Goal: Task Accomplishment & Management: Complete application form

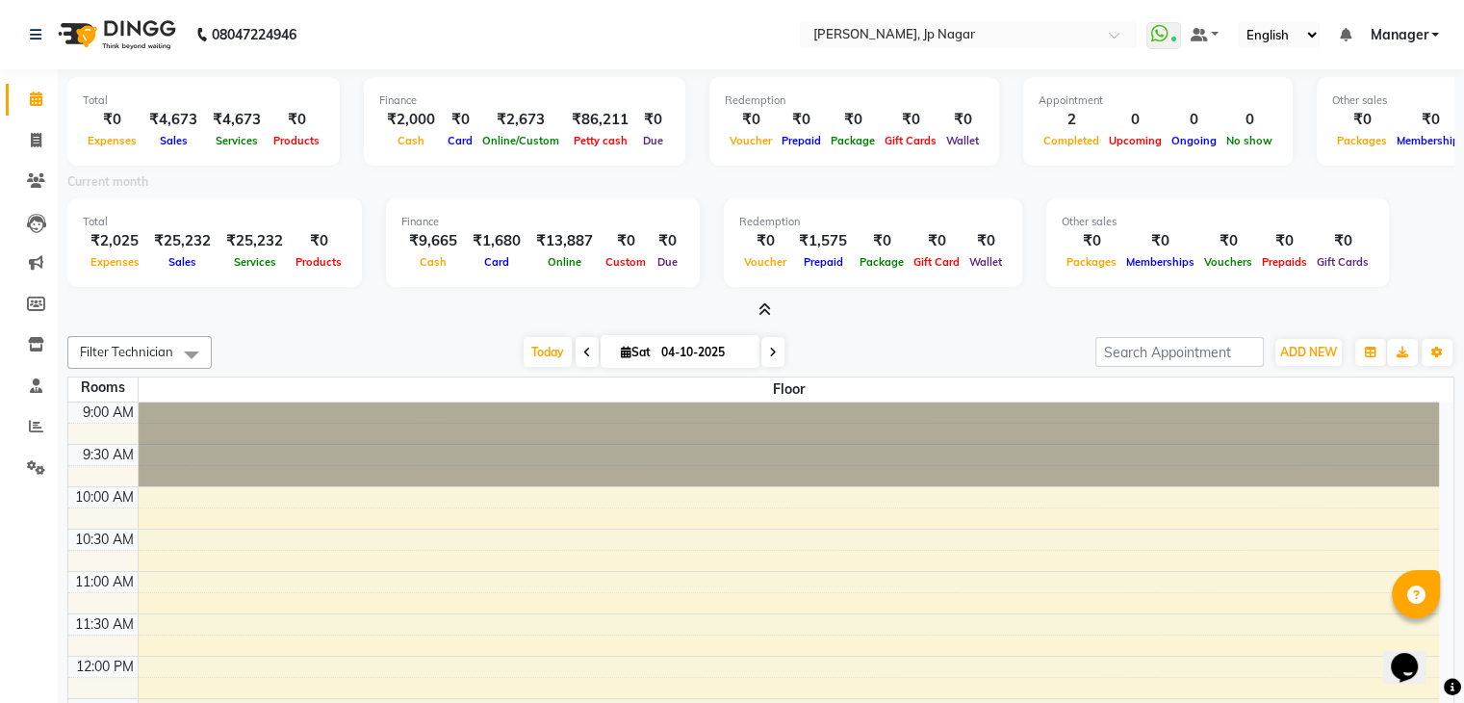
scroll to position [504, 0]
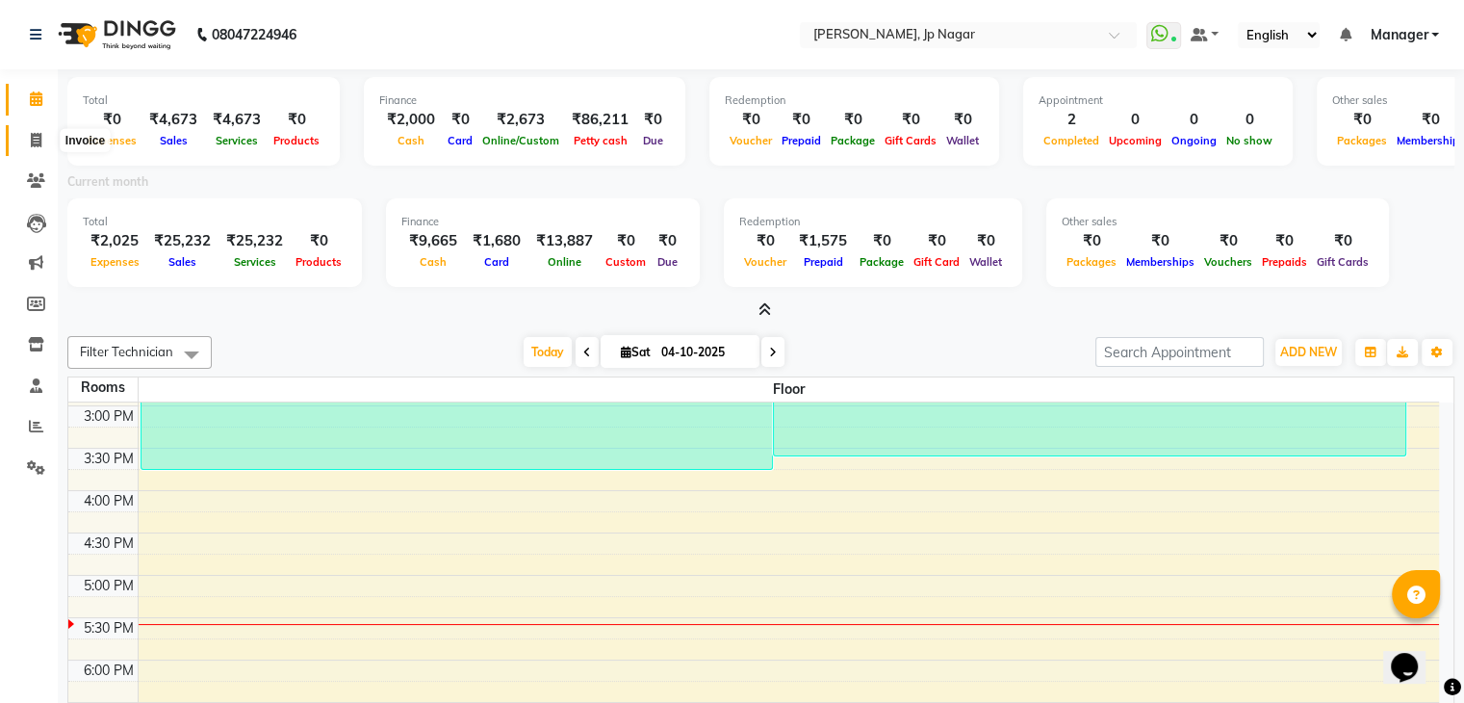
click at [39, 136] on icon at bounding box center [36, 140] width 11 height 14
select select "service"
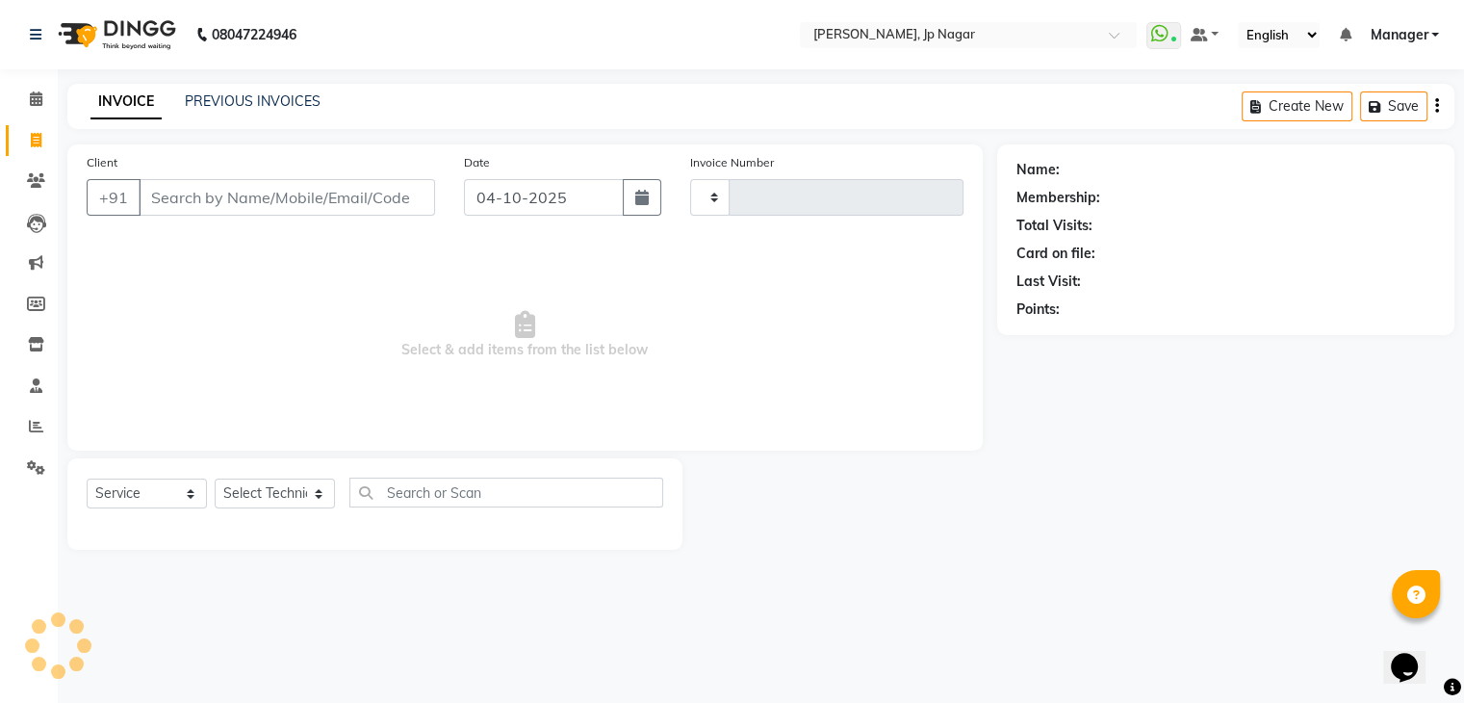
type input "1061"
select select "6318"
click at [304, 504] on select "Select Technician ameer asid [PERSON_NAME] Manager [PERSON_NAME] [PERSON_NAME] …" at bounding box center [275, 493] width 120 height 30
select select "81548"
click at [215, 479] on select "Select Technician ameer asid [PERSON_NAME] Manager [PERSON_NAME] [PERSON_NAME] …" at bounding box center [275, 493] width 120 height 30
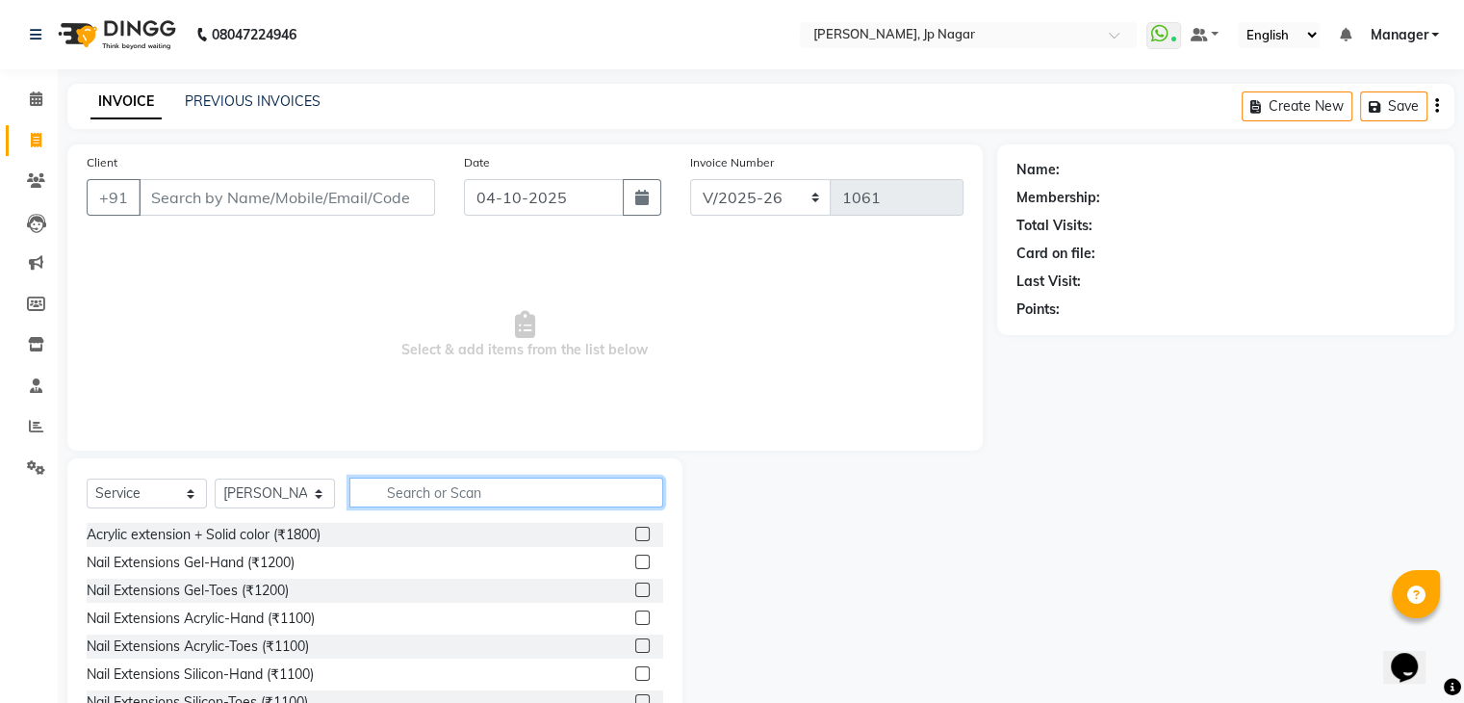
click at [409, 480] on input "text" at bounding box center [506, 492] width 314 height 30
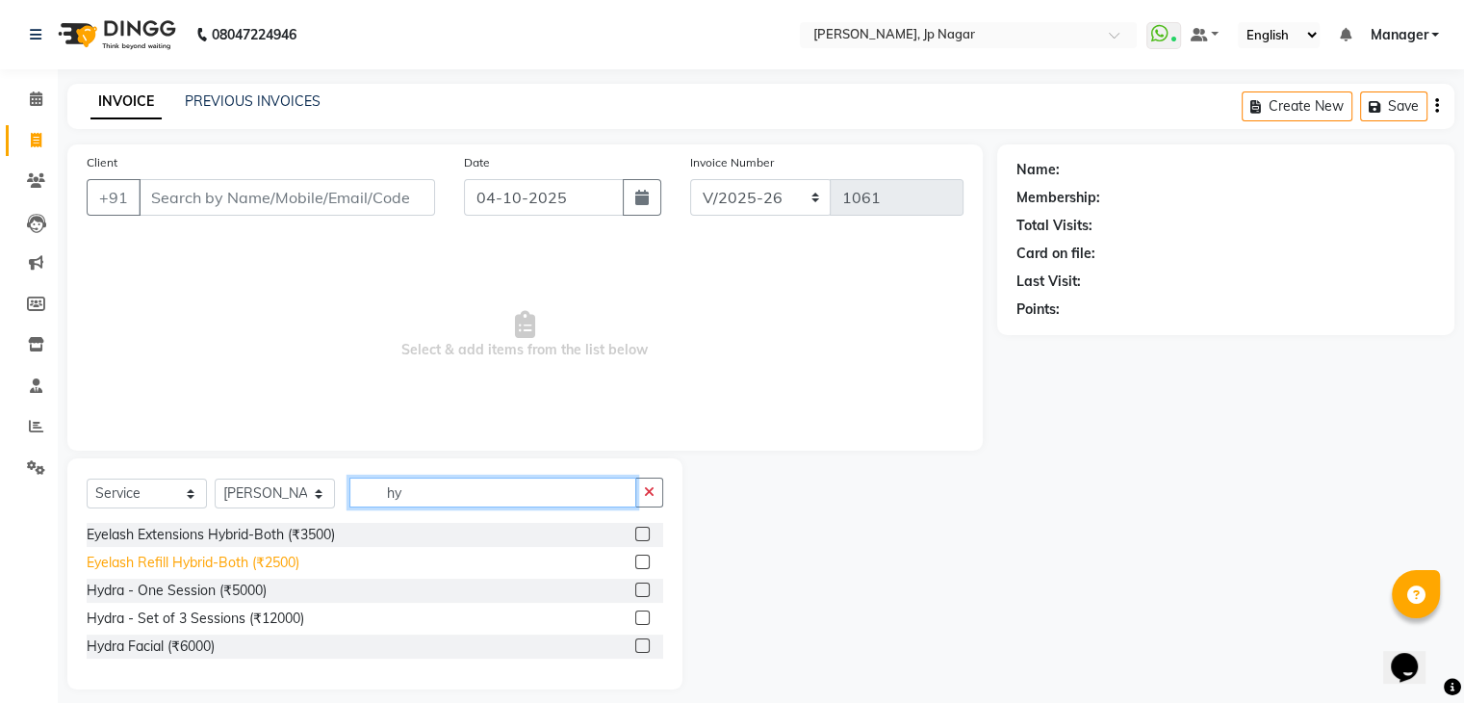
type input "h"
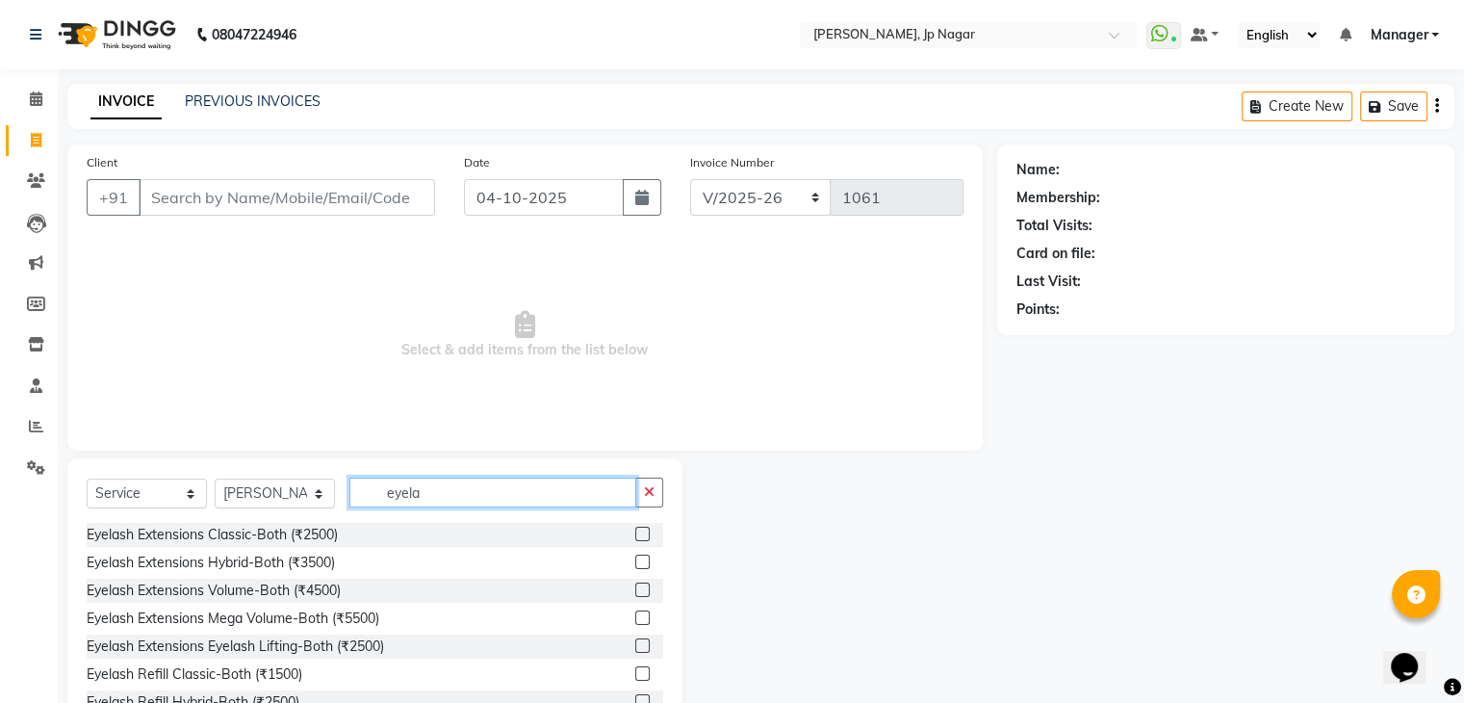
type input "eyela"
click at [635, 558] on label at bounding box center [642, 561] width 14 height 14
click at [635, 558] on input "checkbox" at bounding box center [641, 562] width 13 height 13
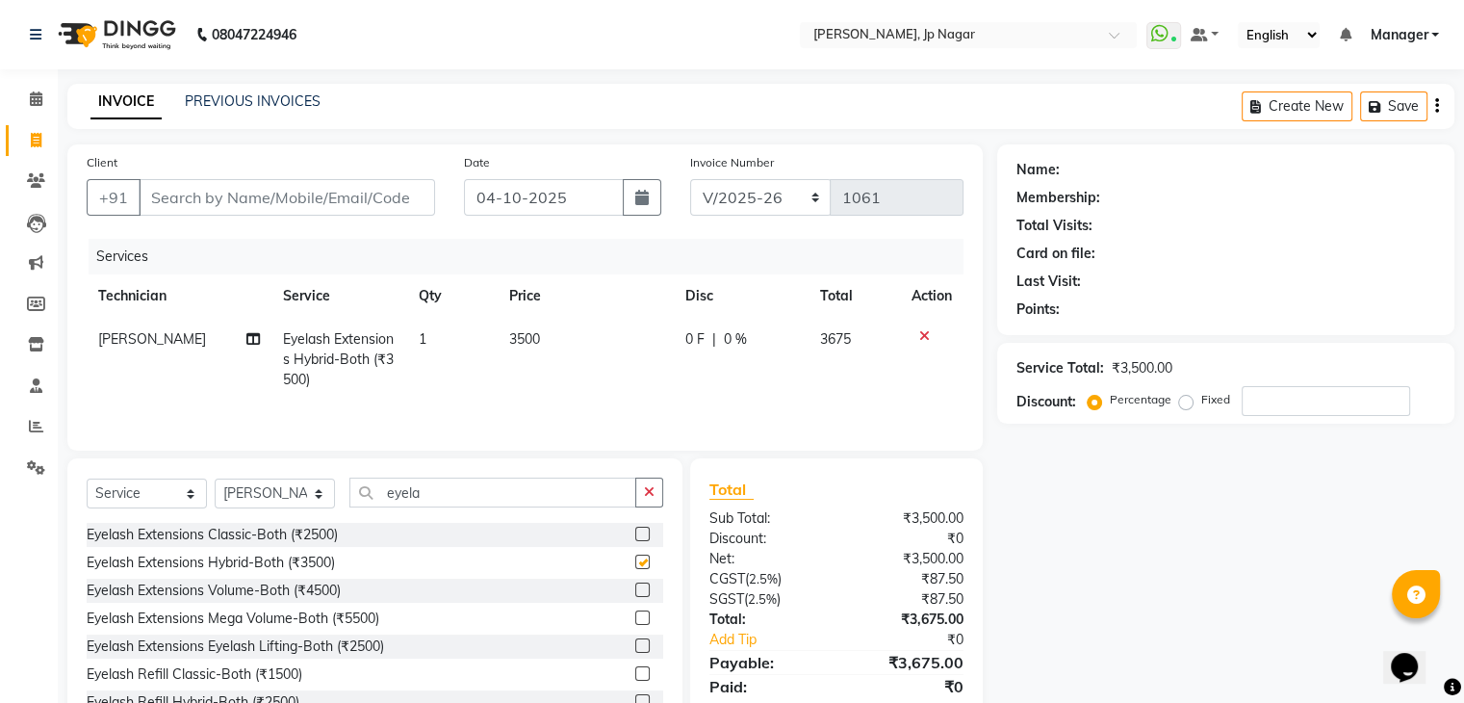
checkbox input "false"
click at [346, 189] on input "Client" at bounding box center [287, 197] width 296 height 37
click at [649, 493] on icon "button" at bounding box center [649, 491] width 11 height 13
click at [641, 461] on div "Select Service Product Membership Package Voucher Prepaid Gift Card Select Tech…" at bounding box center [374, 600] width 615 height 284
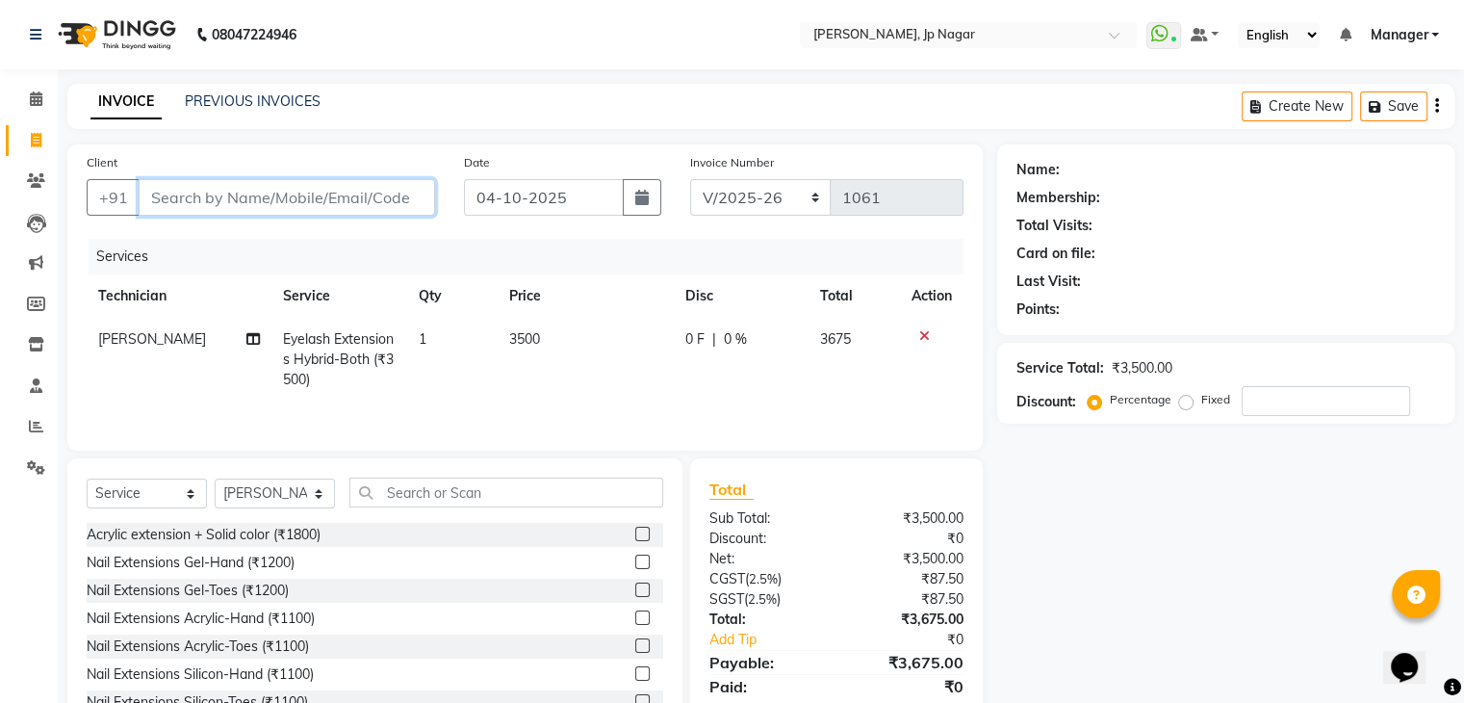
click at [350, 205] on input "Client" at bounding box center [287, 197] width 296 height 37
type input "9"
type input "0"
type input "9880159712"
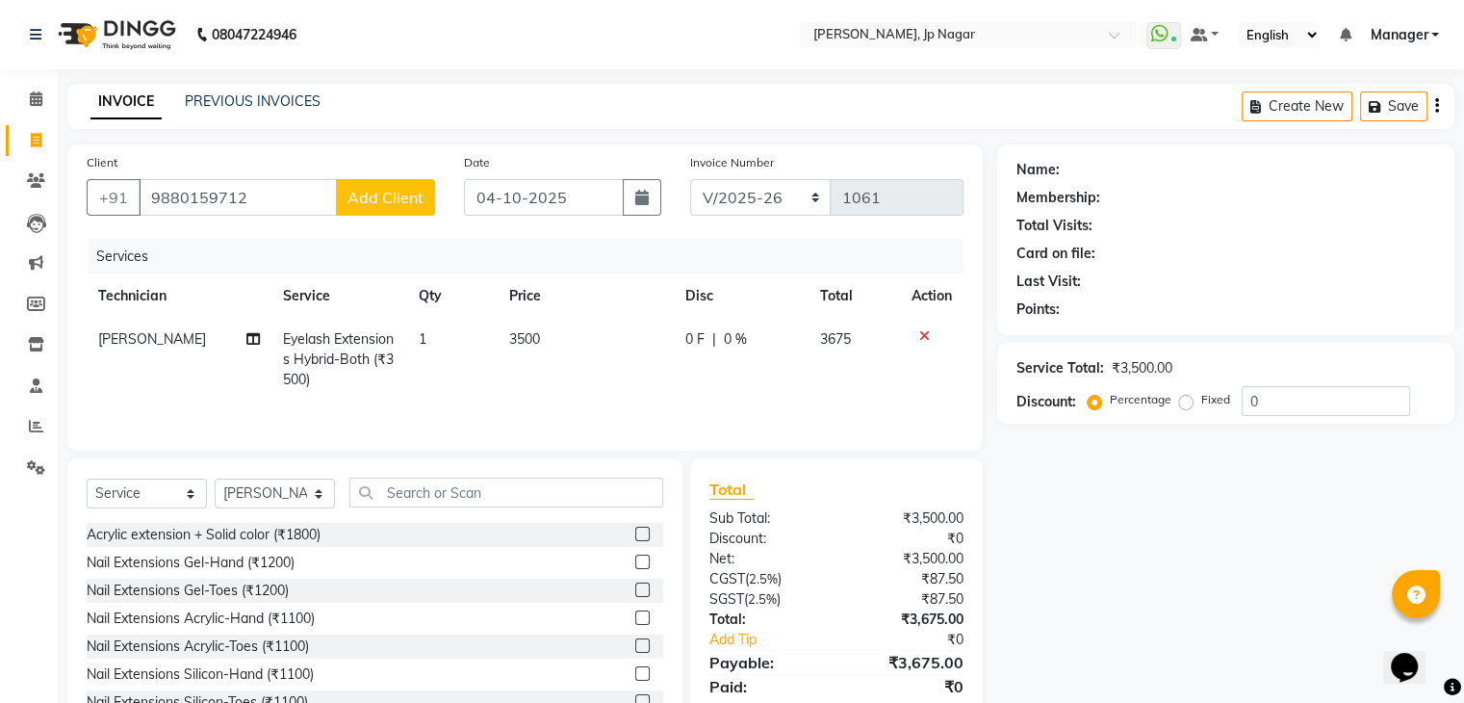
click at [388, 196] on span "Add Client" at bounding box center [385, 197] width 76 height 19
select select "21"
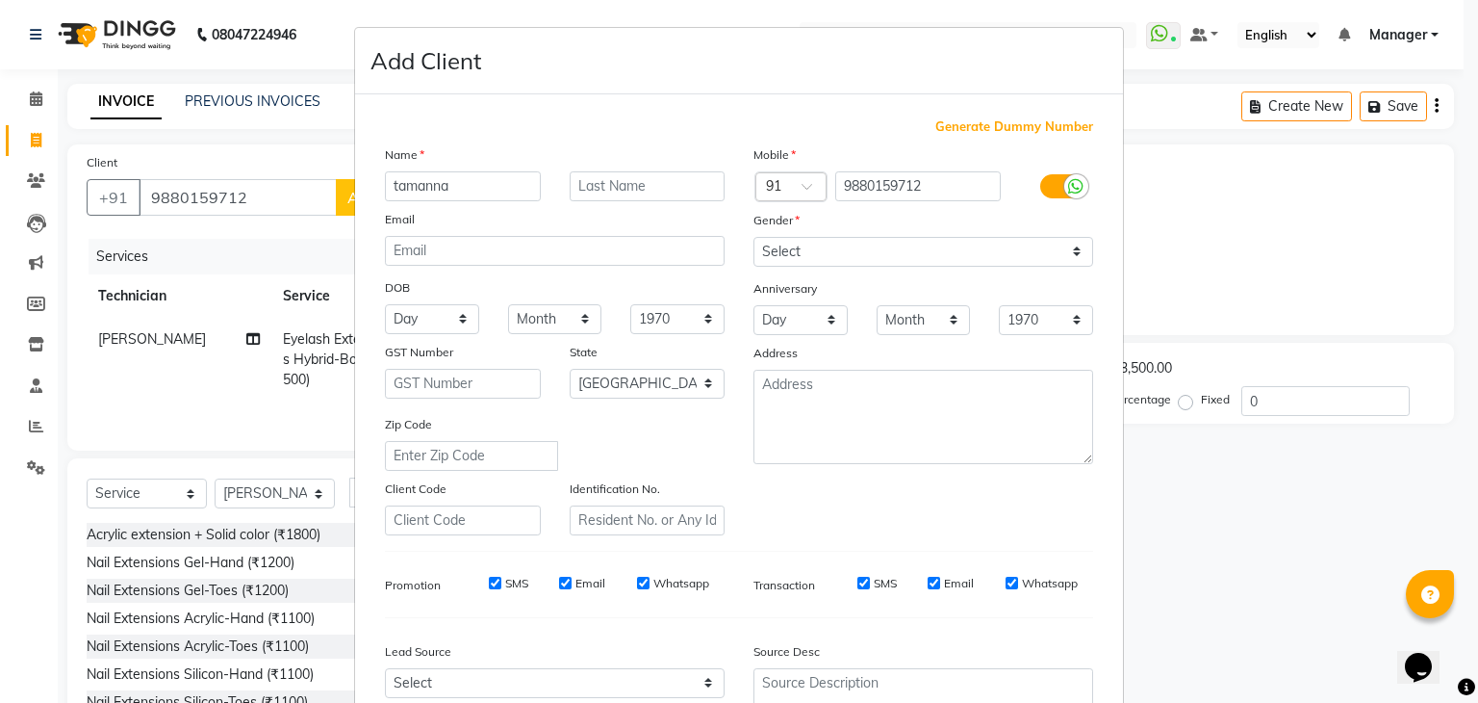
type input "tamanna"
click at [783, 252] on select "Select [DEMOGRAPHIC_DATA] [DEMOGRAPHIC_DATA] Other Prefer Not To Say" at bounding box center [924, 252] width 340 height 30
select select "[DEMOGRAPHIC_DATA]"
click at [754, 238] on select "Select [DEMOGRAPHIC_DATA] [DEMOGRAPHIC_DATA] Other Prefer Not To Say" at bounding box center [924, 252] width 340 height 30
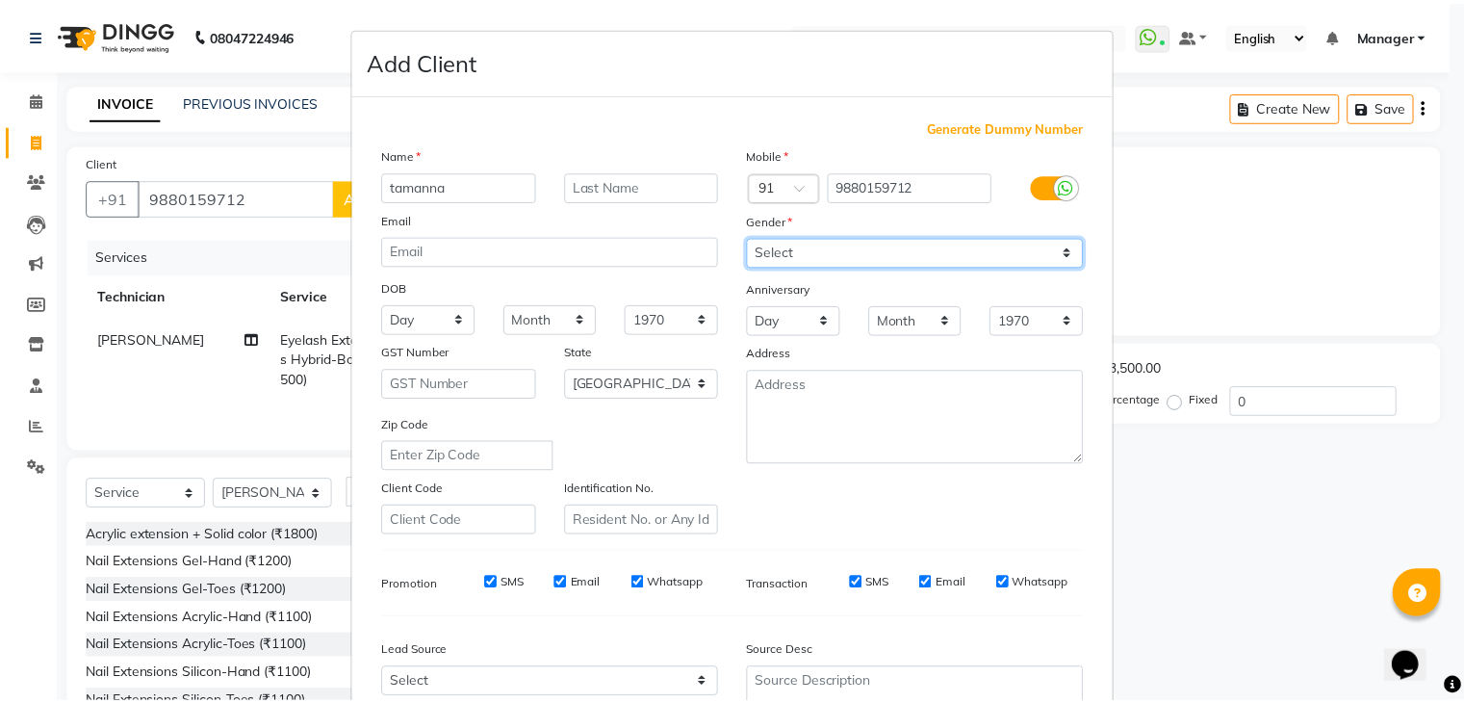
scroll to position [195, 0]
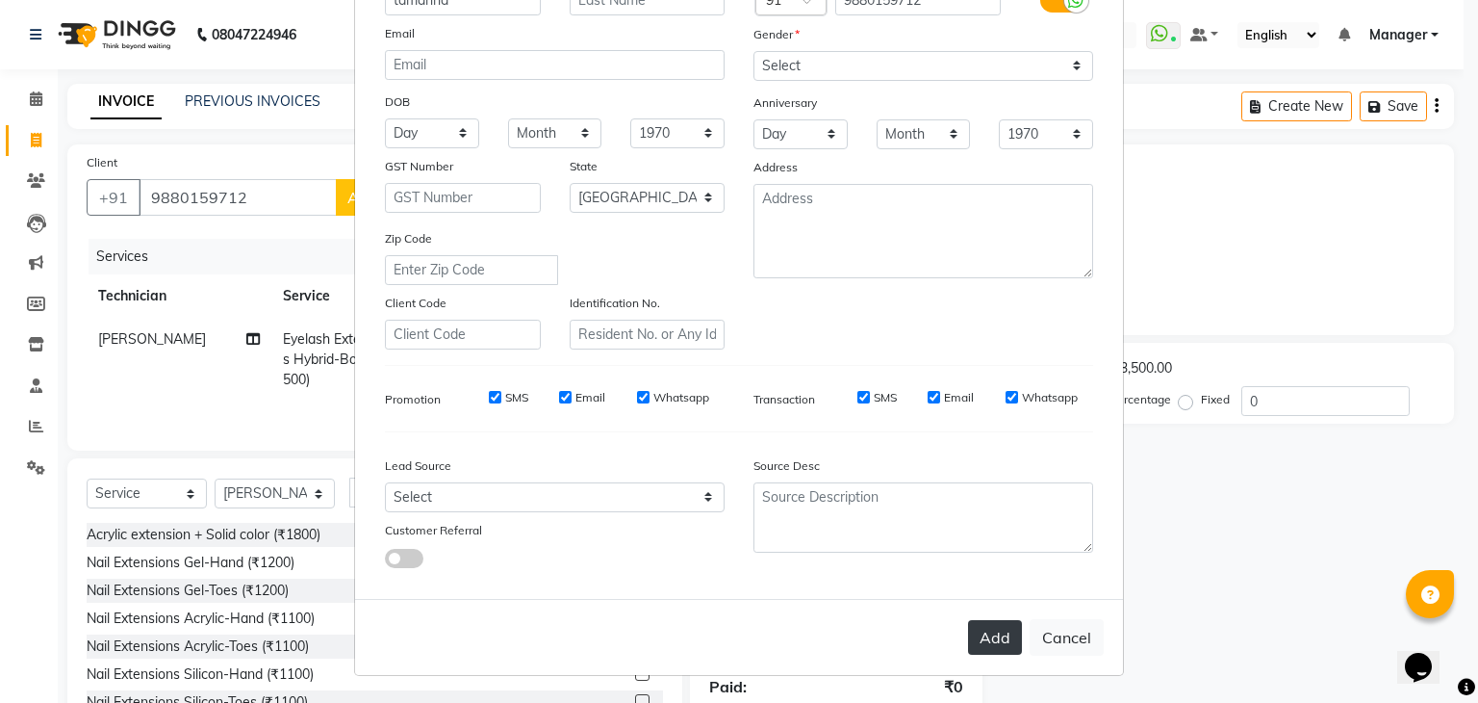
click at [984, 633] on button "Add" at bounding box center [995, 637] width 54 height 35
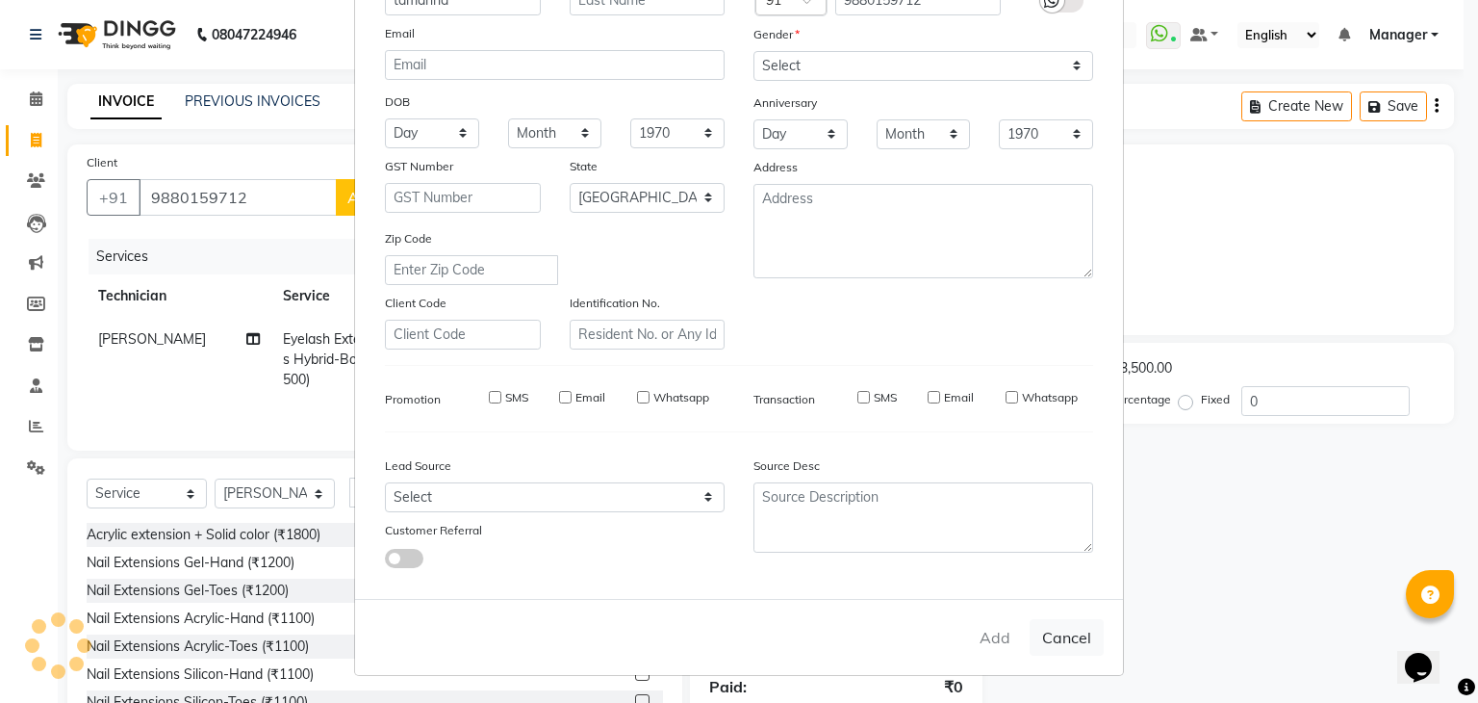
type input "98******12"
select select
select select "null"
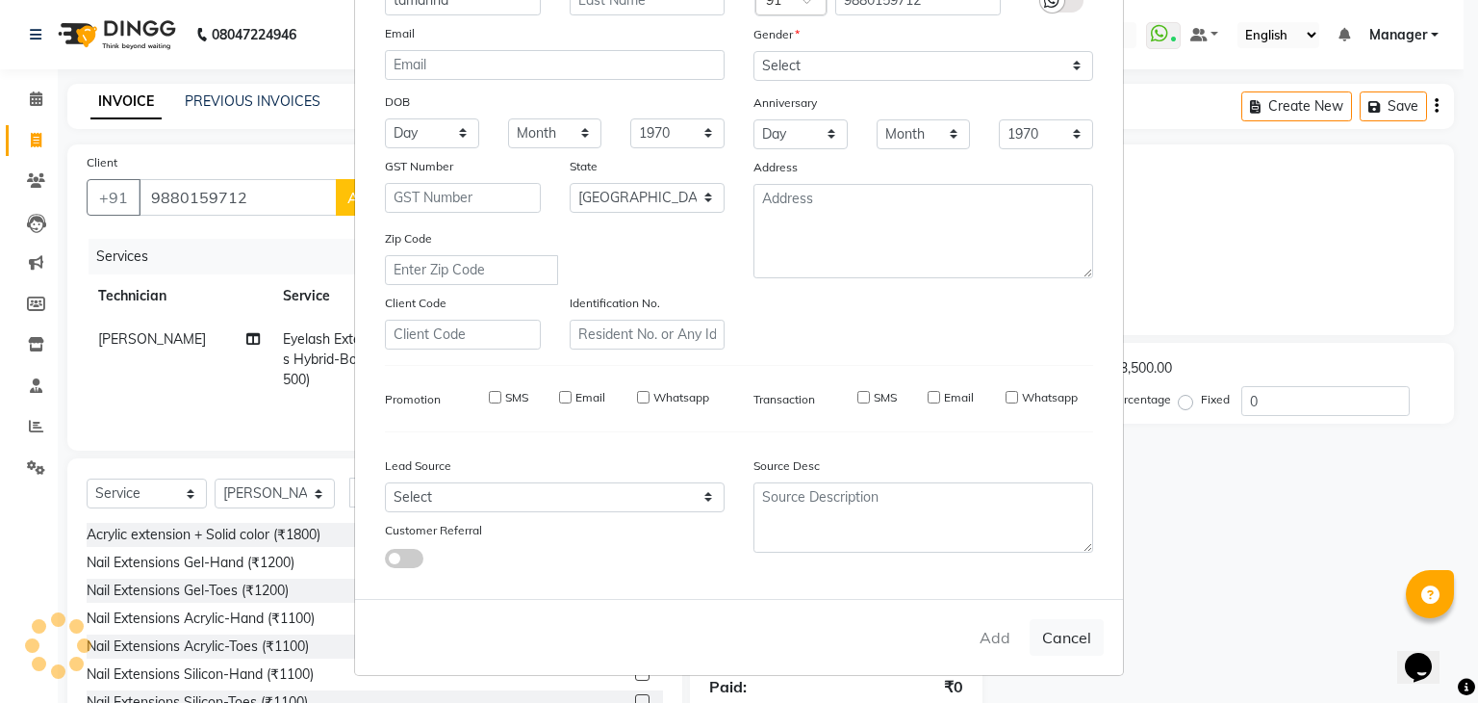
select select
checkbox input "false"
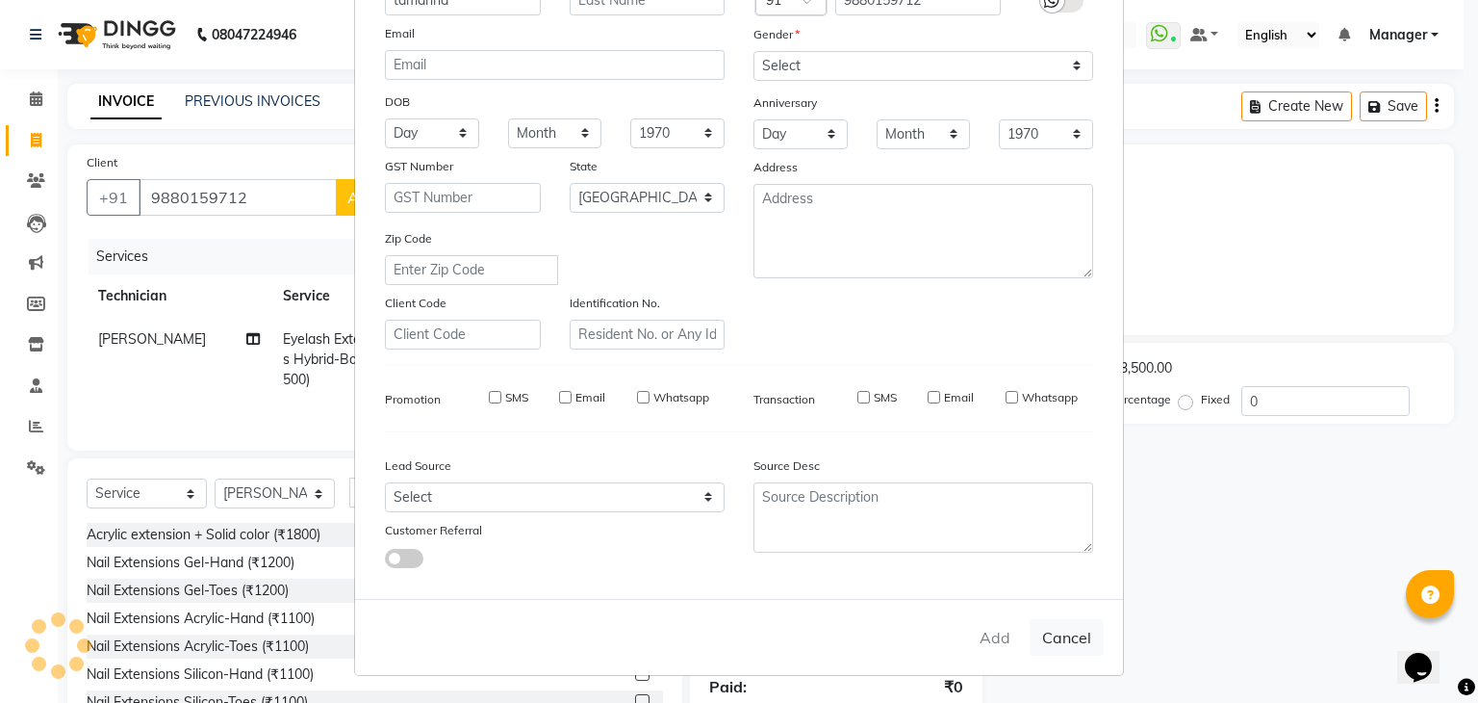
checkbox input "false"
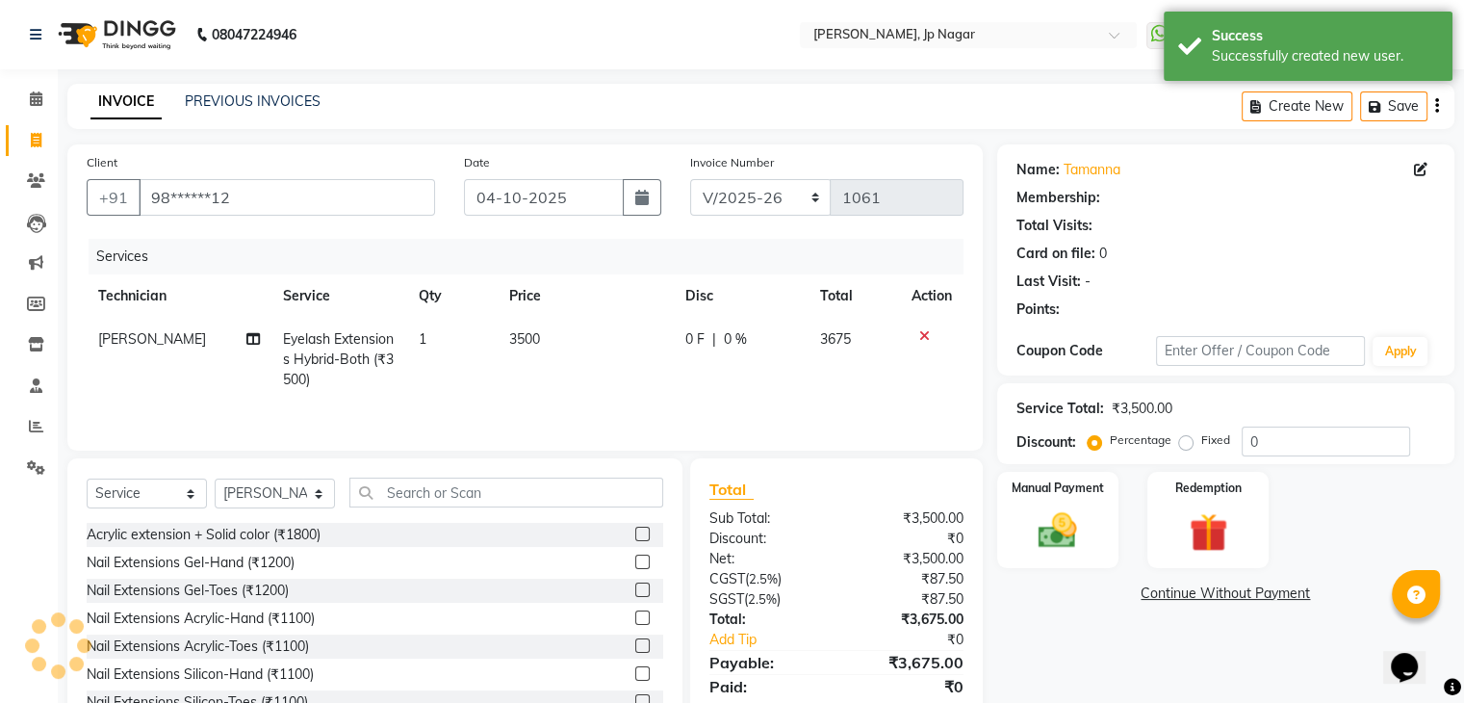
select select "1: Object"
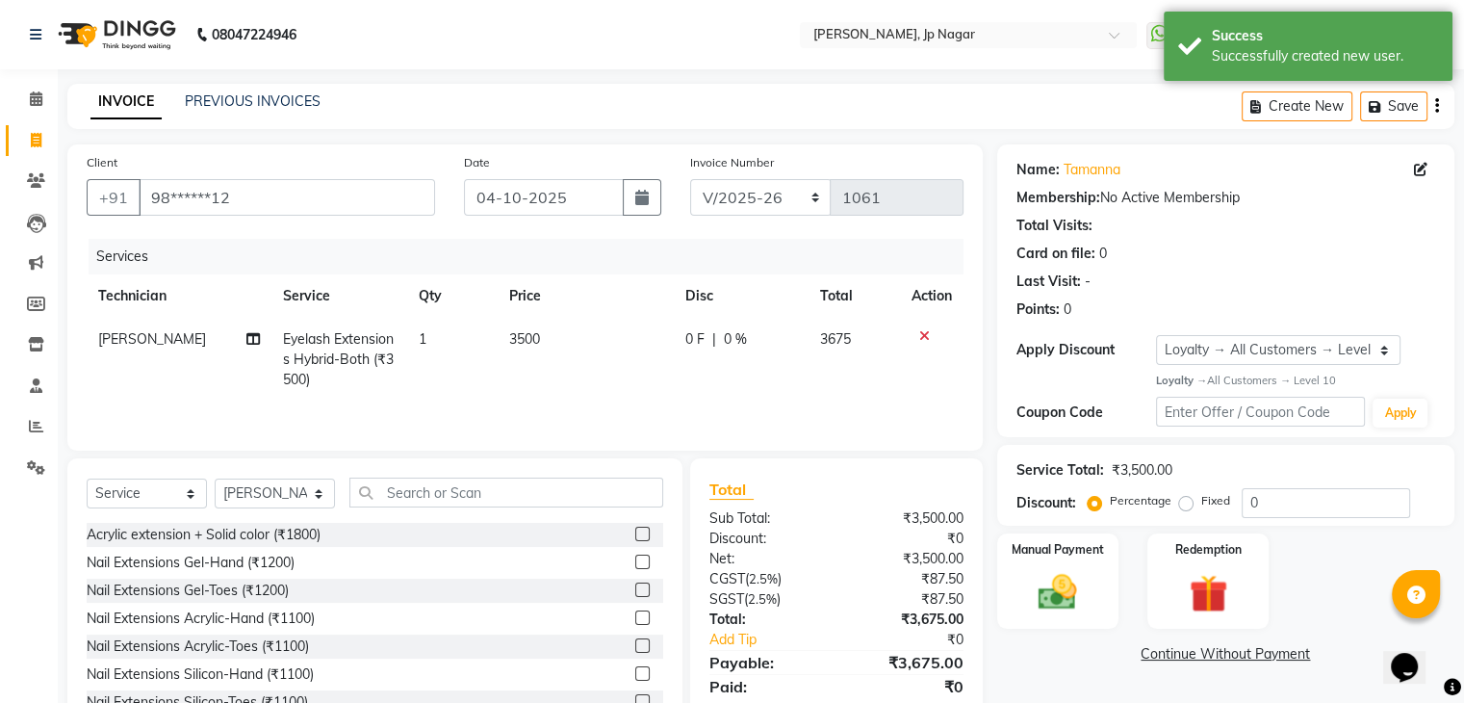
click at [528, 339] on span "3500" at bounding box center [524, 338] width 31 height 17
select select "81548"
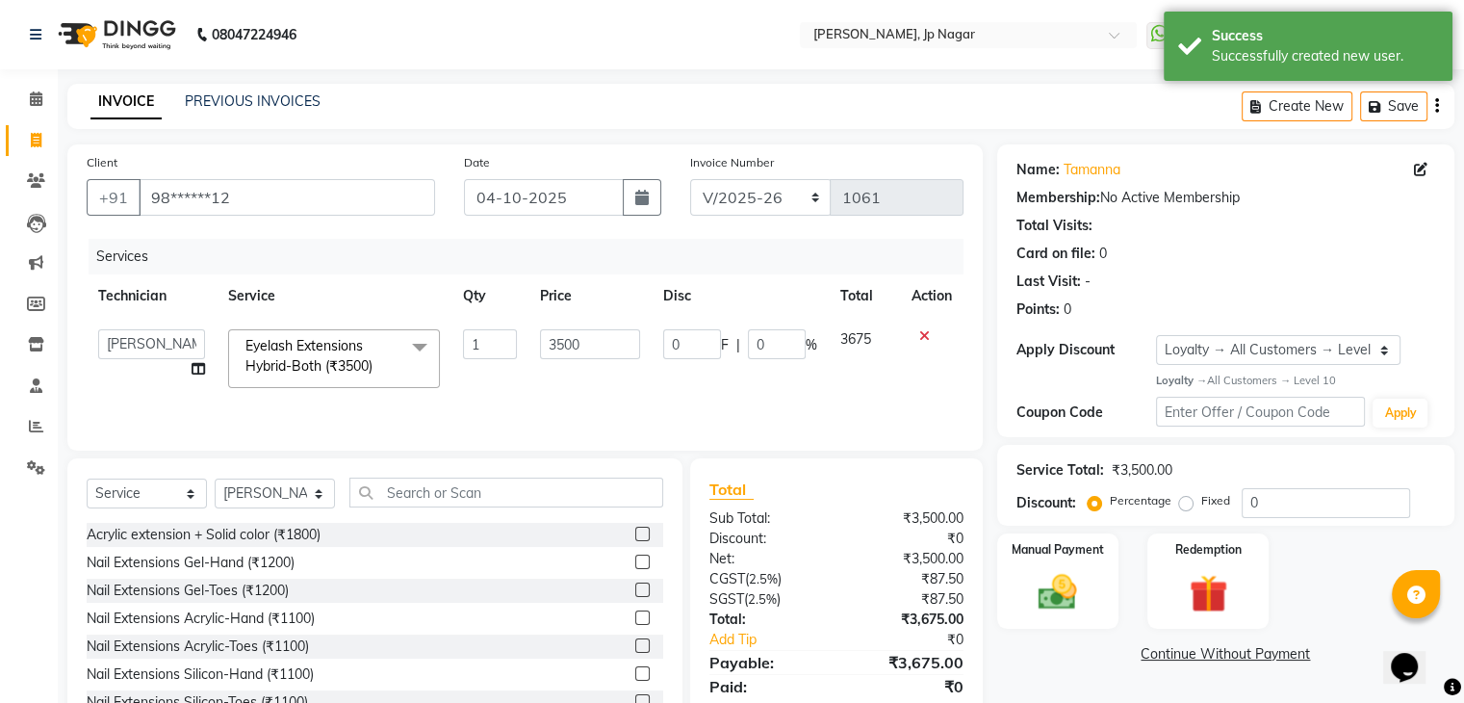
click at [528, 339] on td "3500" at bounding box center [589, 359] width 123 height 82
drag, startPoint x: 584, startPoint y: 343, endPoint x: 504, endPoint y: 344, distance: 79.9
click at [504, 344] on tr "ameer asid [PERSON_NAME] Manager [PERSON_NAME] [PERSON_NAME] Vishnu Eyelash Ext…" at bounding box center [525, 359] width 877 height 82
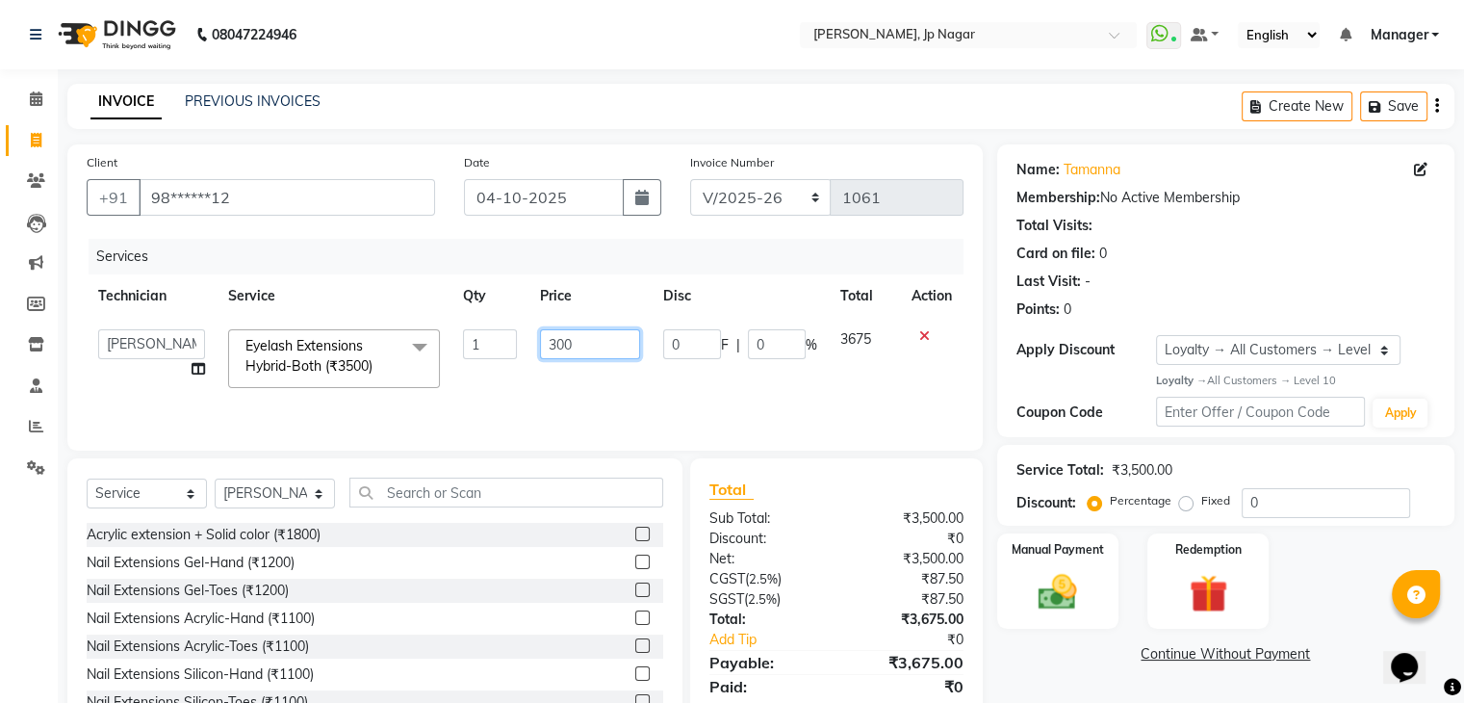
type input "3000"
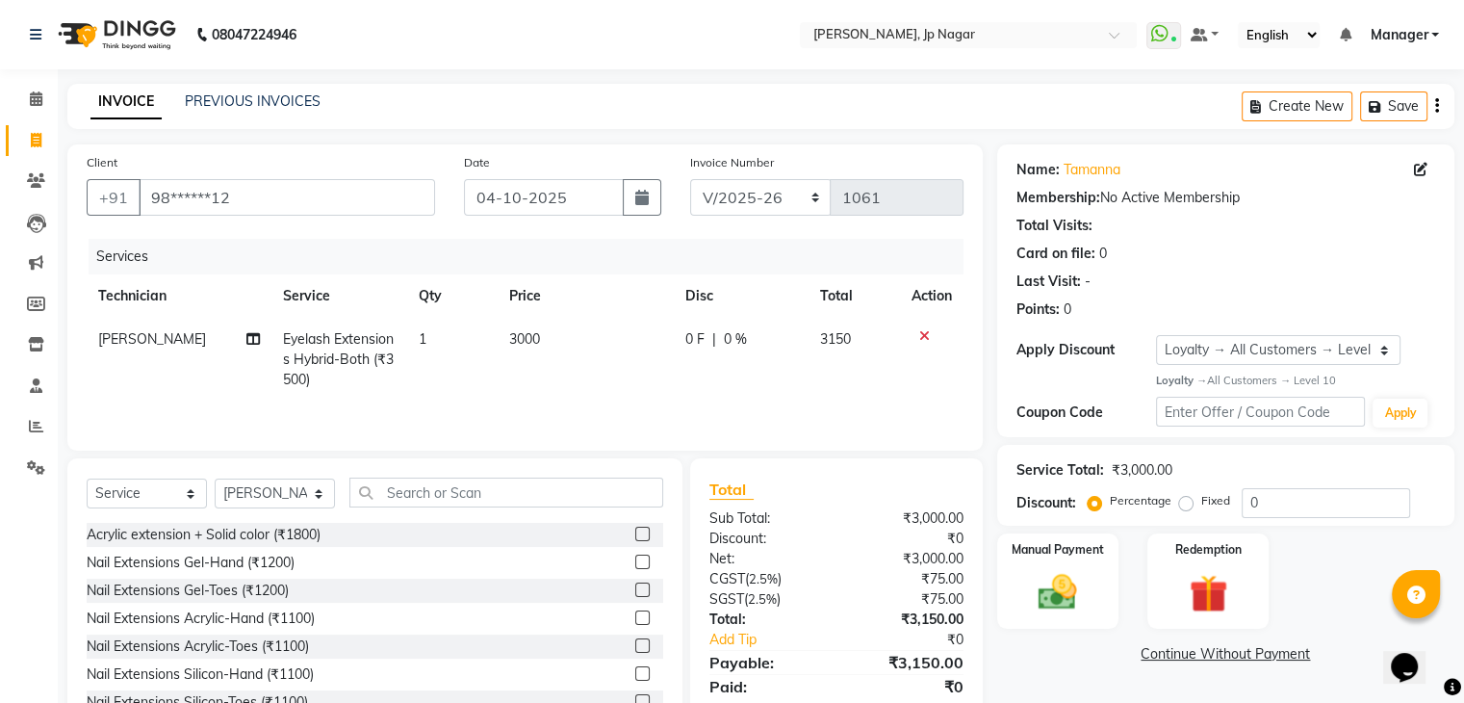
click at [543, 379] on td "3000" at bounding box center [586, 360] width 176 height 84
select select "81548"
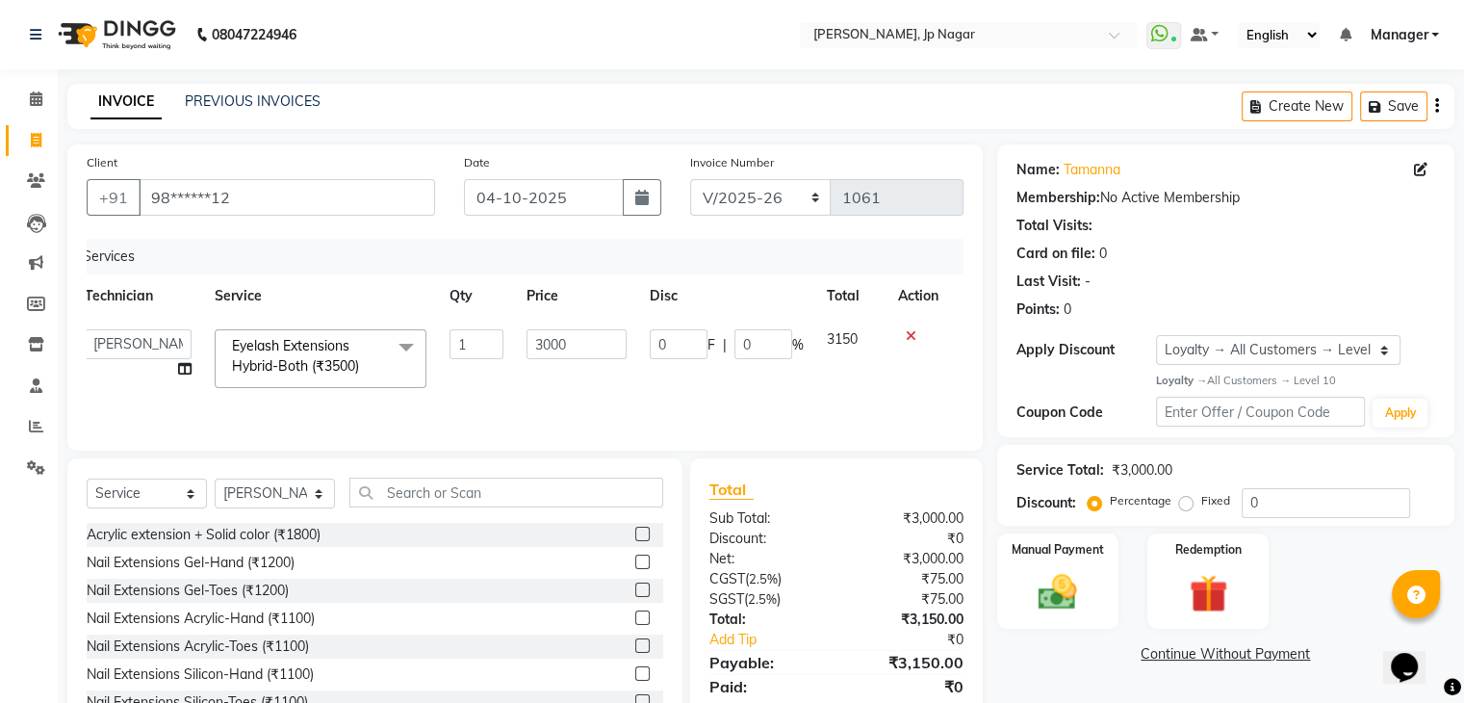
scroll to position [69, 0]
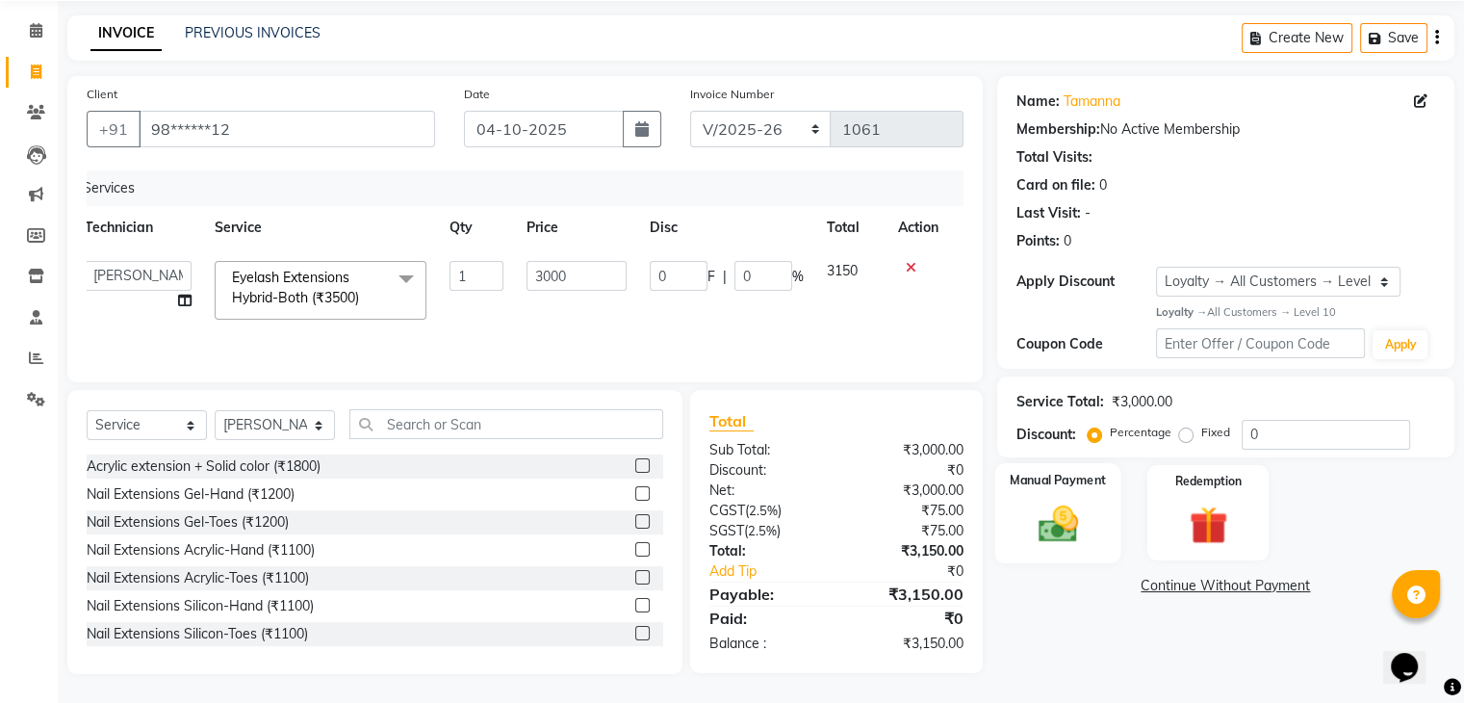
click at [1075, 550] on div "Manual Payment" at bounding box center [1057, 512] width 126 height 99
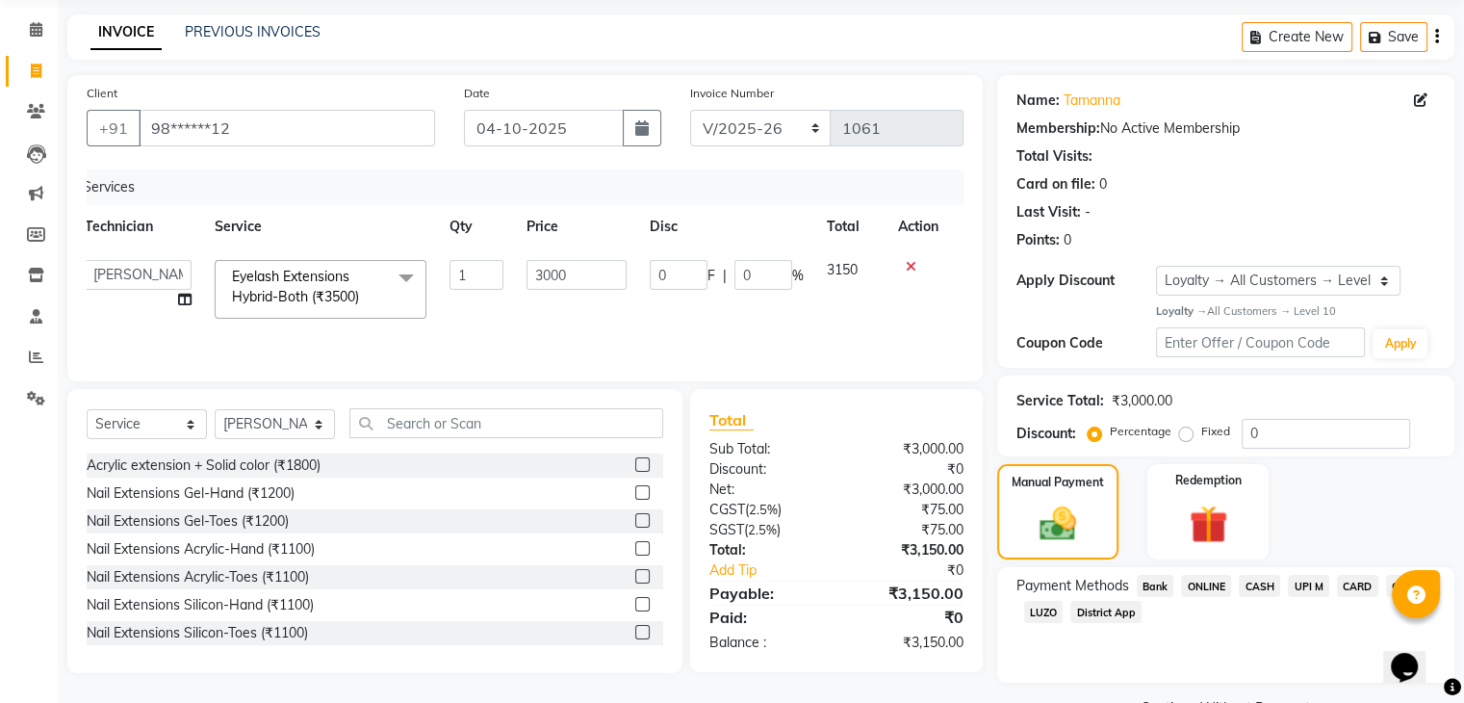
click at [1297, 581] on span "UPI M" at bounding box center [1308, 586] width 41 height 22
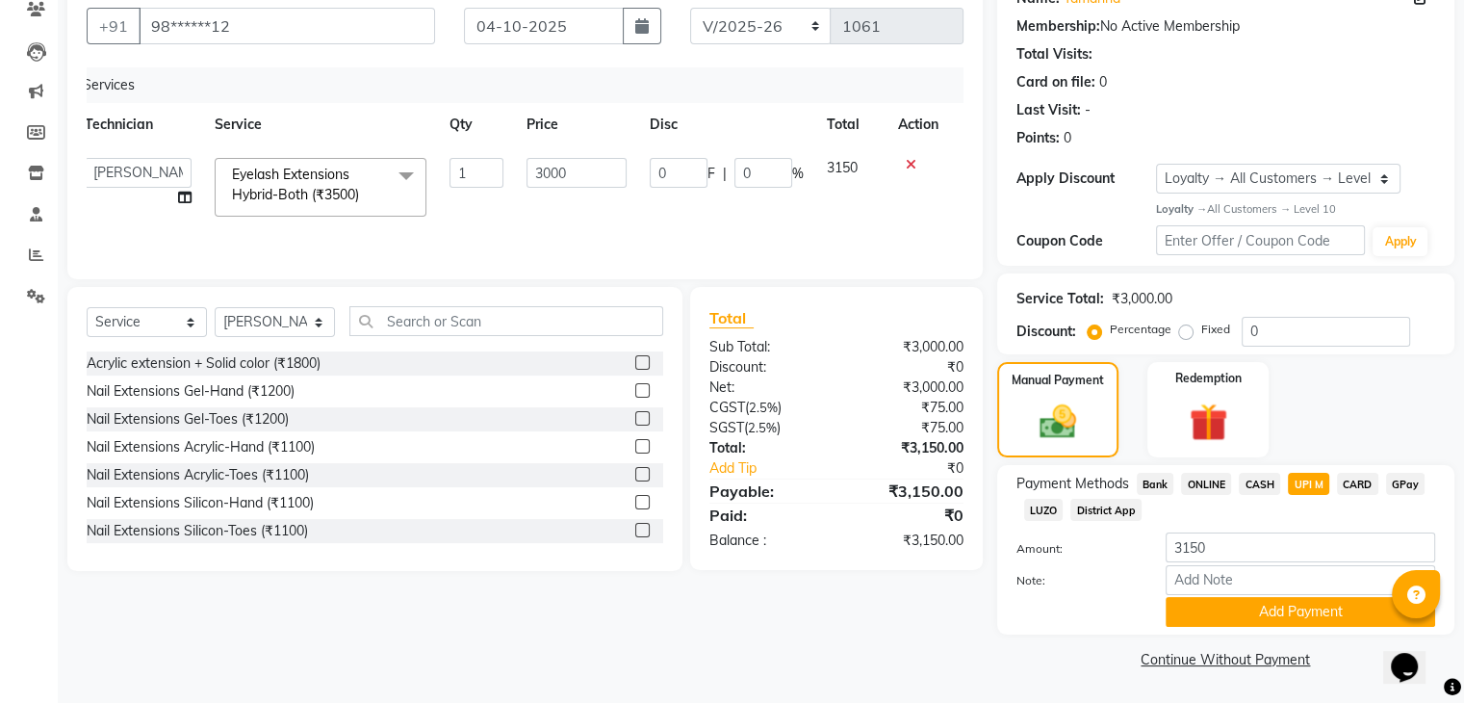
scroll to position [0, 0]
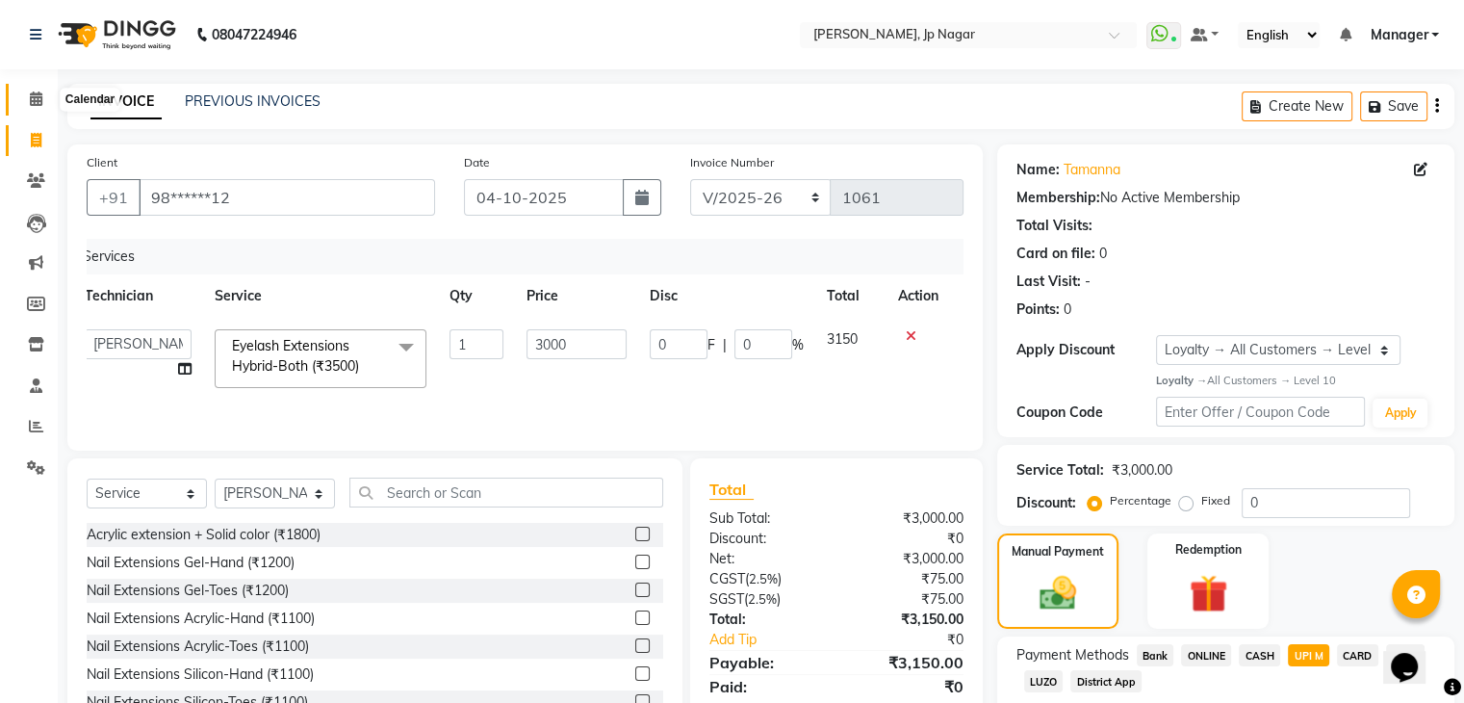
click at [38, 100] on icon at bounding box center [36, 98] width 13 height 14
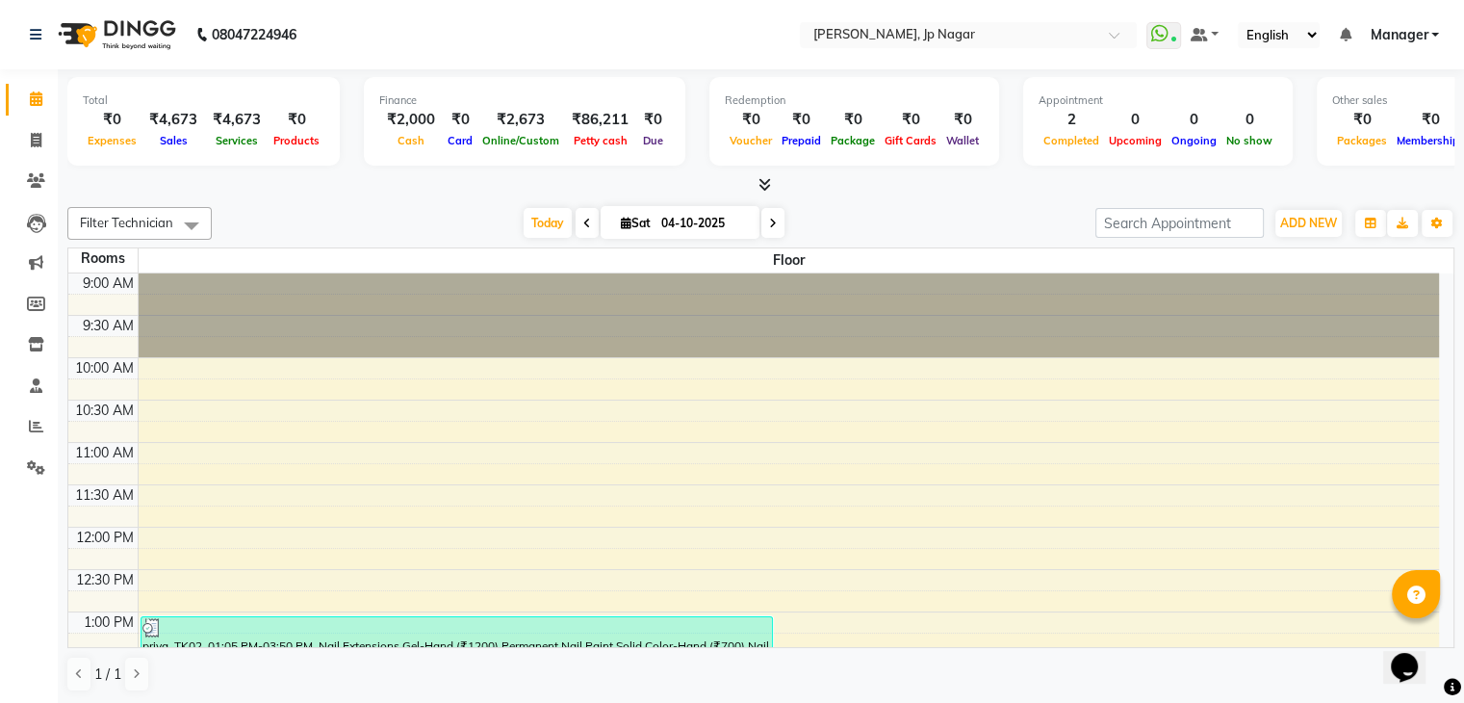
click at [758, 183] on icon at bounding box center [764, 184] width 13 height 14
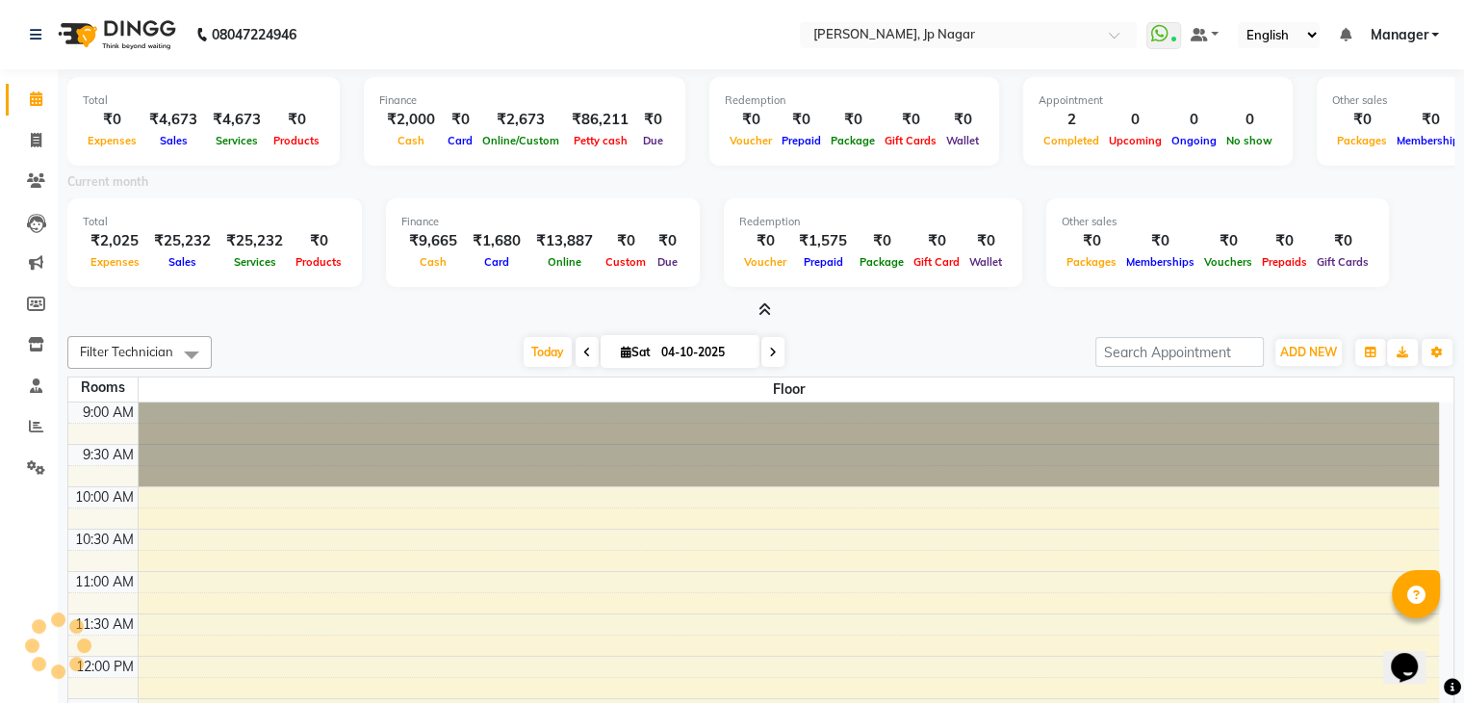
click at [762, 305] on icon at bounding box center [764, 309] width 13 height 14
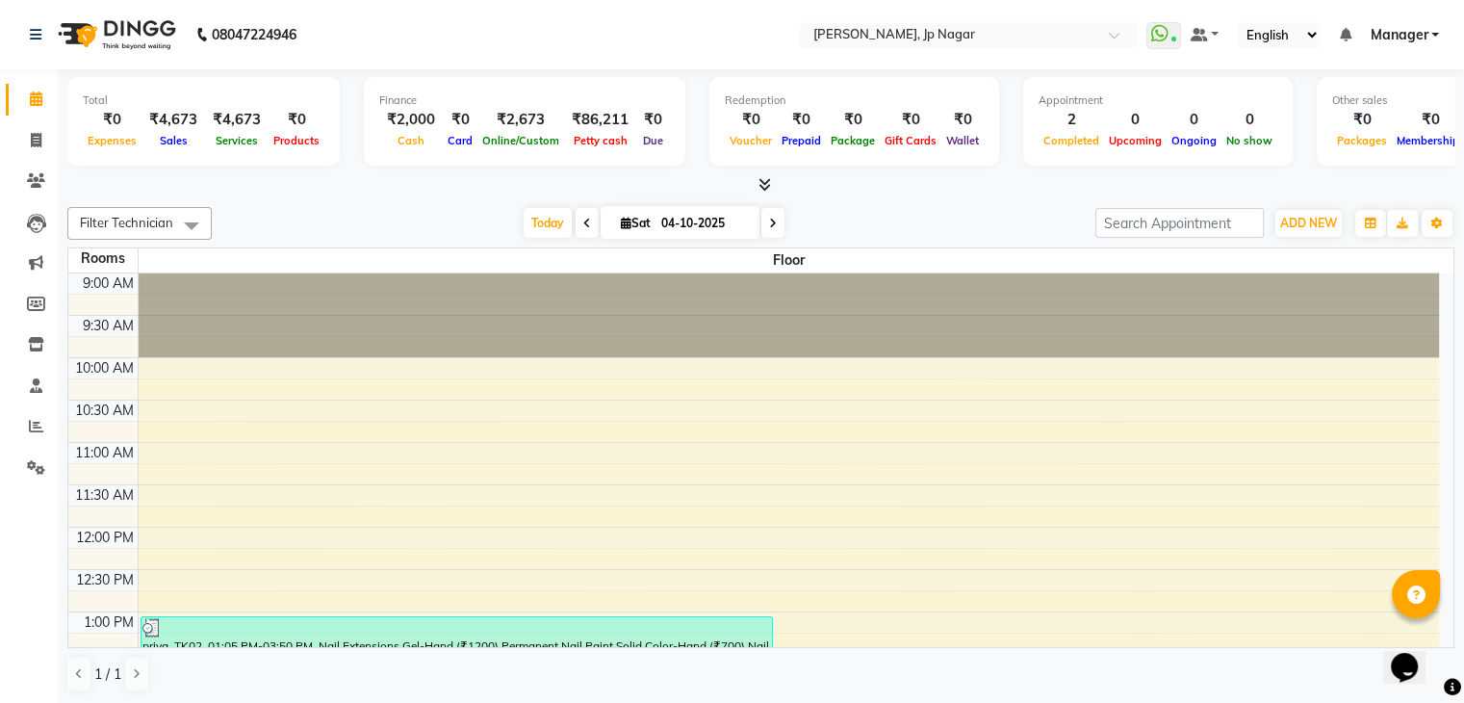
click at [766, 180] on icon at bounding box center [764, 184] width 13 height 14
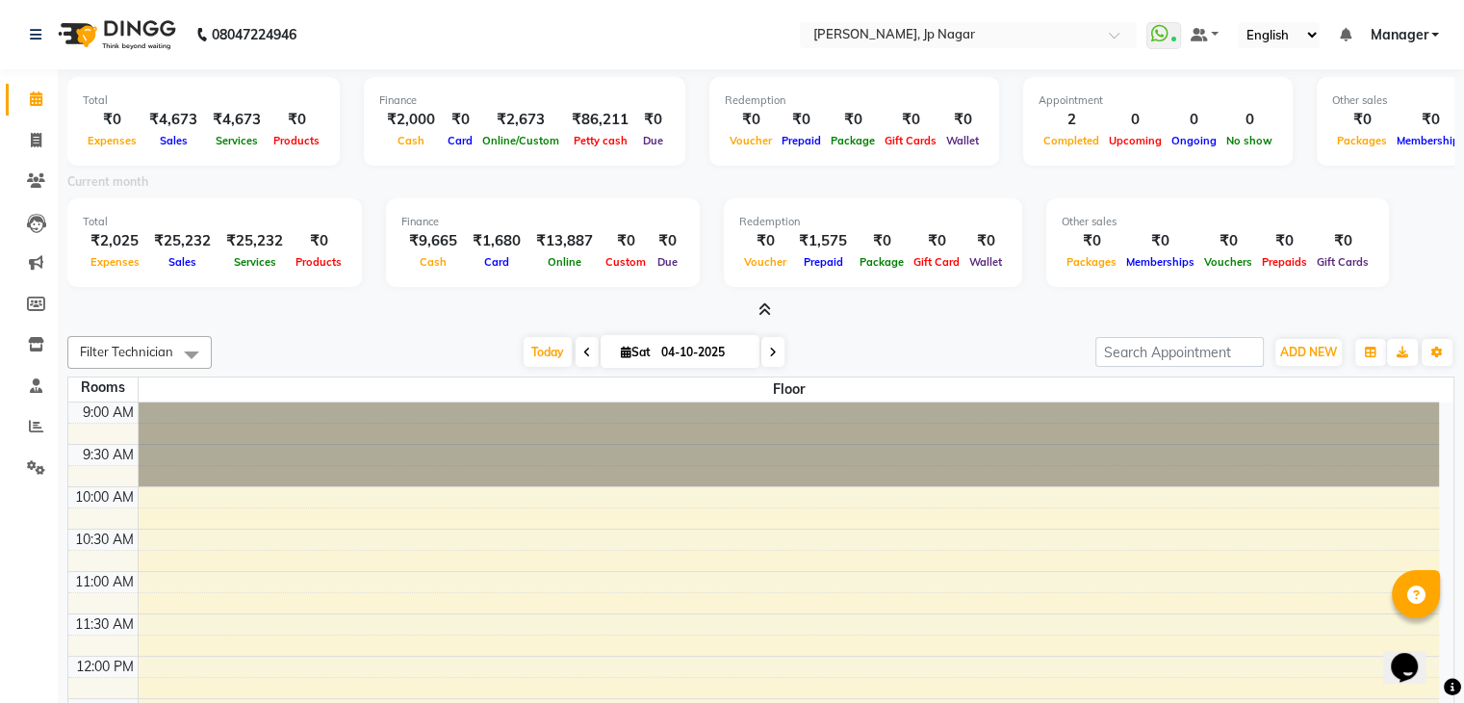
click at [762, 310] on icon at bounding box center [764, 309] width 13 height 14
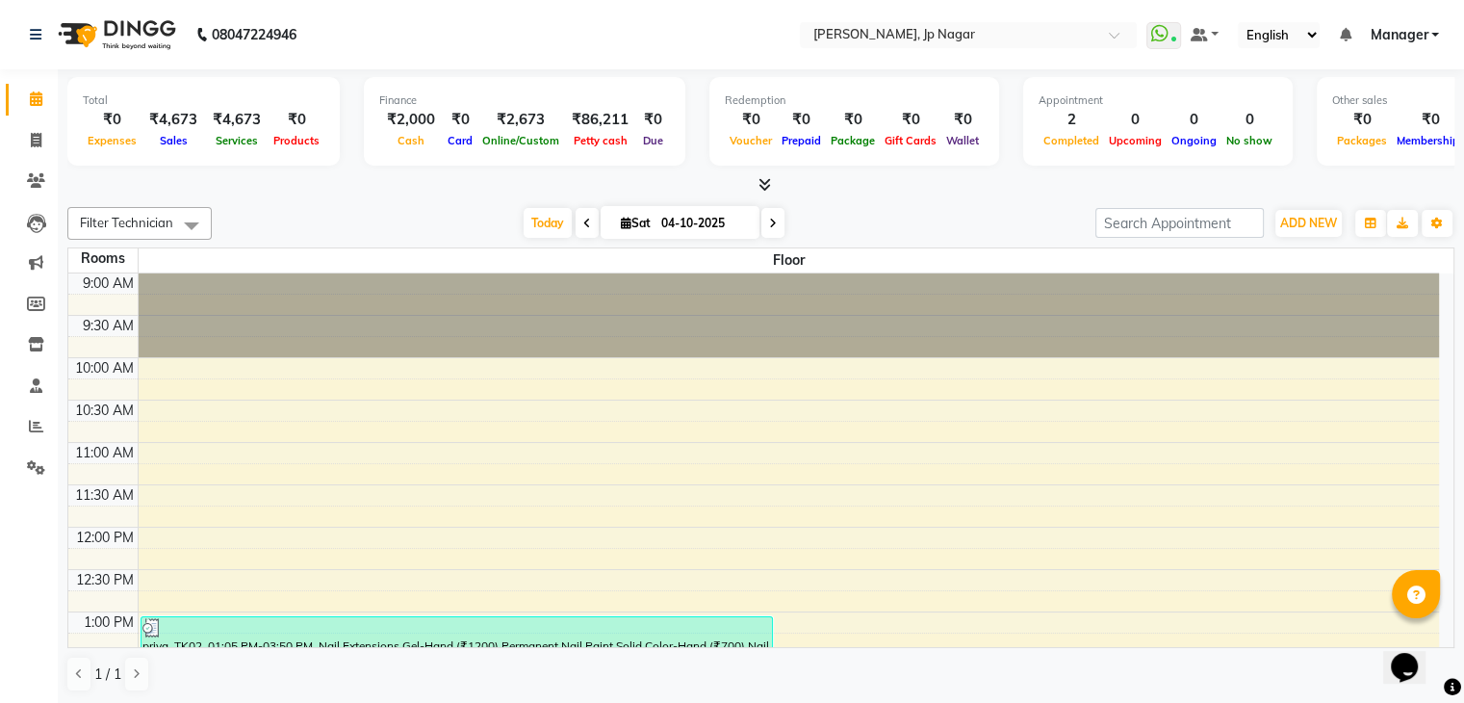
click at [765, 178] on icon at bounding box center [764, 184] width 13 height 14
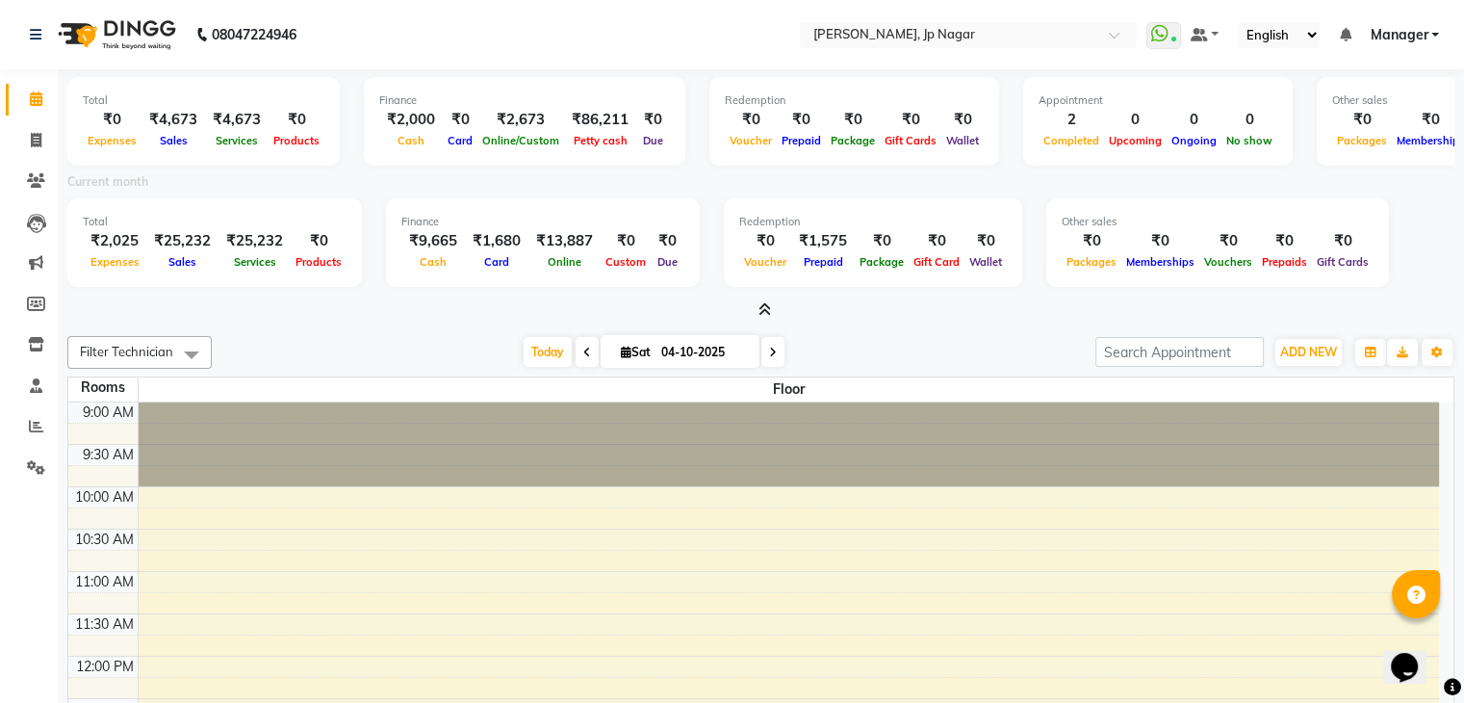
click at [764, 303] on icon at bounding box center [764, 309] width 13 height 14
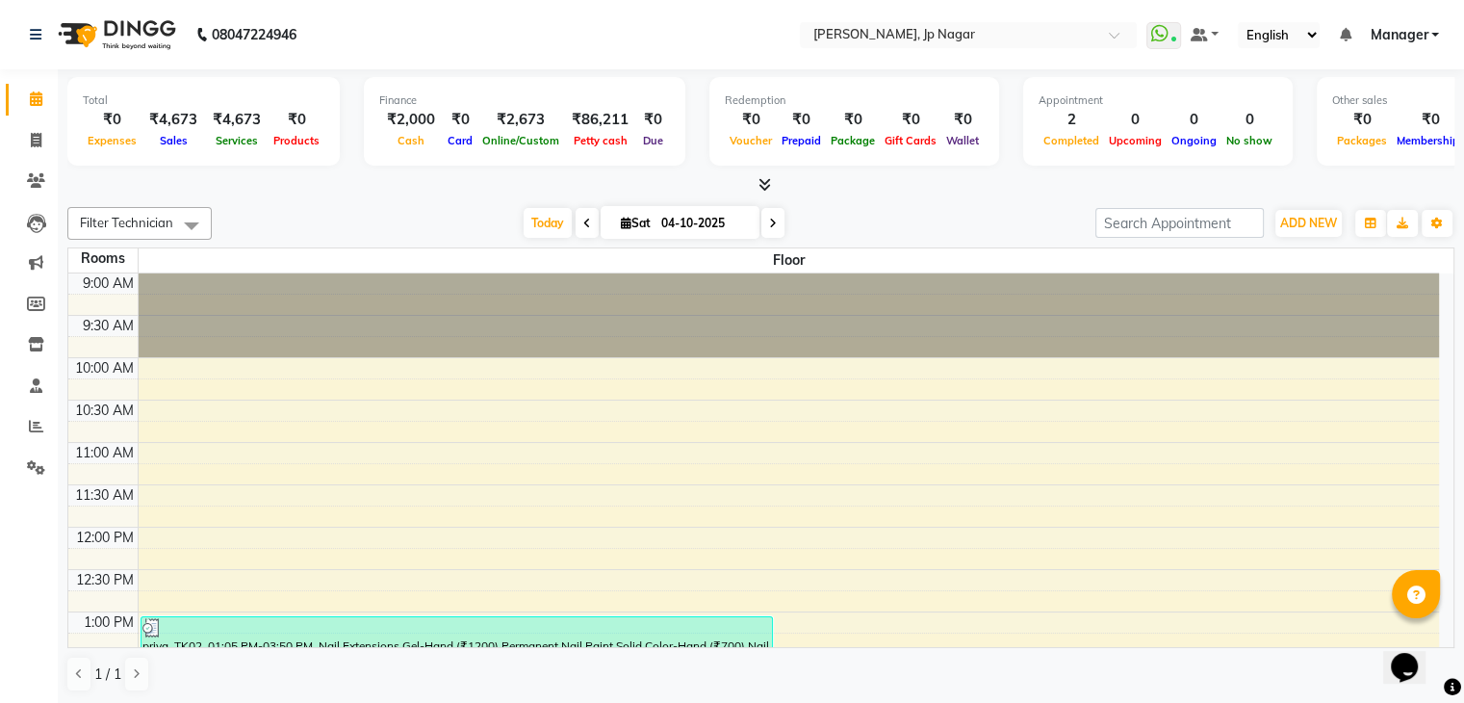
click at [764, 184] on icon at bounding box center [764, 184] width 13 height 14
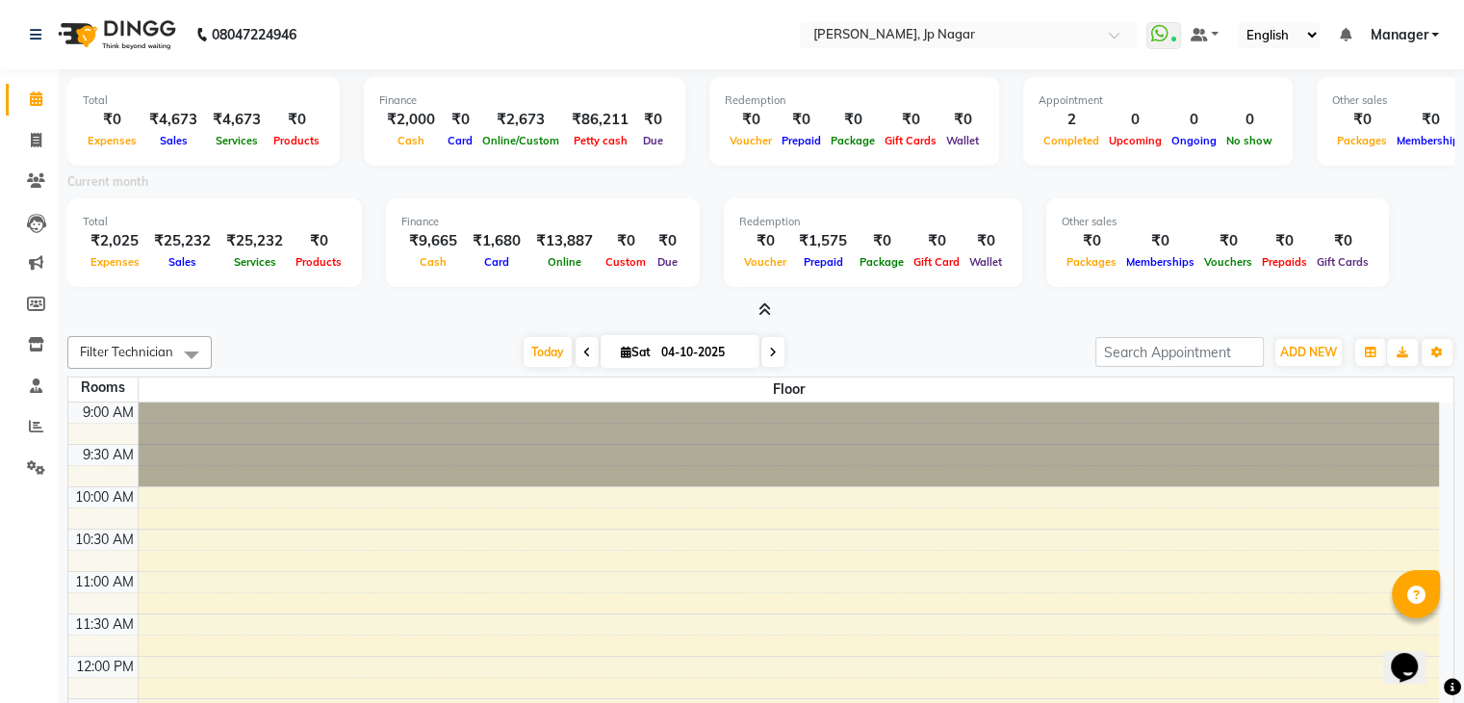
click at [762, 304] on icon at bounding box center [764, 309] width 13 height 14
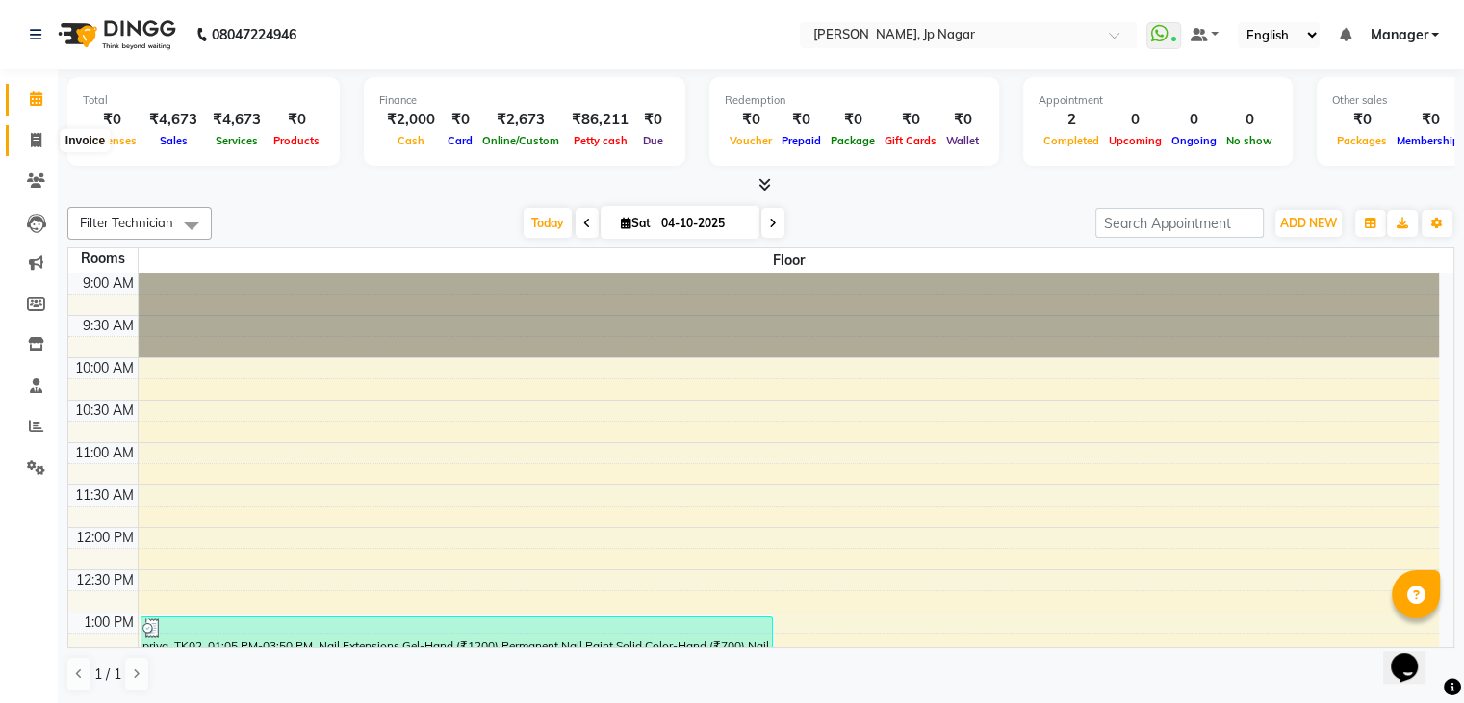
click at [42, 141] on span at bounding box center [36, 141] width 34 height 22
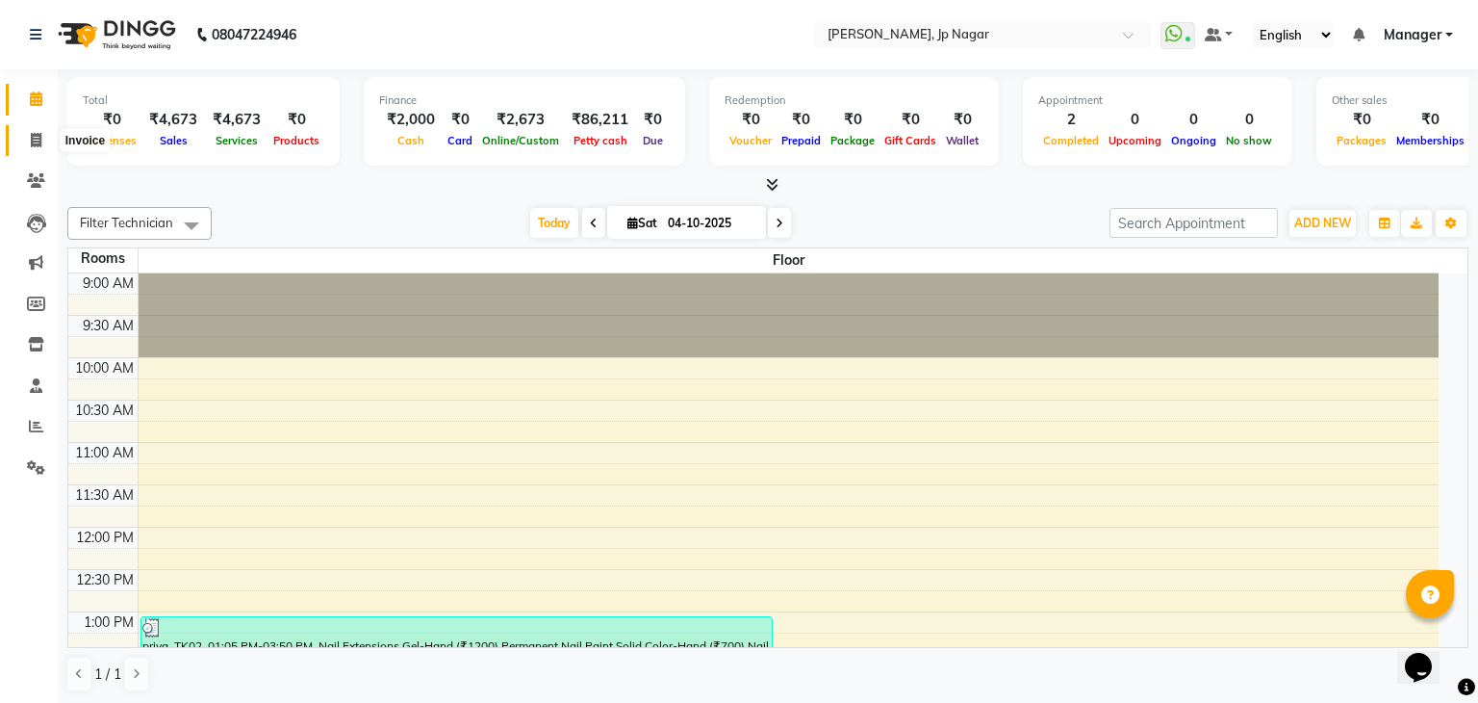
select select "6318"
select select "service"
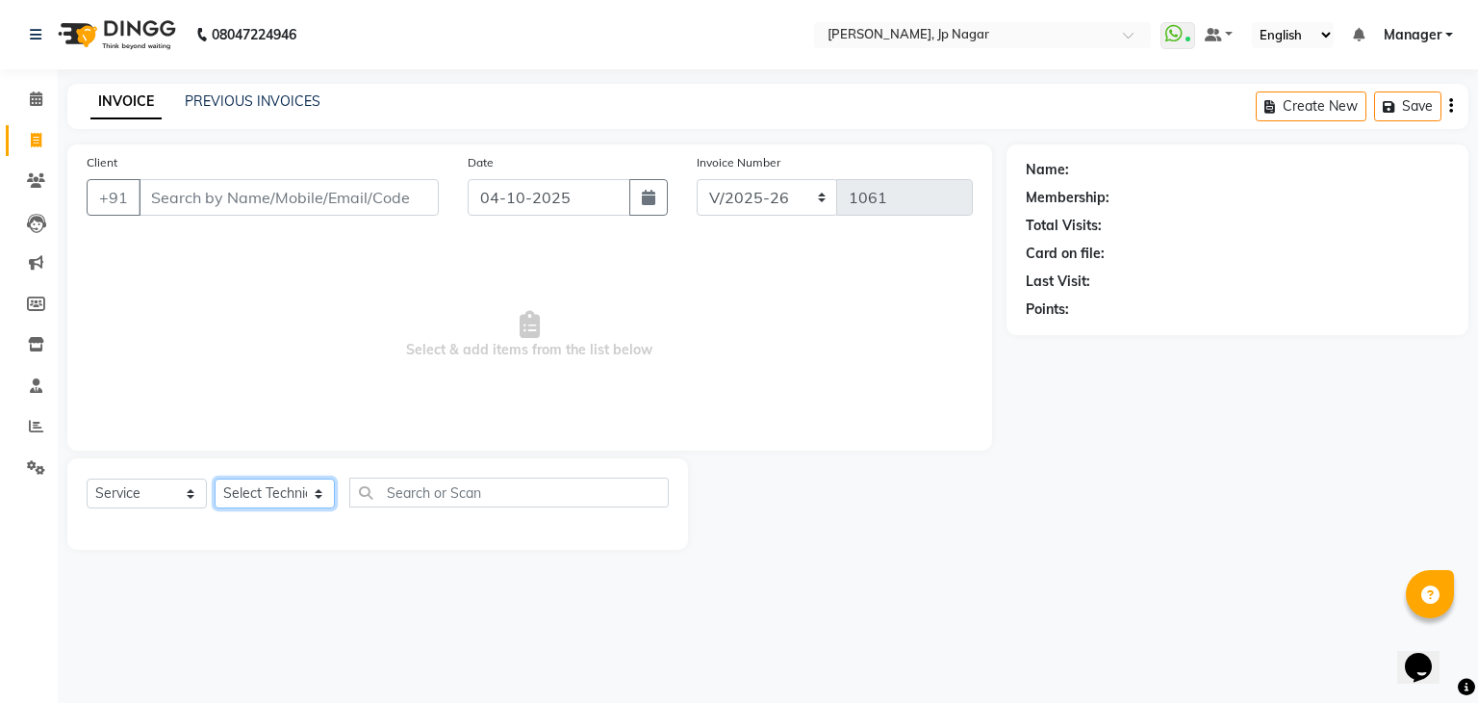
click at [266, 486] on select "Select Technician ameer asid [PERSON_NAME] Manager [PERSON_NAME] [PERSON_NAME] …" at bounding box center [275, 493] width 120 height 30
select select "80452"
click at [215, 479] on select "Select Technician ameer asid [PERSON_NAME] Manager [PERSON_NAME] [PERSON_NAME] …" at bounding box center [275, 493] width 120 height 30
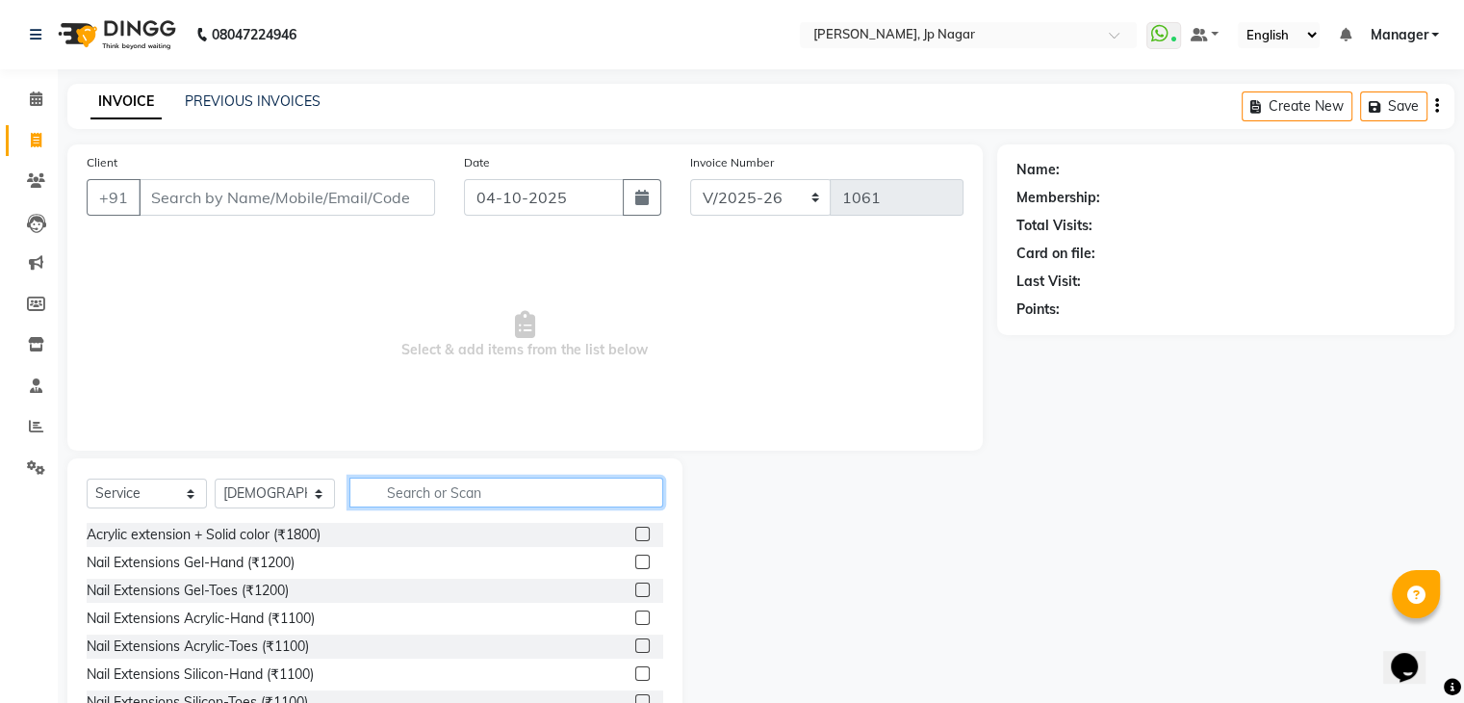
click at [370, 480] on input "text" at bounding box center [506, 492] width 314 height 30
type input "e"
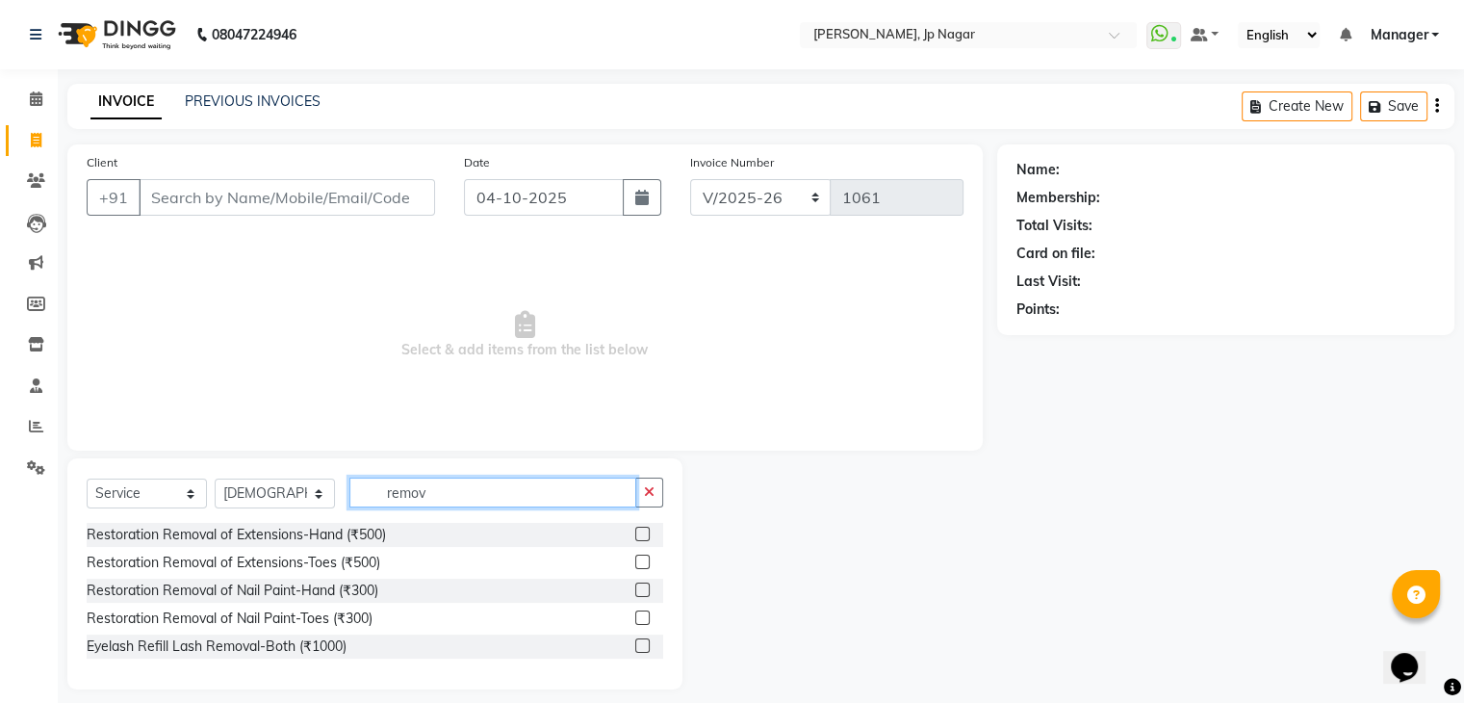
type input "remov"
click at [643, 533] on label at bounding box center [642, 533] width 14 height 14
click at [643, 533] on input "checkbox" at bounding box center [641, 534] width 13 height 13
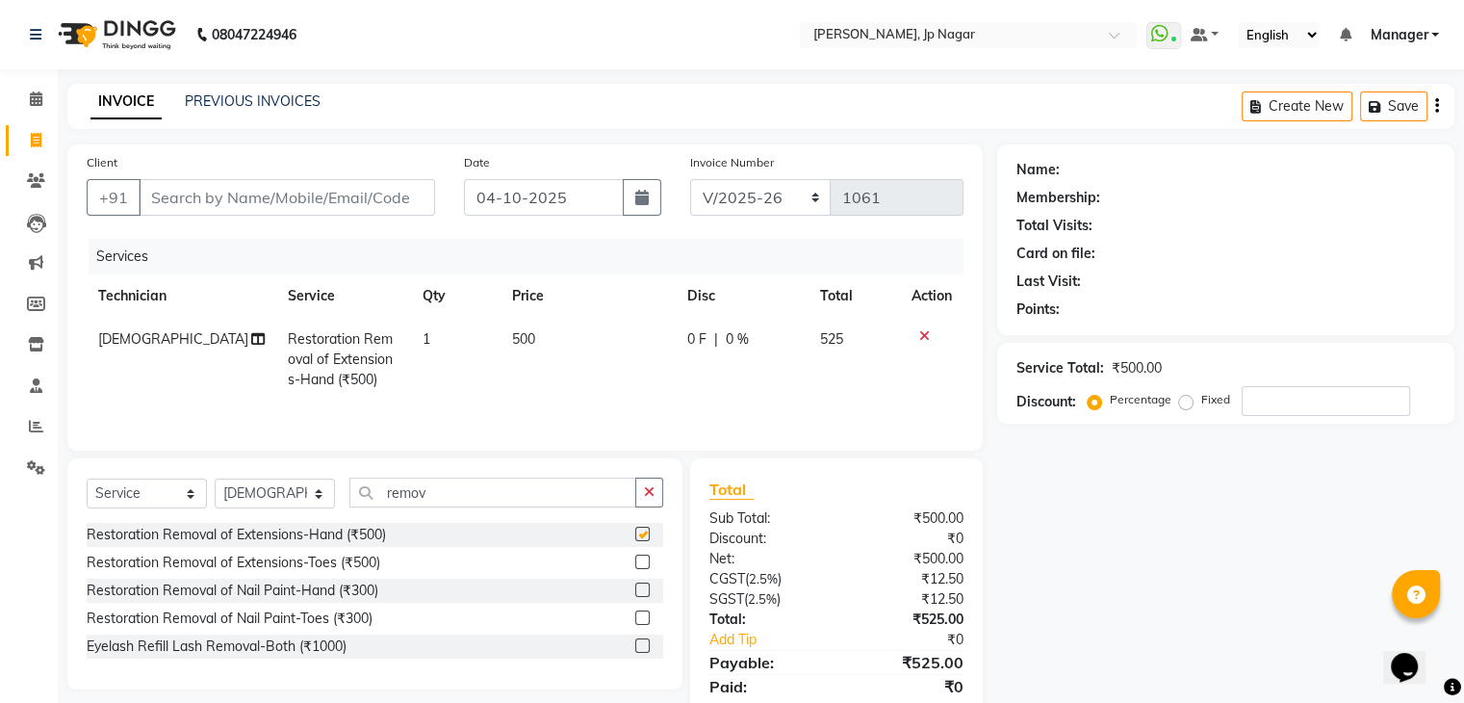
checkbox input "false"
click at [645, 498] on icon "button" at bounding box center [649, 491] width 11 height 13
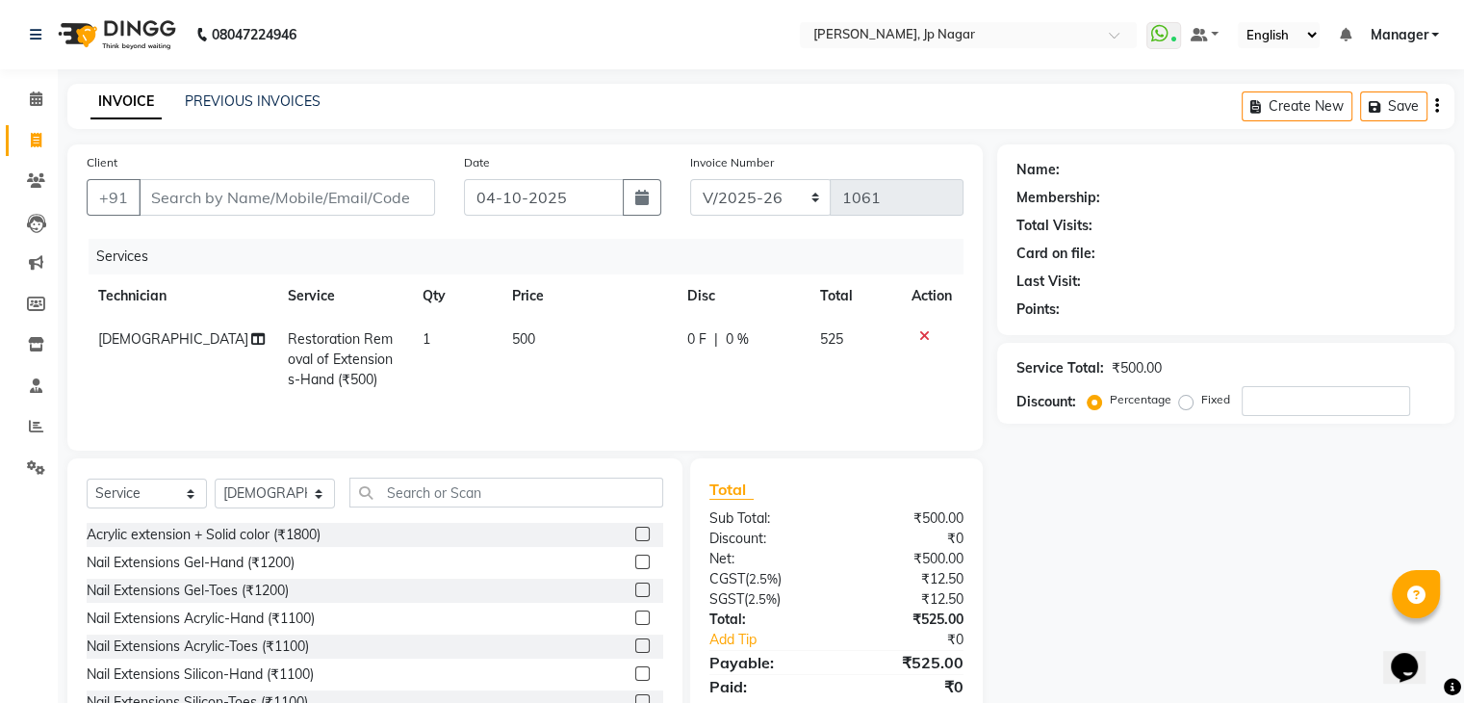
click at [567, 458] on div "Client +91 Date [DATE] Invoice Number BTH/2025-26 RED/2025-26 V/2025 V/[PHONE_N…" at bounding box center [525, 443] width 944 height 598
click at [269, 154] on div "Client +91" at bounding box center [260, 191] width 377 height 79
click at [207, 194] on input "Client" at bounding box center [287, 197] width 296 height 37
type input "9"
type input "0"
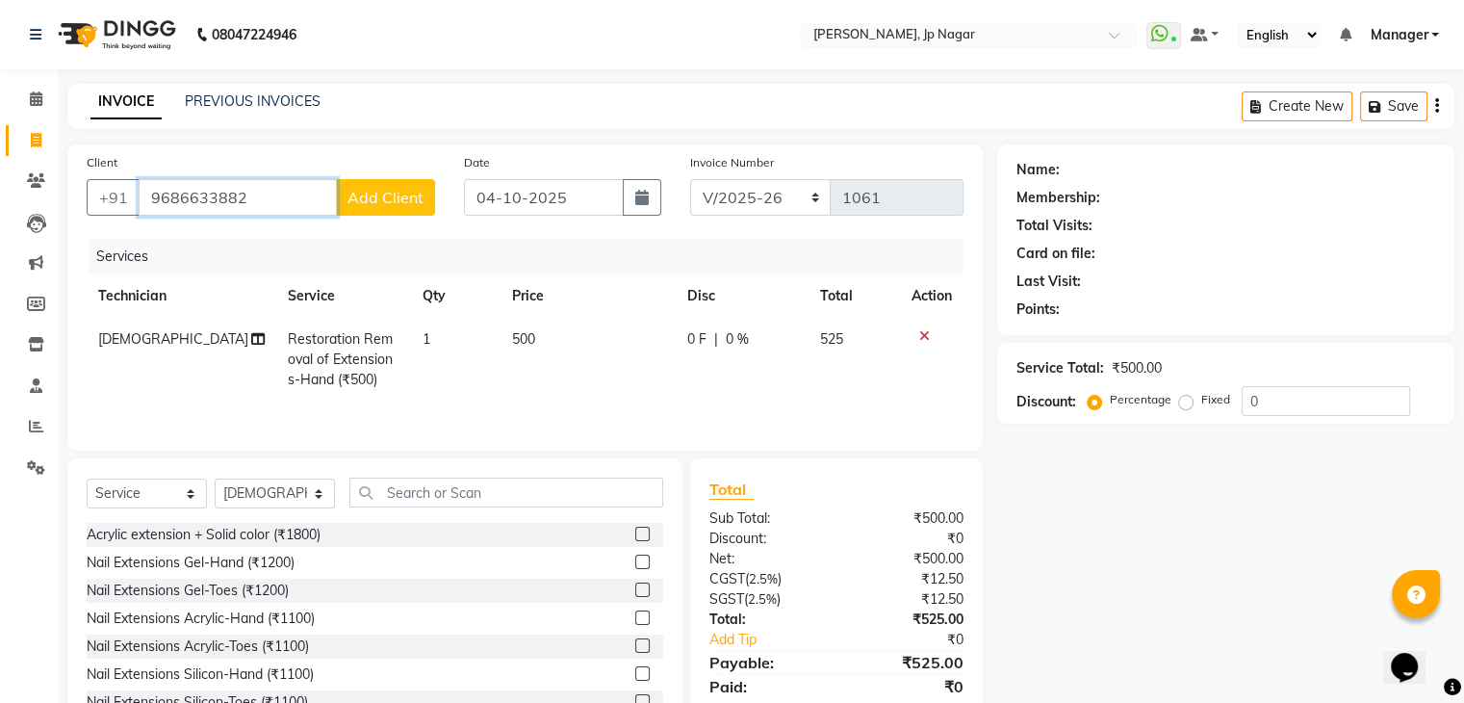
type input "9686633882"
click at [360, 194] on span "Add Client" at bounding box center [385, 197] width 76 height 19
select select "21"
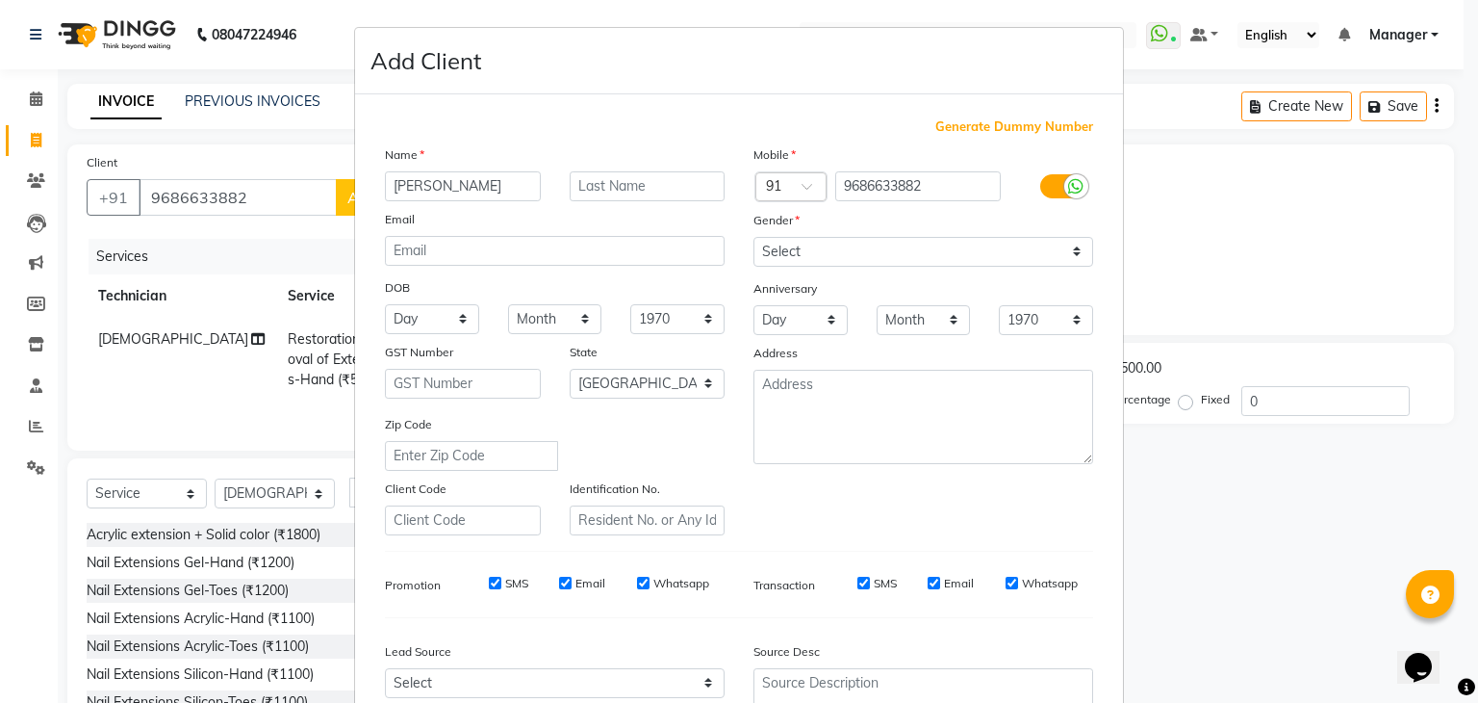
type input "[PERSON_NAME]"
click at [864, 252] on select "Select [DEMOGRAPHIC_DATA] [DEMOGRAPHIC_DATA] Other Prefer Not To Say" at bounding box center [924, 252] width 340 height 30
select select "[DEMOGRAPHIC_DATA]"
click at [754, 238] on select "Select [DEMOGRAPHIC_DATA] [DEMOGRAPHIC_DATA] Other Prefer Not To Say" at bounding box center [924, 252] width 340 height 30
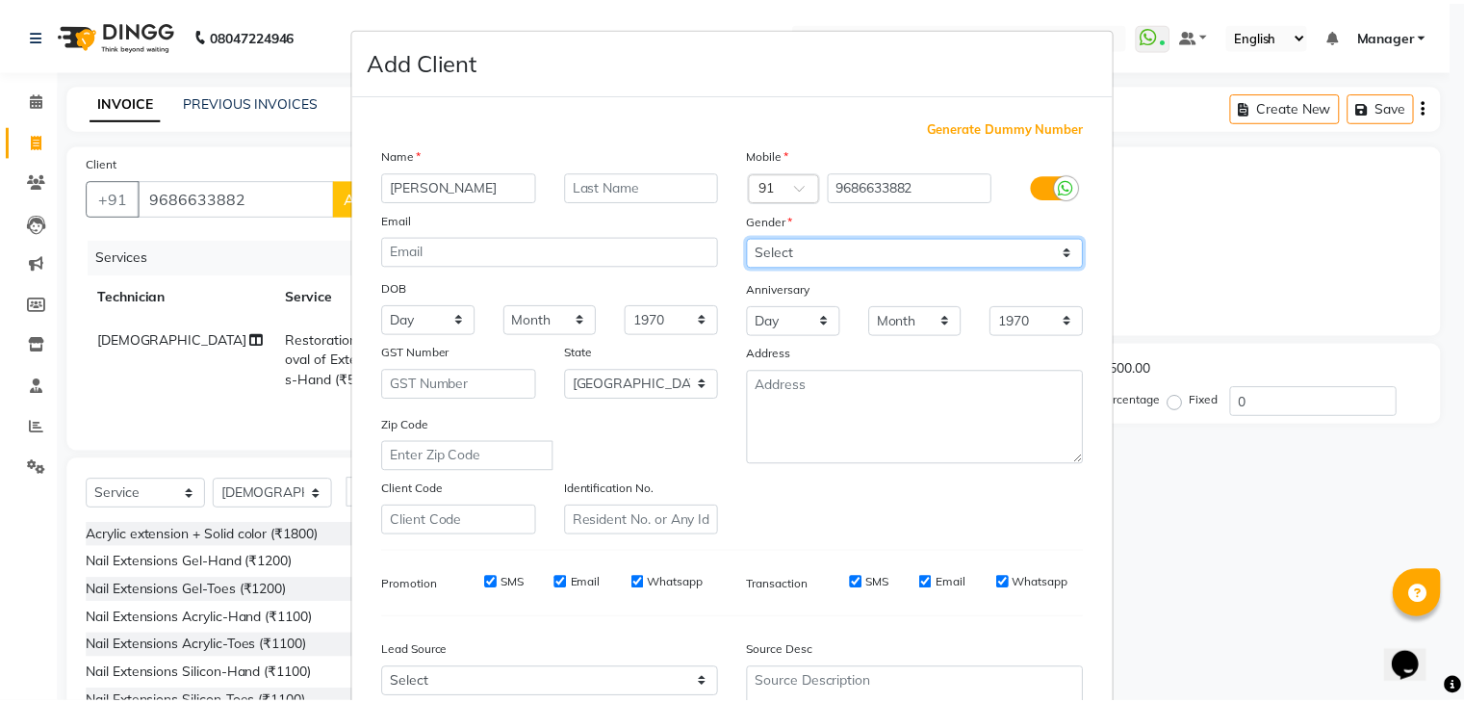
scroll to position [195, 0]
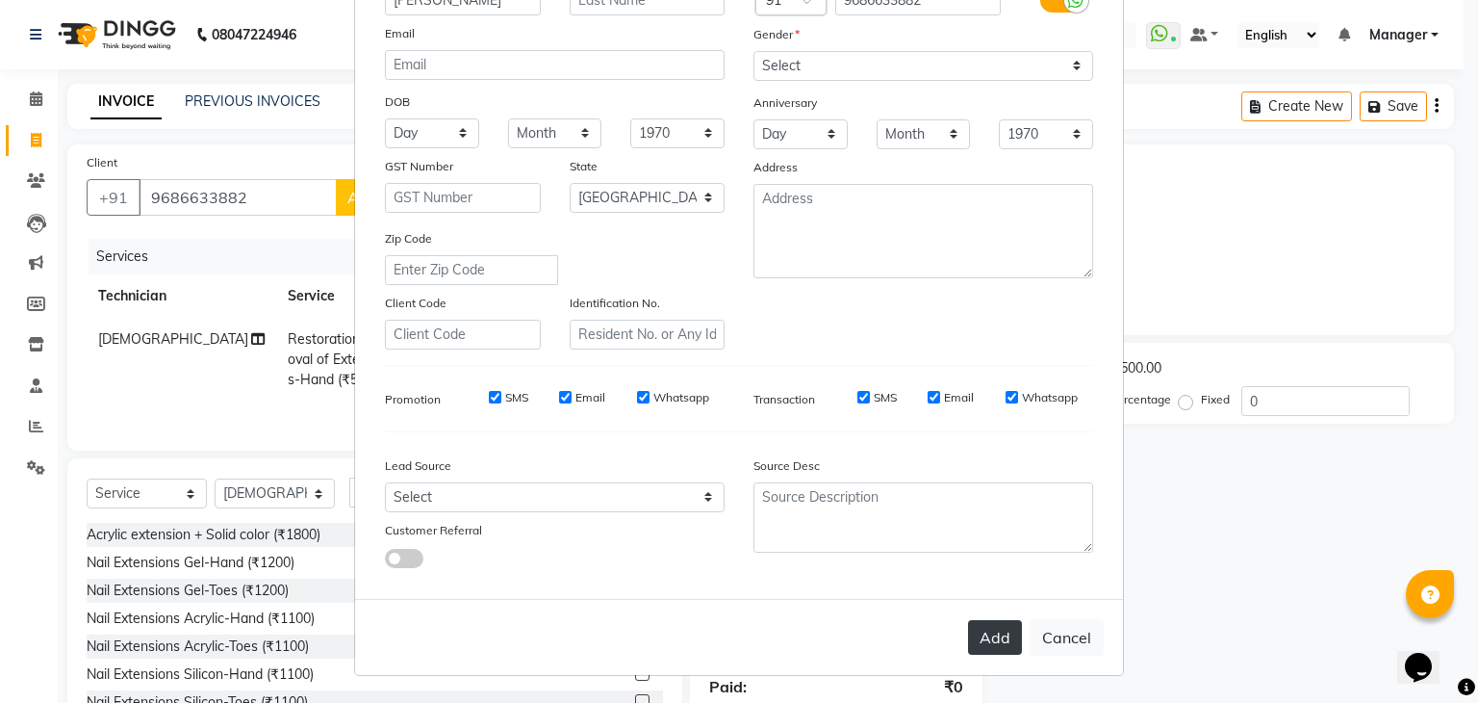
click at [968, 632] on button "Add" at bounding box center [995, 637] width 54 height 35
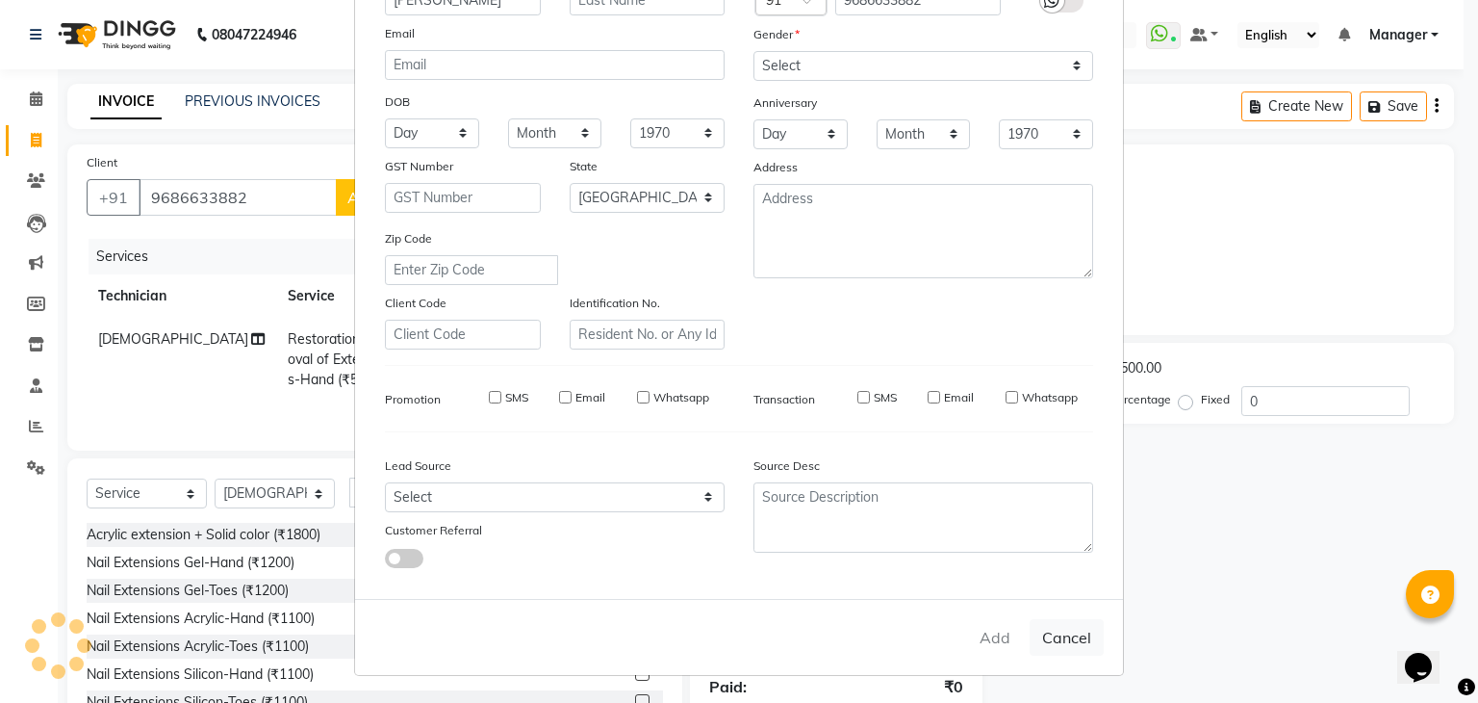
type input "96******82"
select select
select select "null"
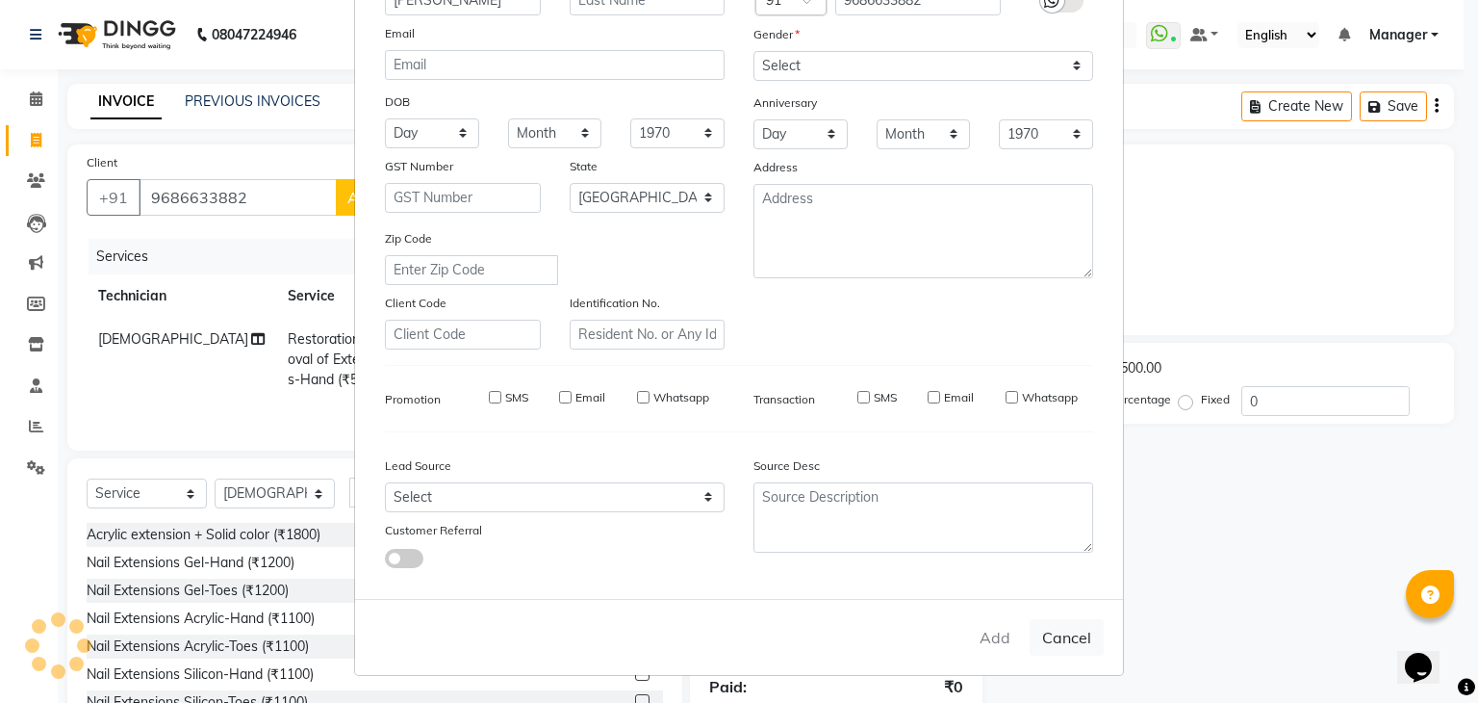
select select
checkbox input "false"
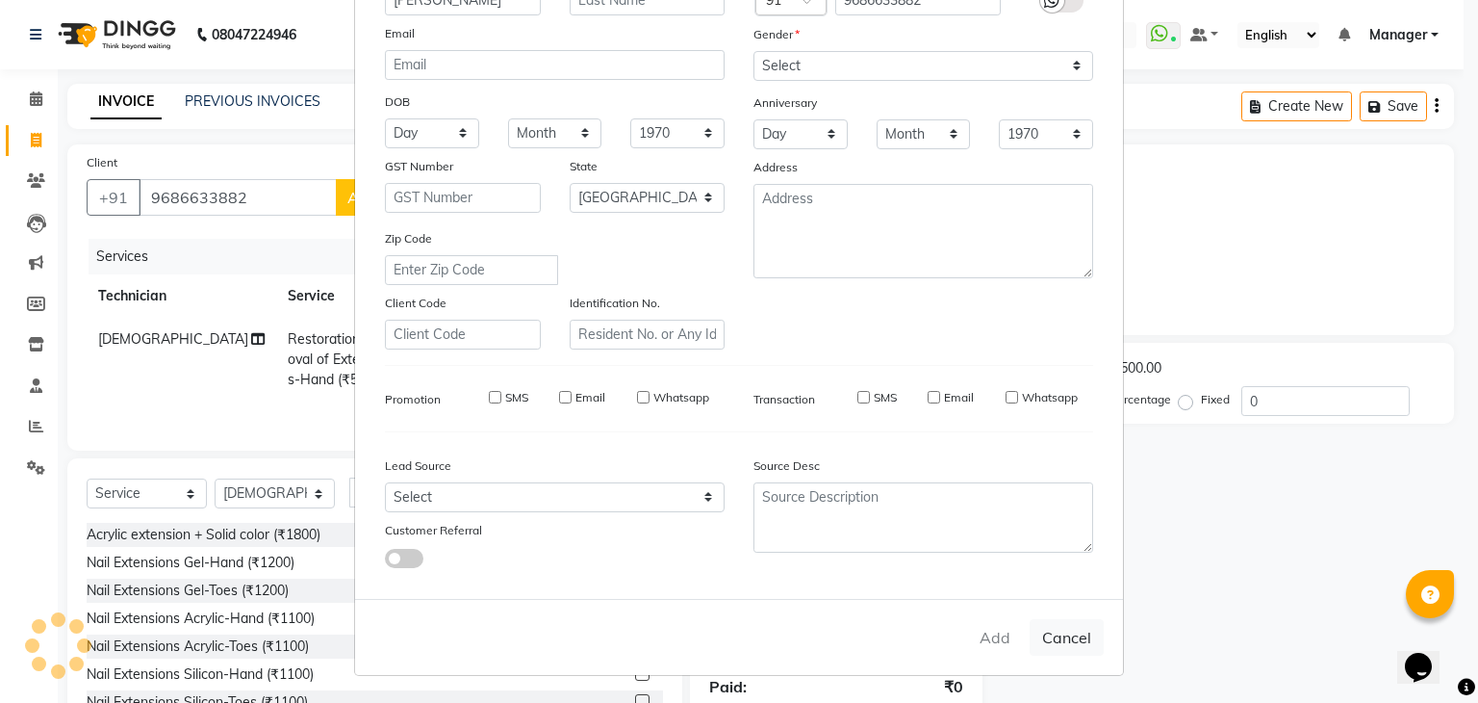
checkbox input "false"
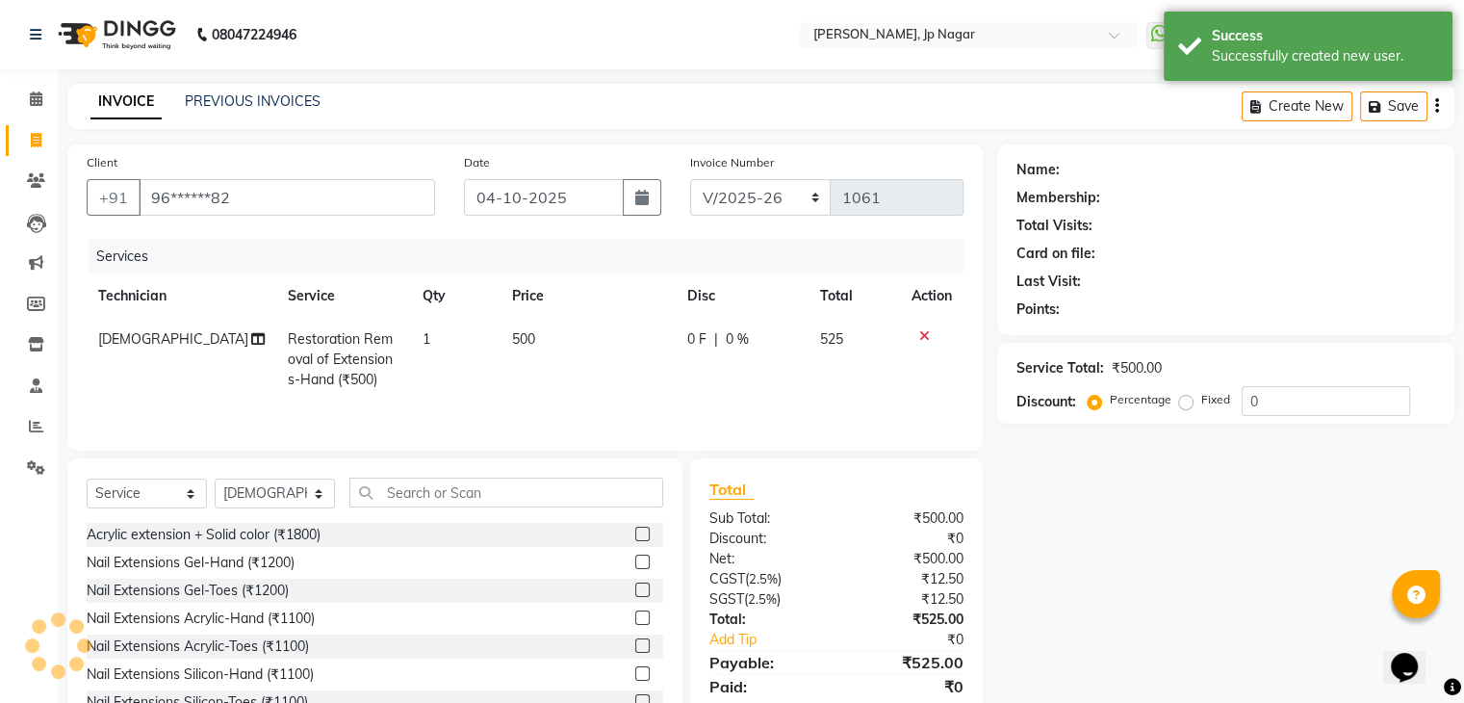
scroll to position [69, 0]
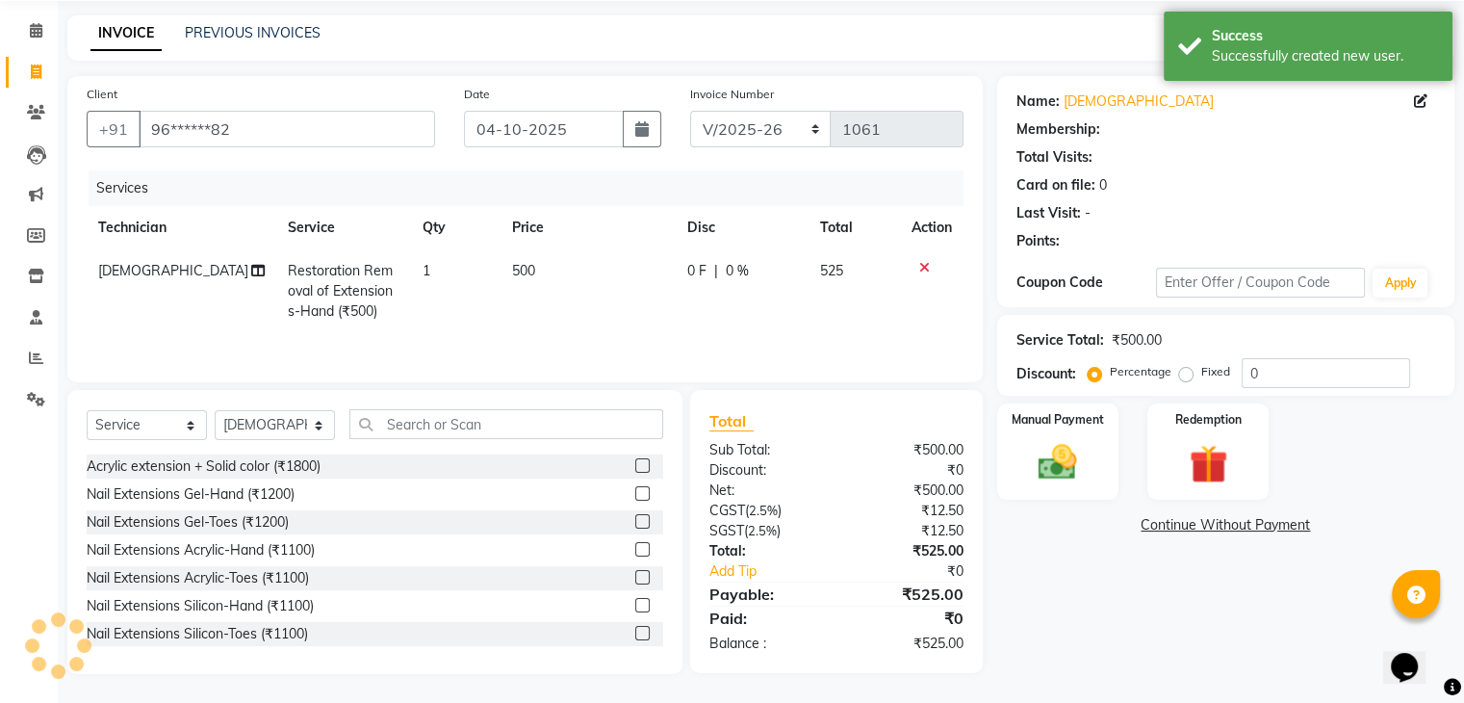
select select "1: Object"
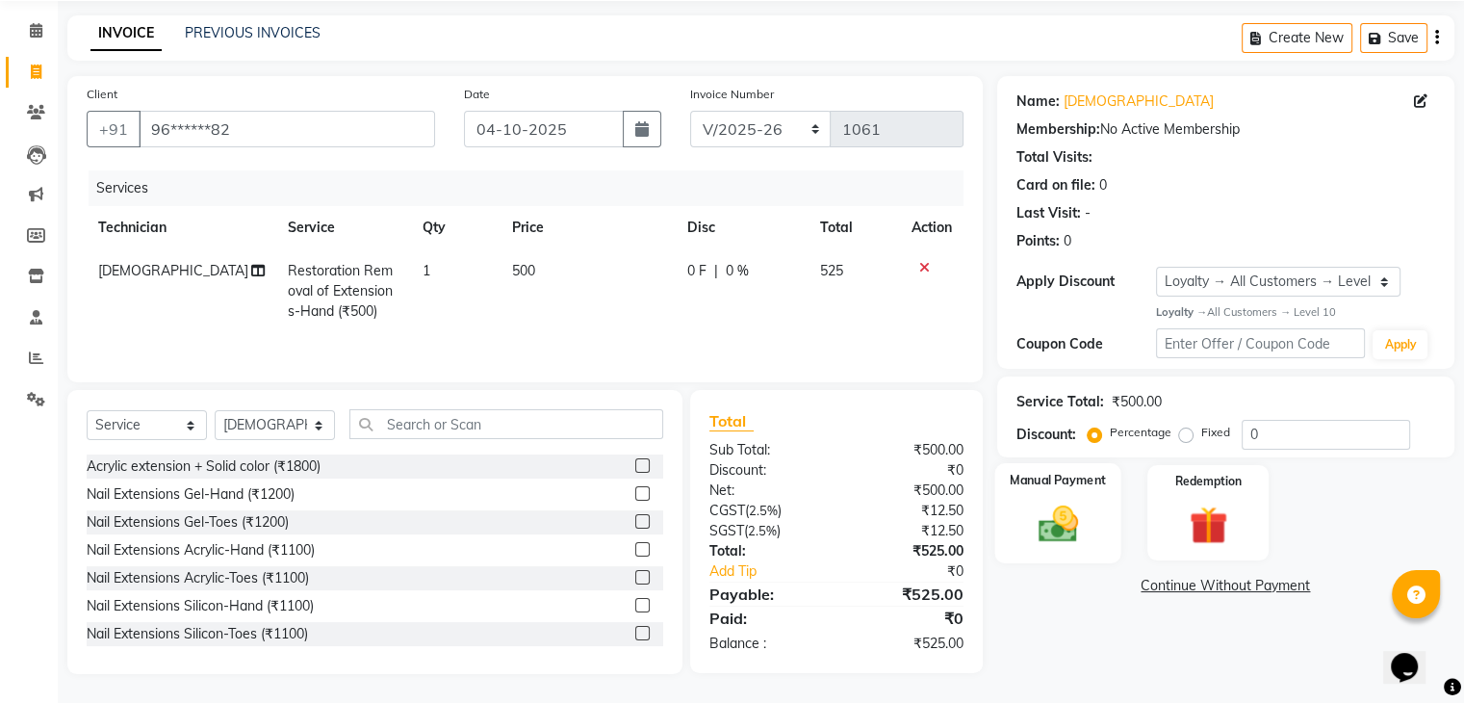
click at [1001, 528] on div "Manual Payment" at bounding box center [1057, 512] width 126 height 99
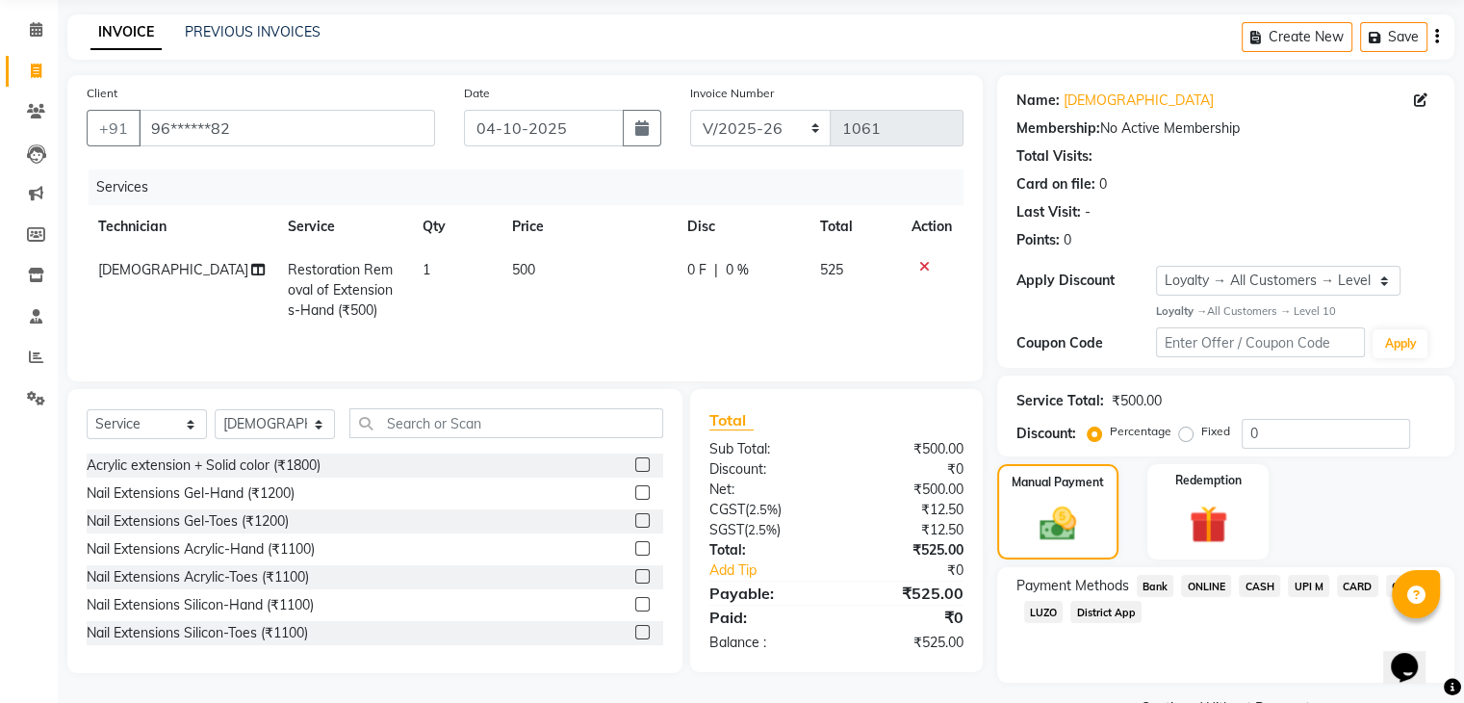
click at [1298, 583] on span "UPI M" at bounding box center [1308, 586] width 41 height 22
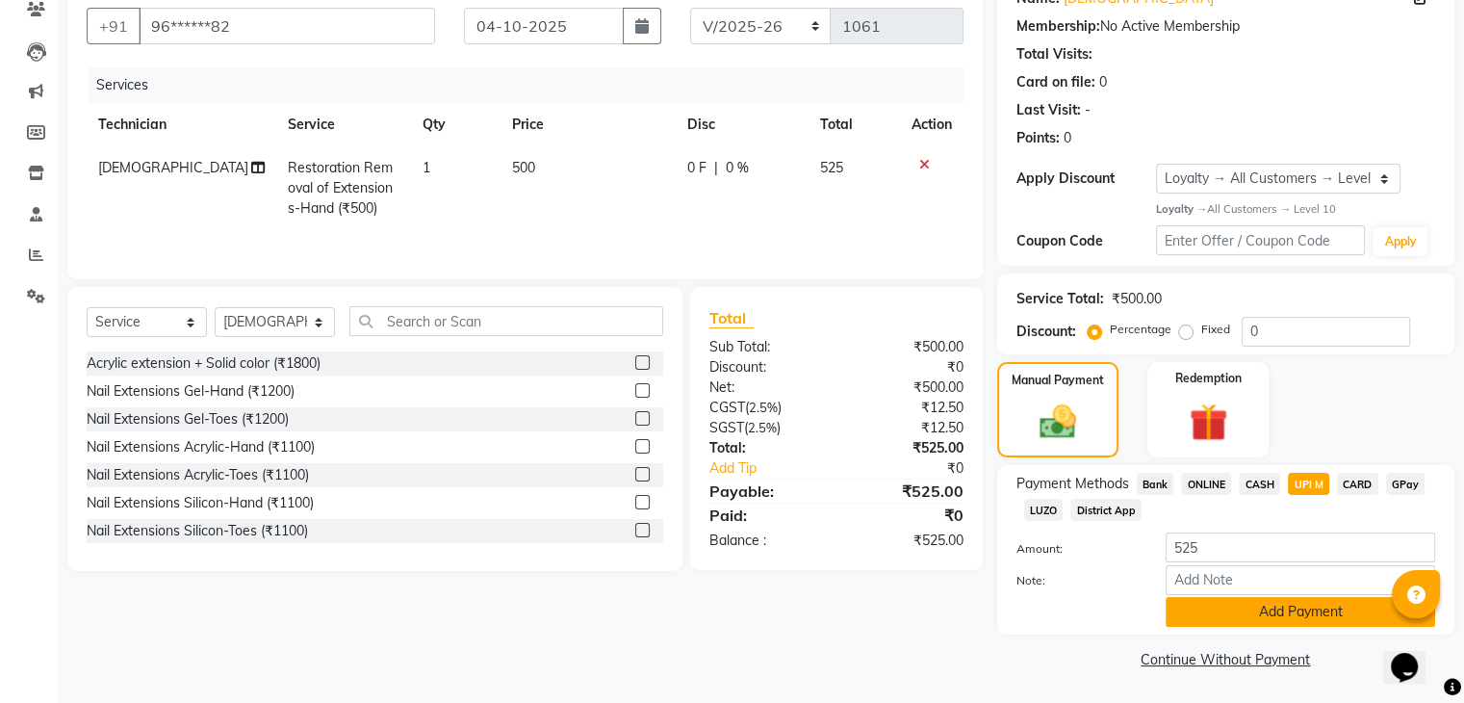
click at [1301, 614] on button "Add Payment" at bounding box center [1300, 612] width 269 height 30
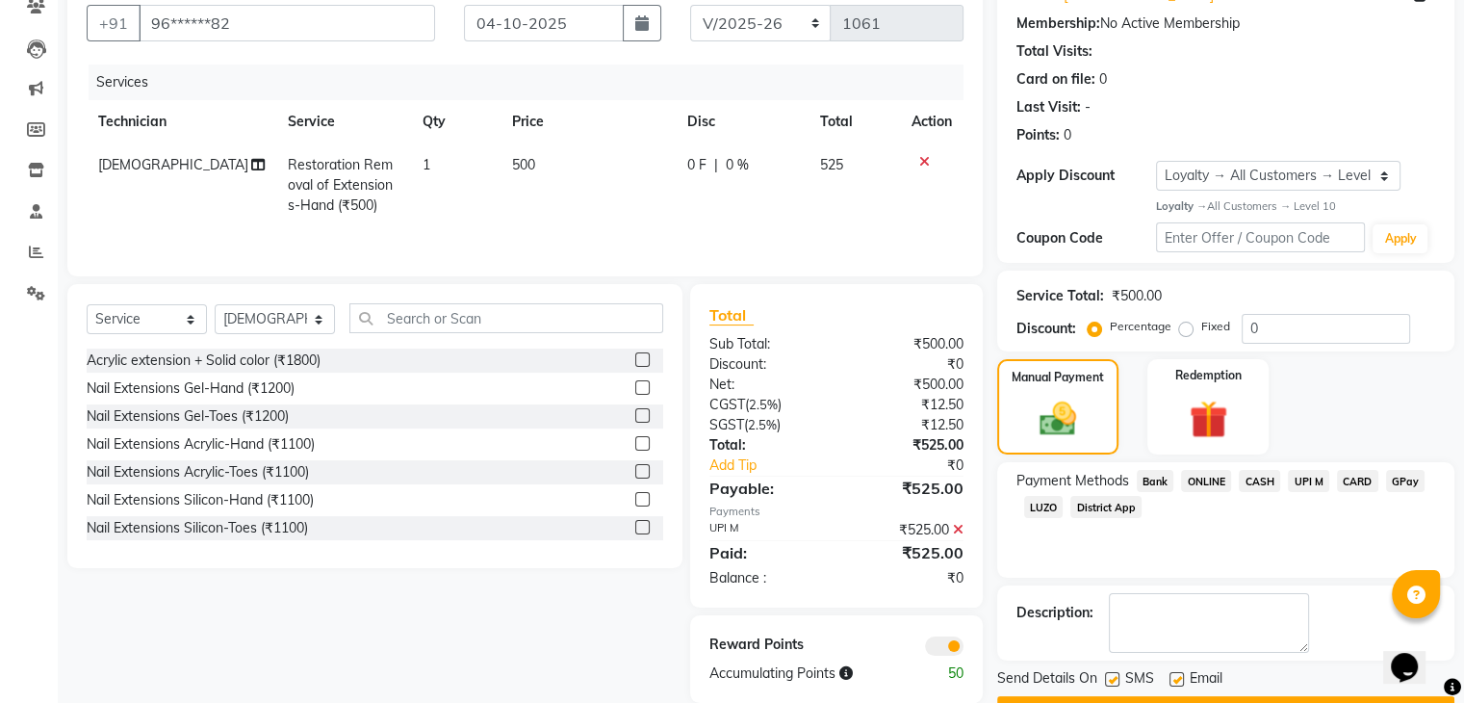
scroll to position [225, 0]
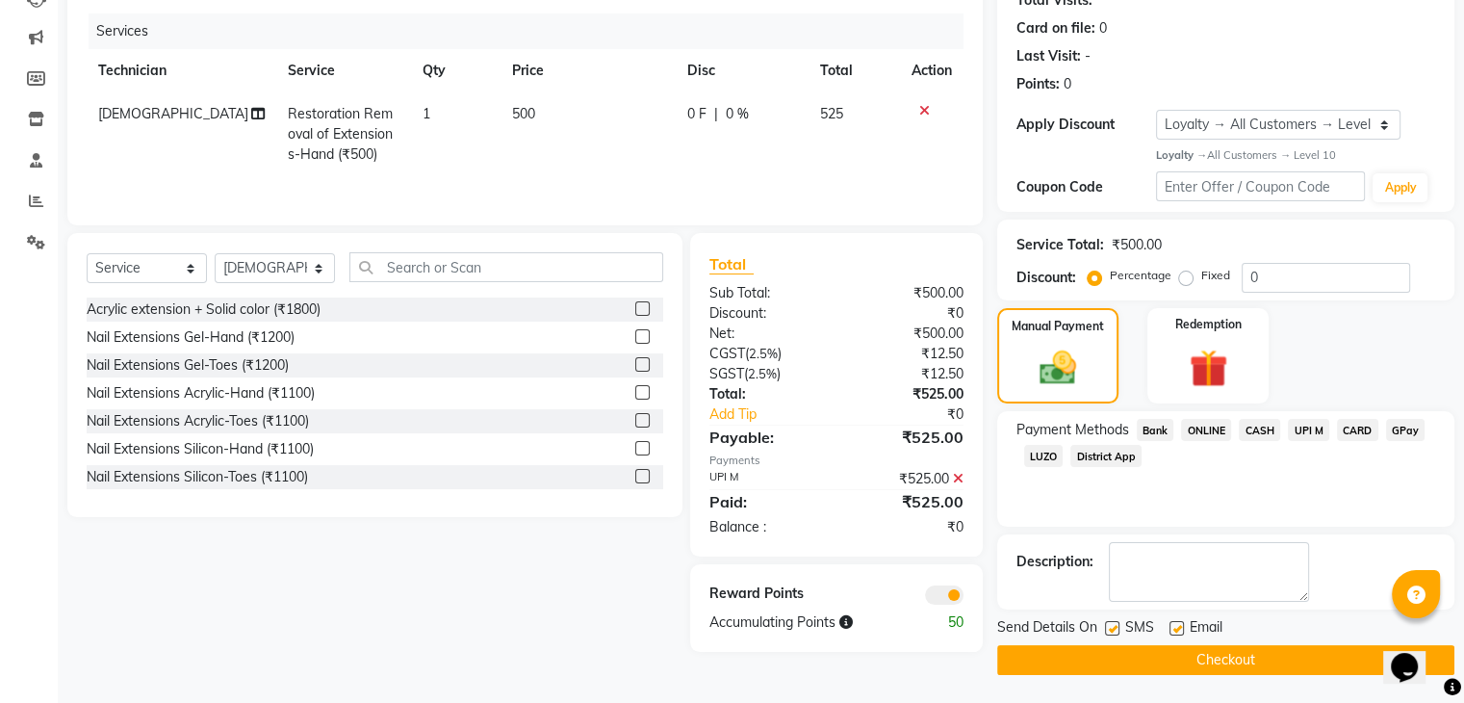
click at [1297, 653] on button "Checkout" at bounding box center [1225, 660] width 457 height 30
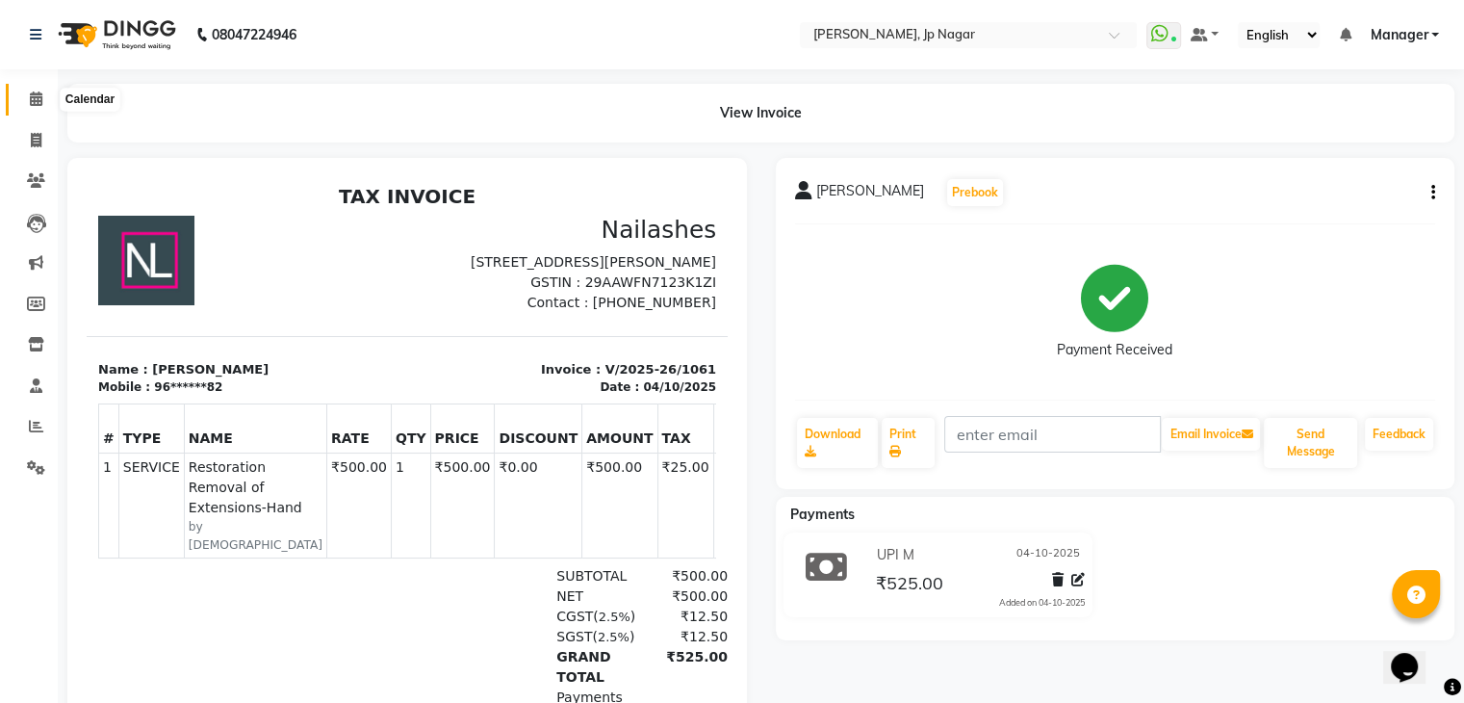
click at [44, 104] on span at bounding box center [36, 100] width 34 height 22
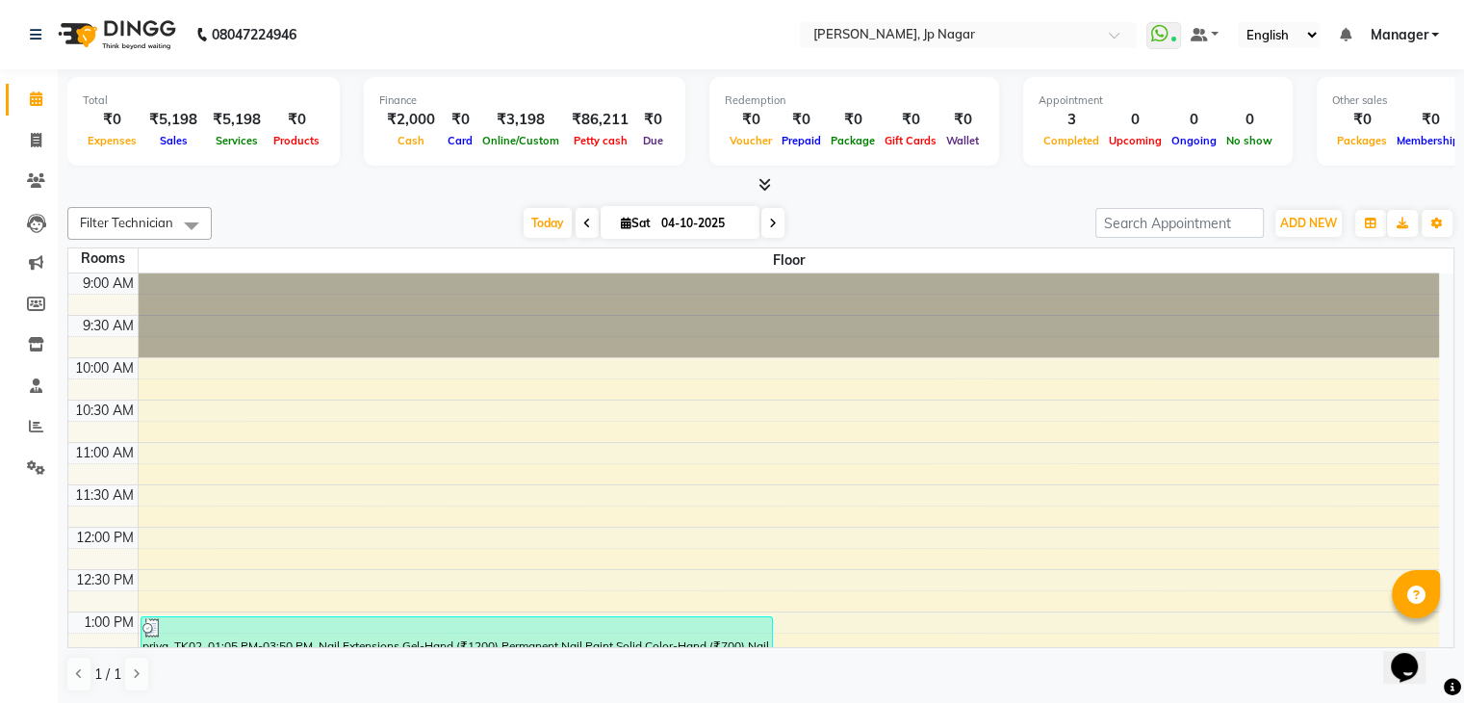
click at [766, 186] on icon at bounding box center [764, 184] width 13 height 14
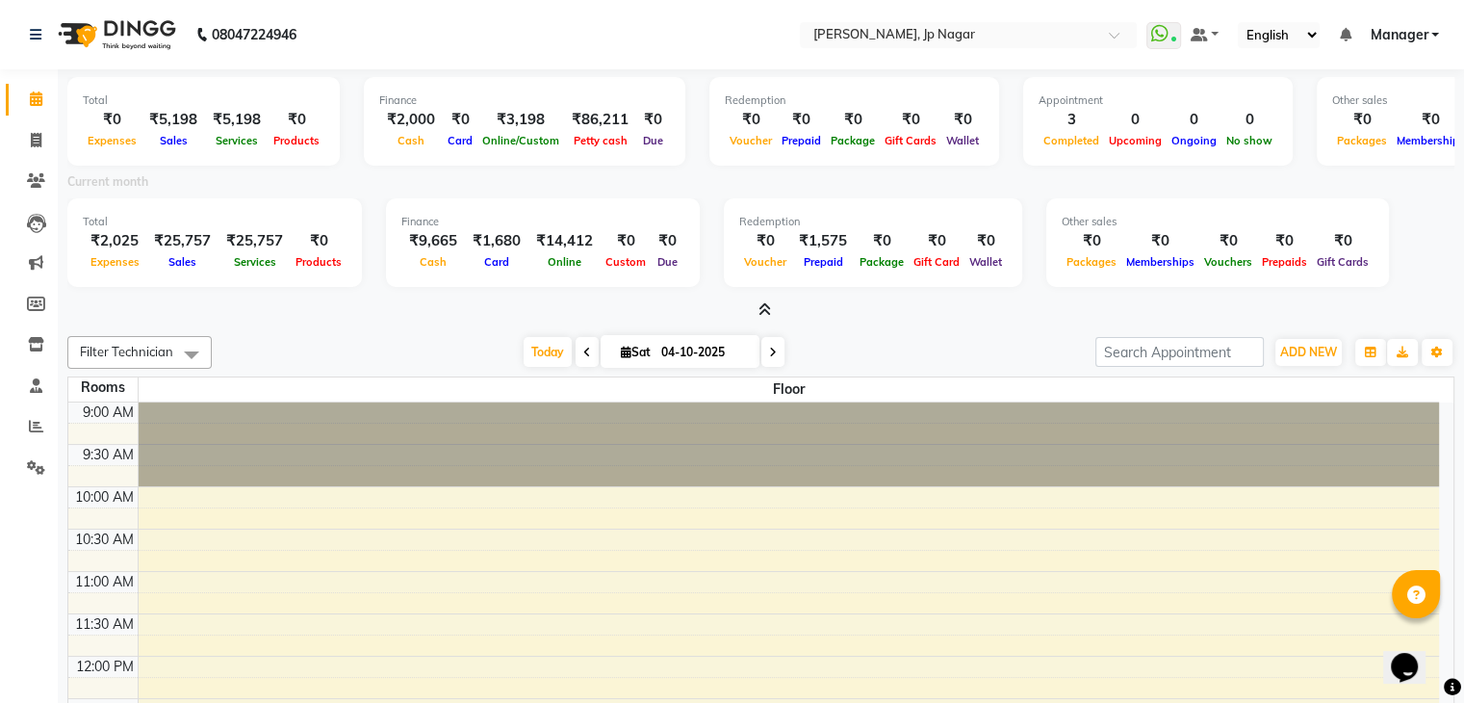
click at [762, 306] on icon at bounding box center [764, 309] width 13 height 14
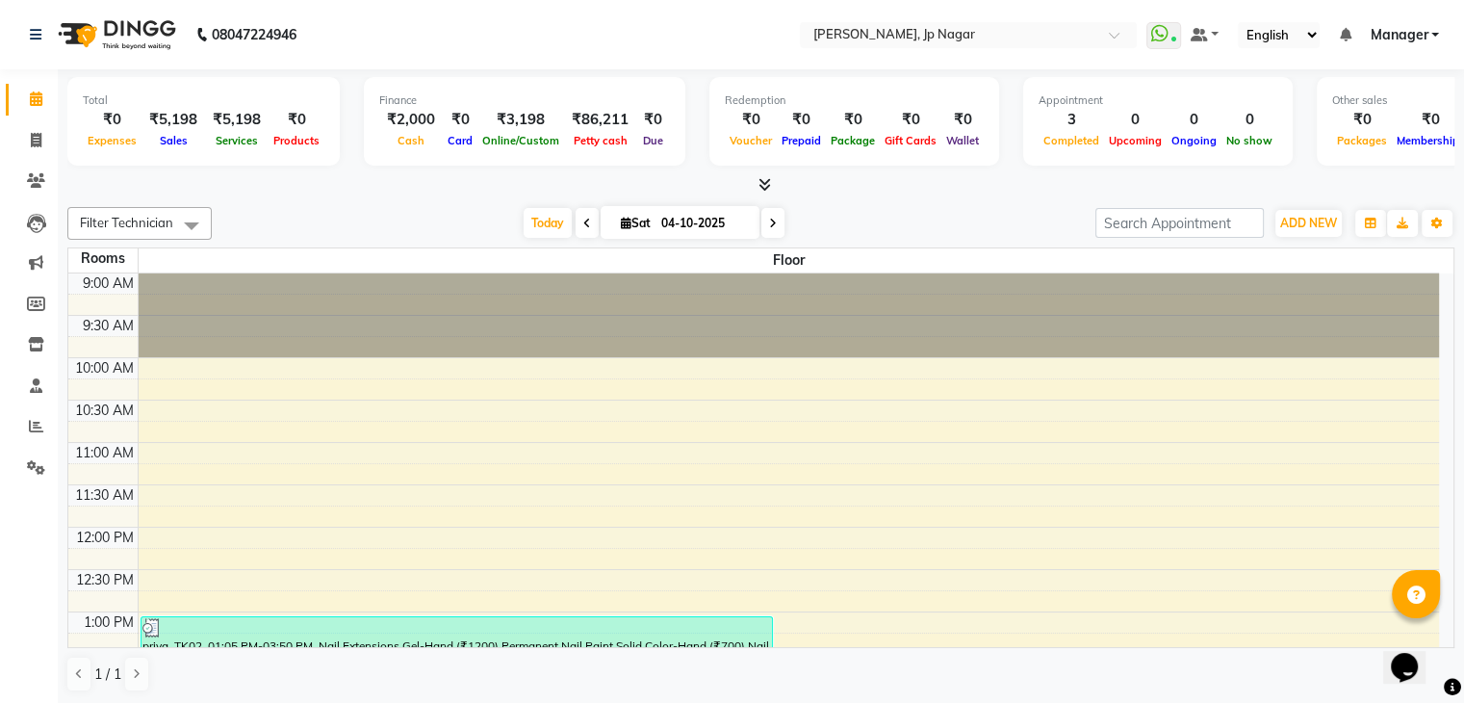
click at [759, 184] on icon at bounding box center [764, 184] width 13 height 14
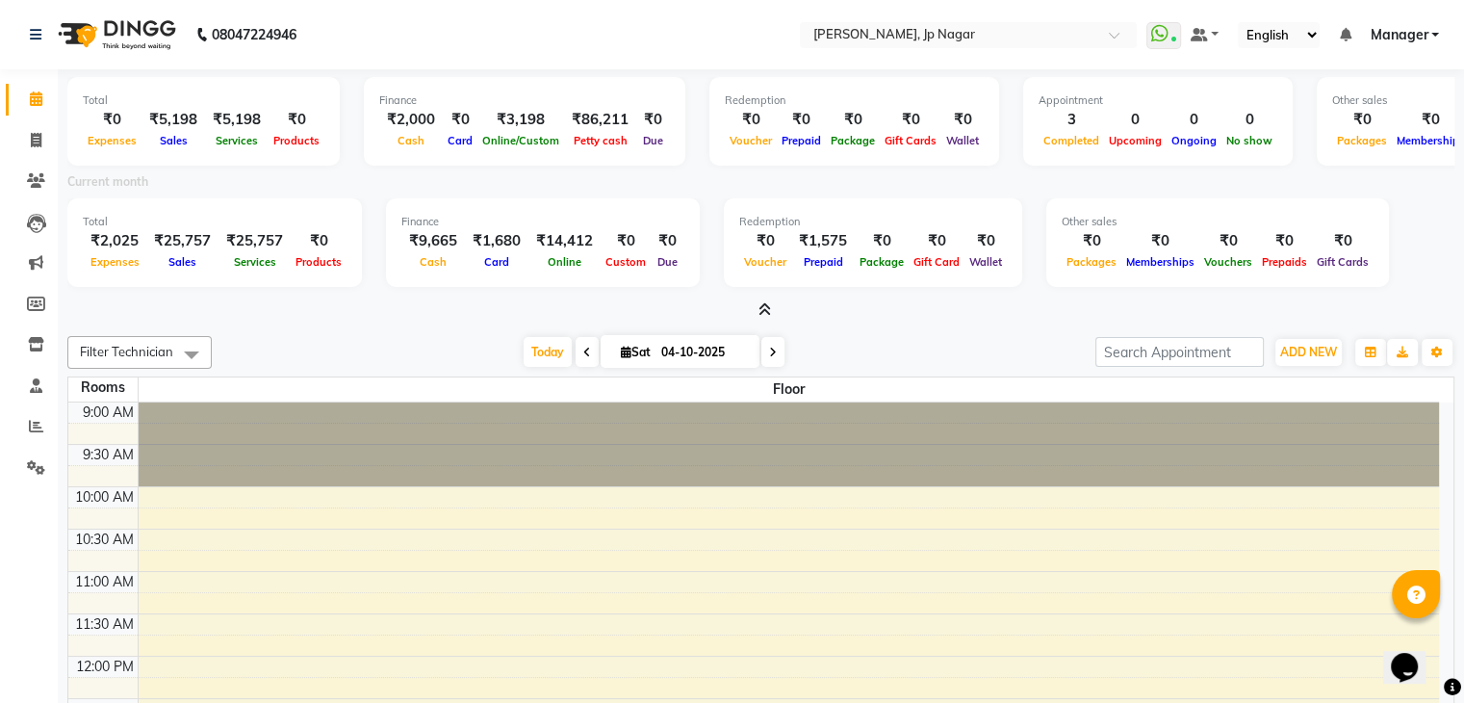
click at [765, 304] on icon at bounding box center [764, 309] width 13 height 14
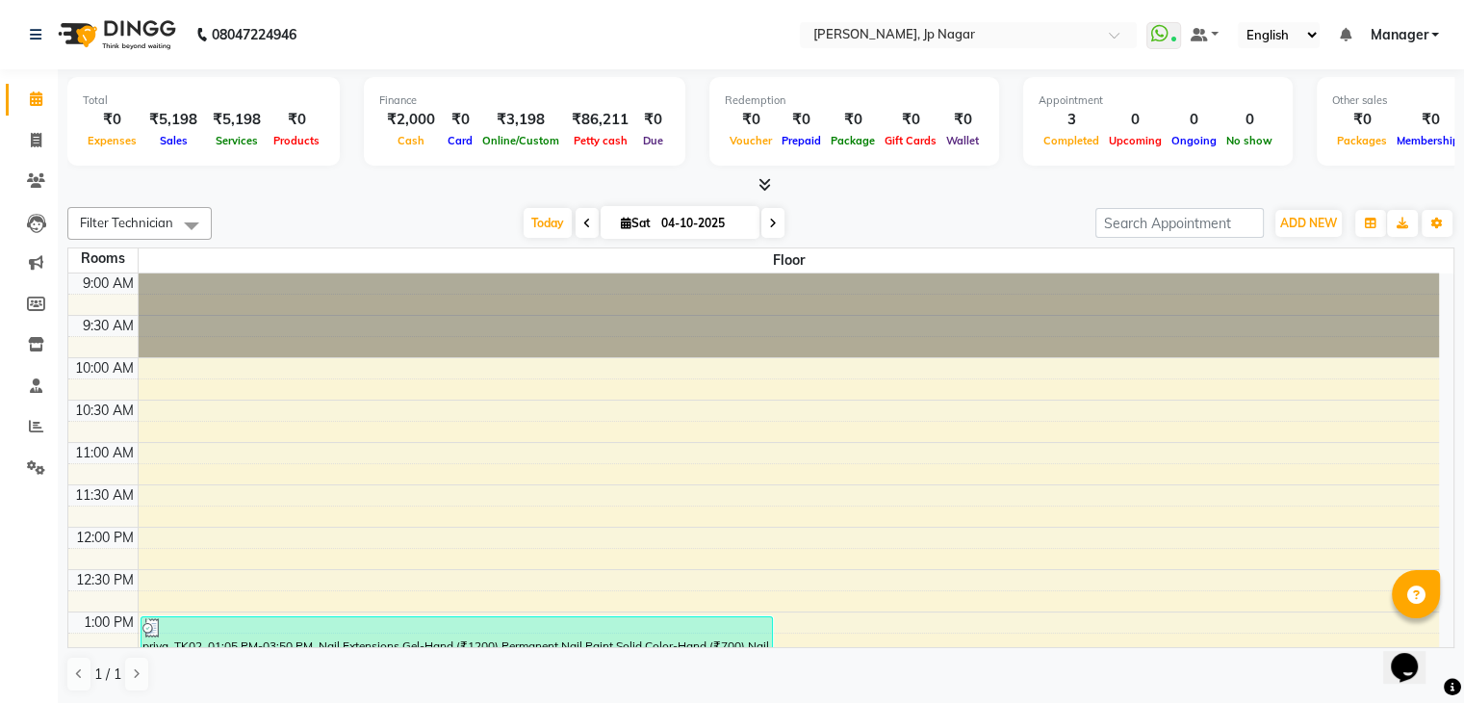
click at [764, 181] on icon at bounding box center [764, 184] width 13 height 14
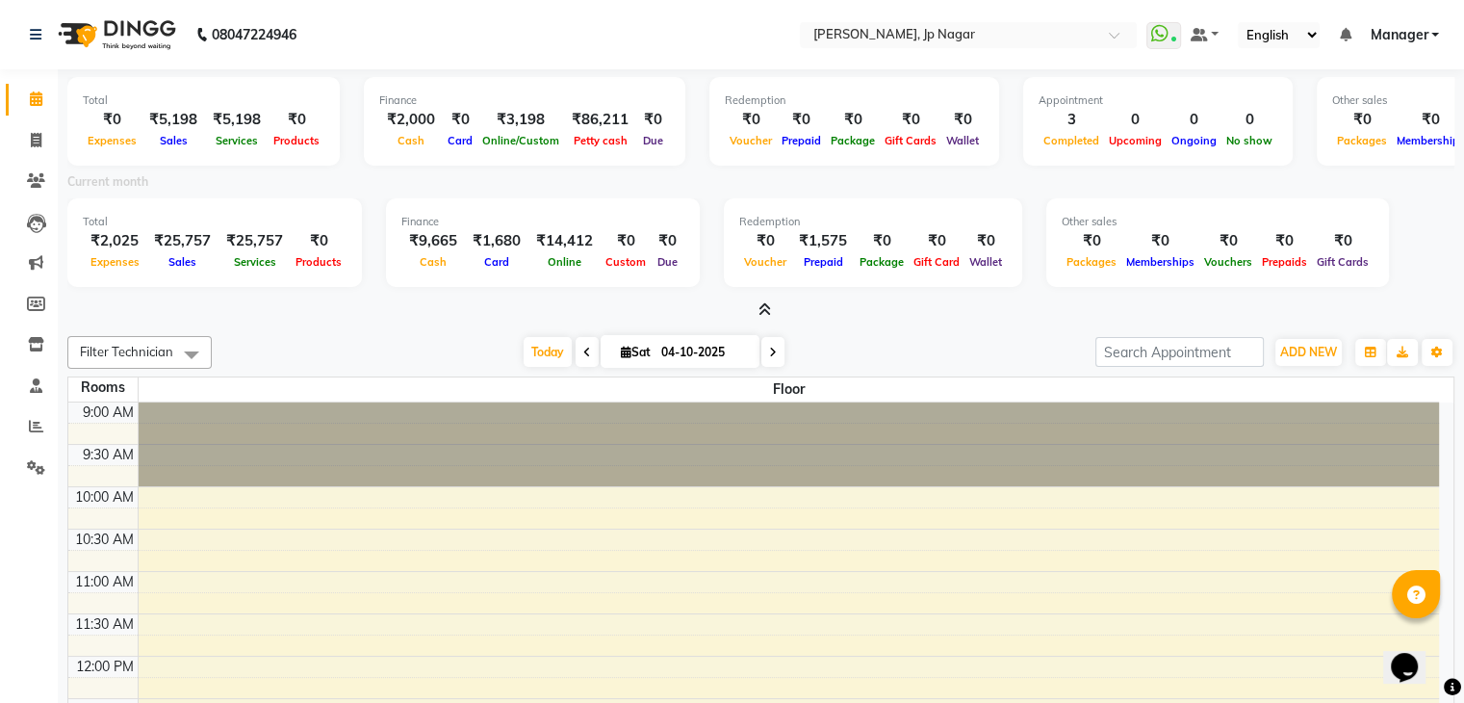
click at [770, 309] on icon at bounding box center [764, 309] width 13 height 14
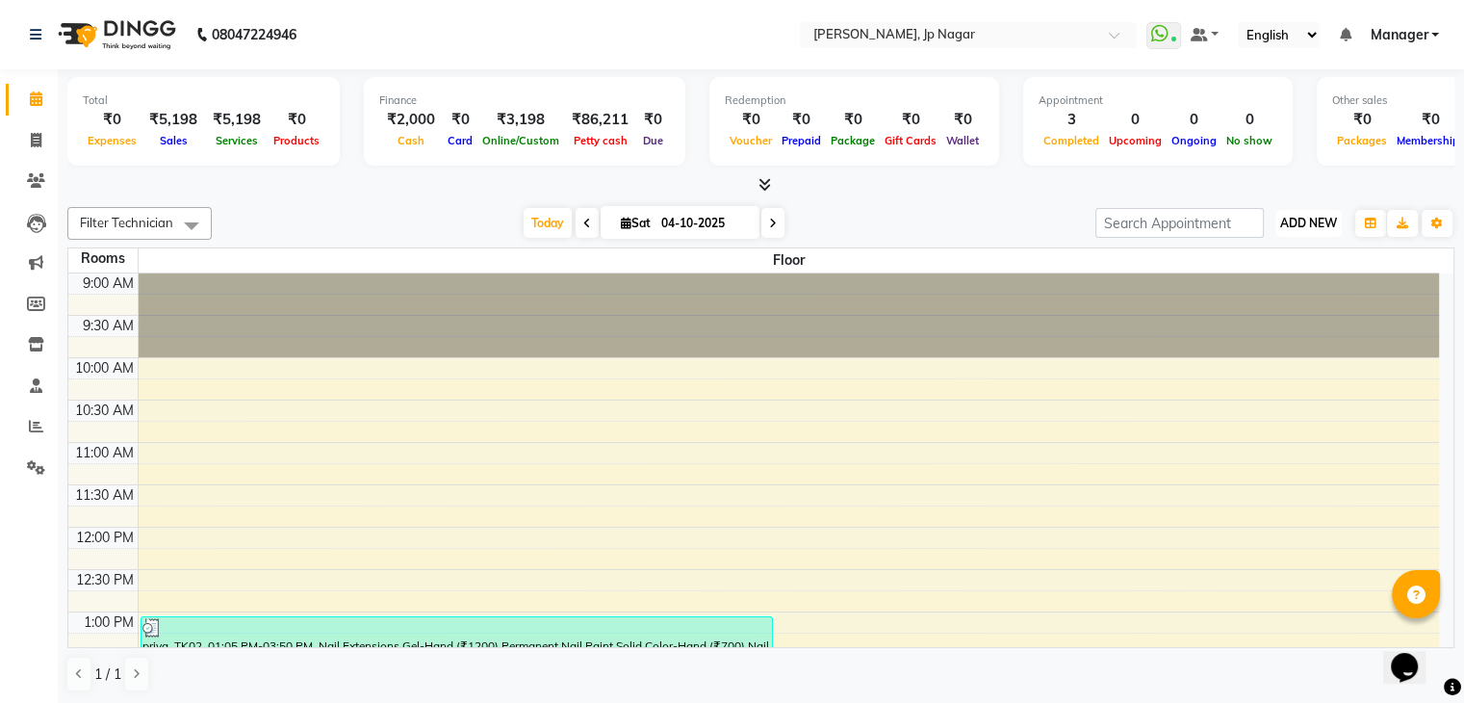
click at [1333, 210] on button "ADD NEW Toggle Dropdown" at bounding box center [1308, 223] width 66 height 27
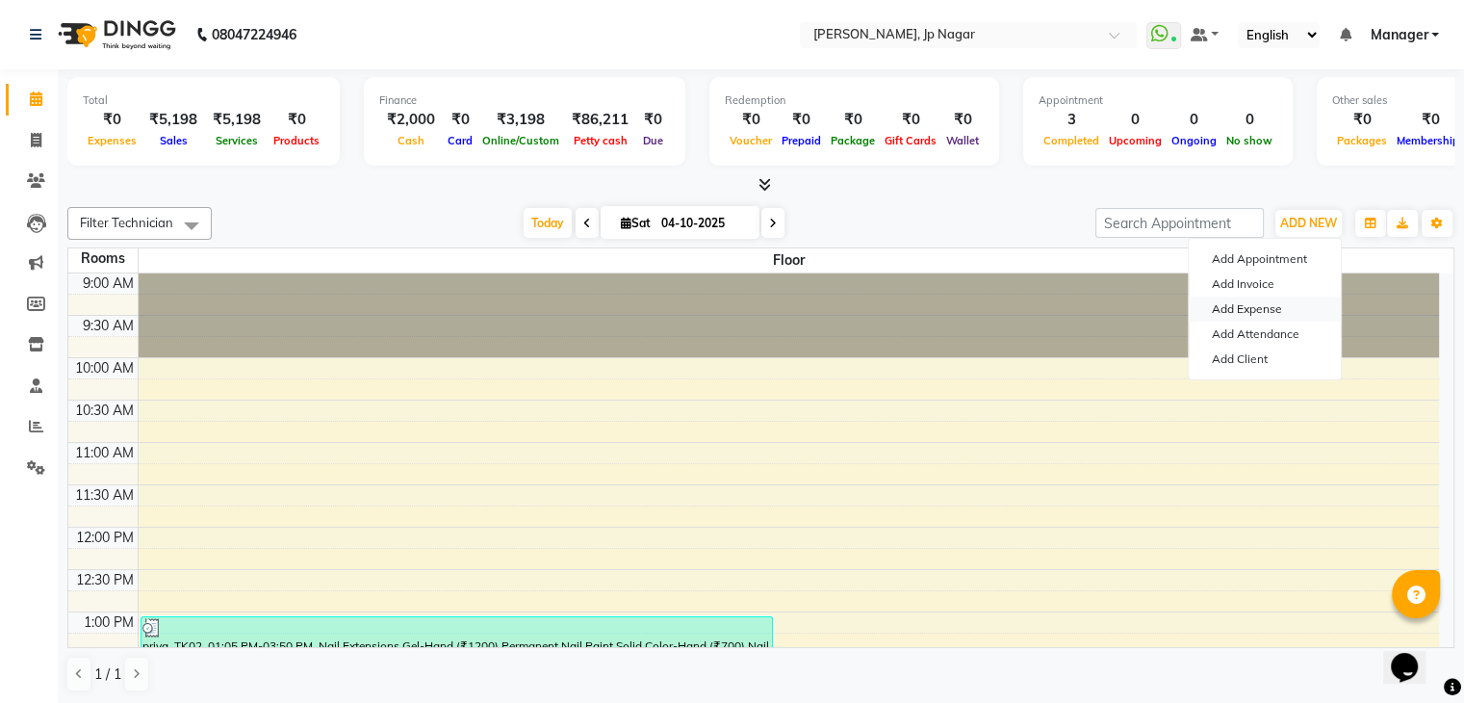
click at [1262, 308] on link "Add Expense" at bounding box center [1265, 308] width 152 height 25
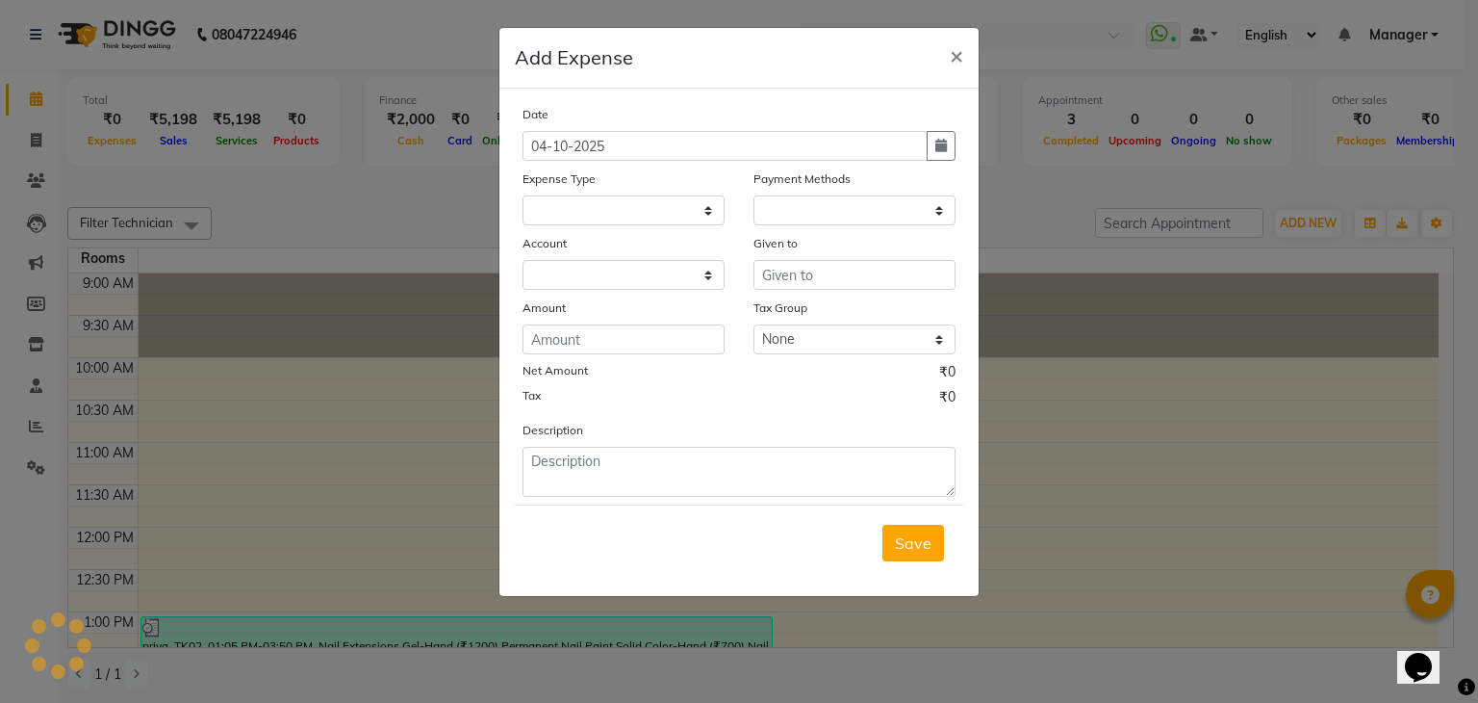
select select
select select "1"
select select "5313"
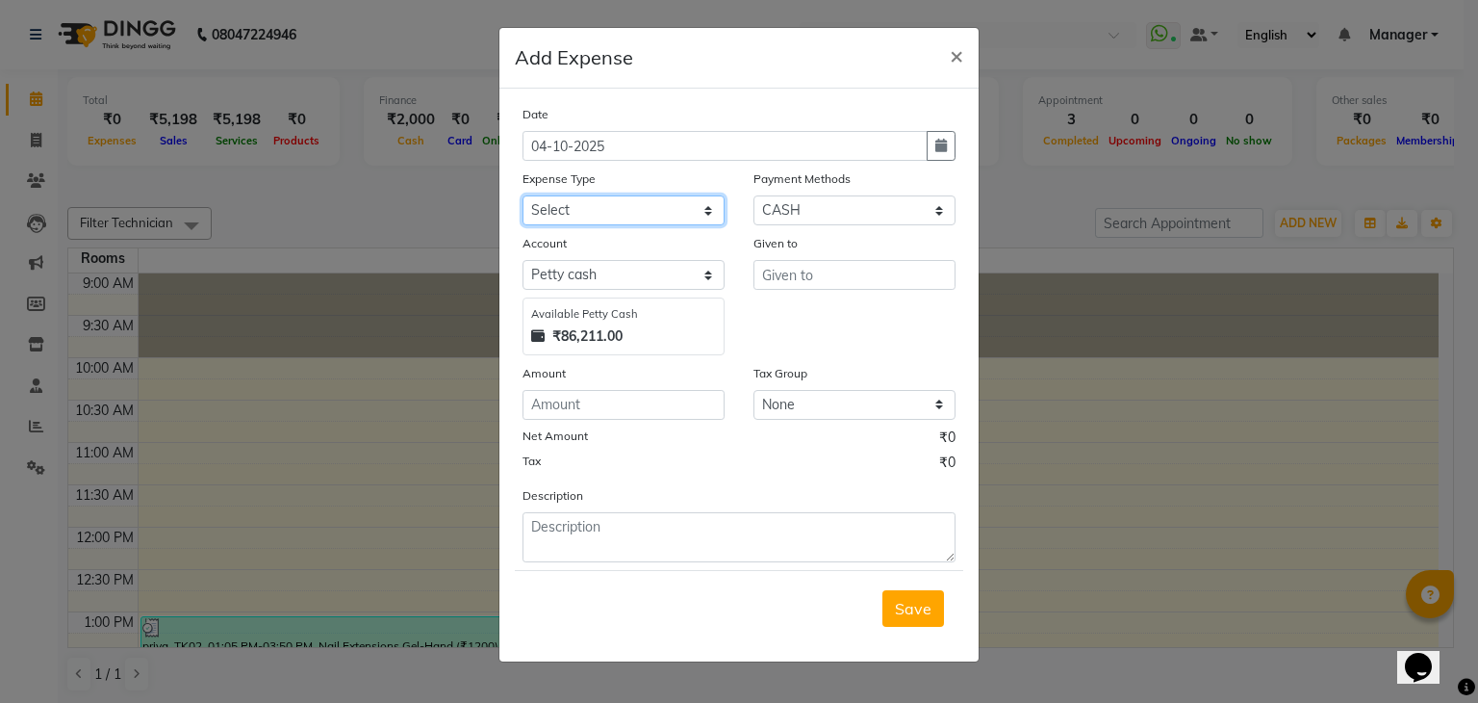
click at [594, 205] on select "Select acetone Advance Salary bank deposite Battery cell BBMP Beauty products B…" at bounding box center [624, 210] width 202 height 30
select select "17320"
click at [523, 197] on select "Select acetone Advance Salary bank deposite Battery cell BBMP Beauty products B…" at bounding box center [624, 210] width 202 height 30
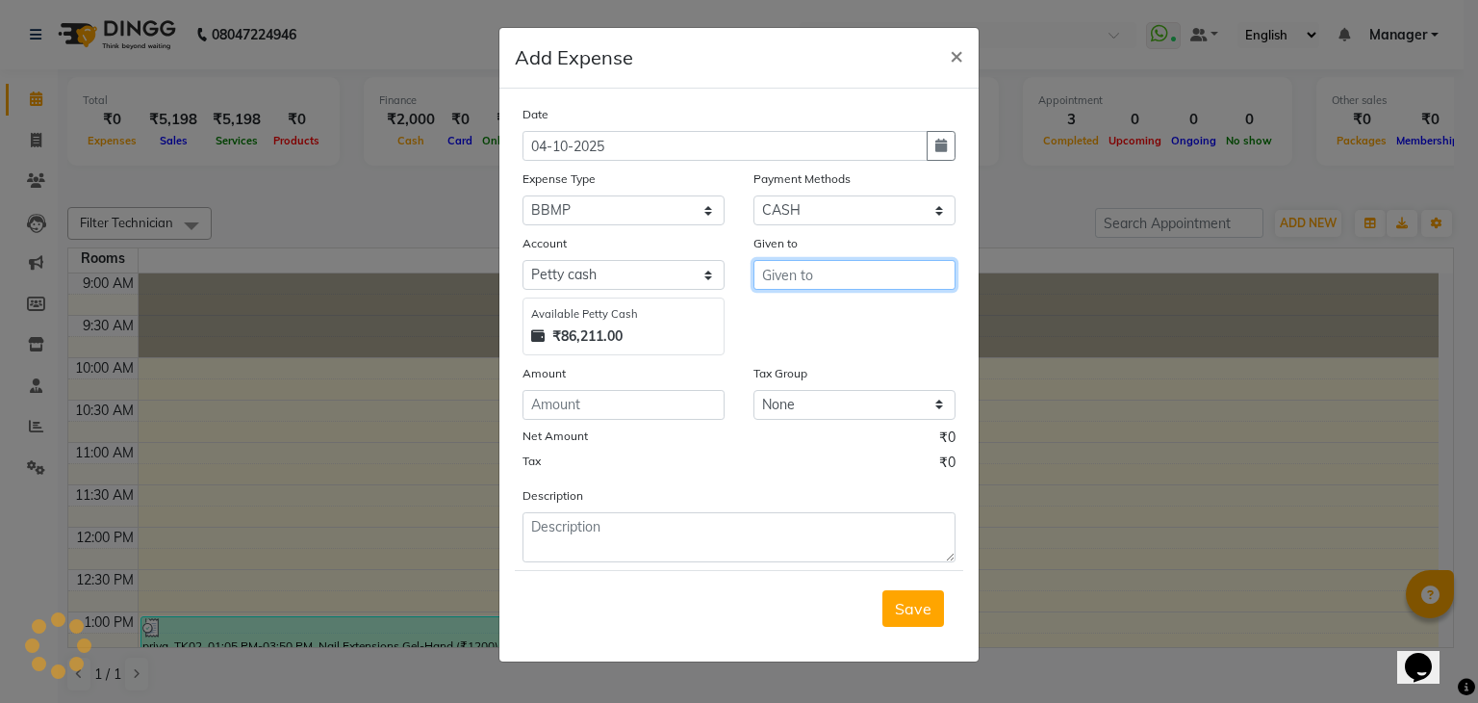
click at [808, 275] on input "text" at bounding box center [855, 275] width 202 height 30
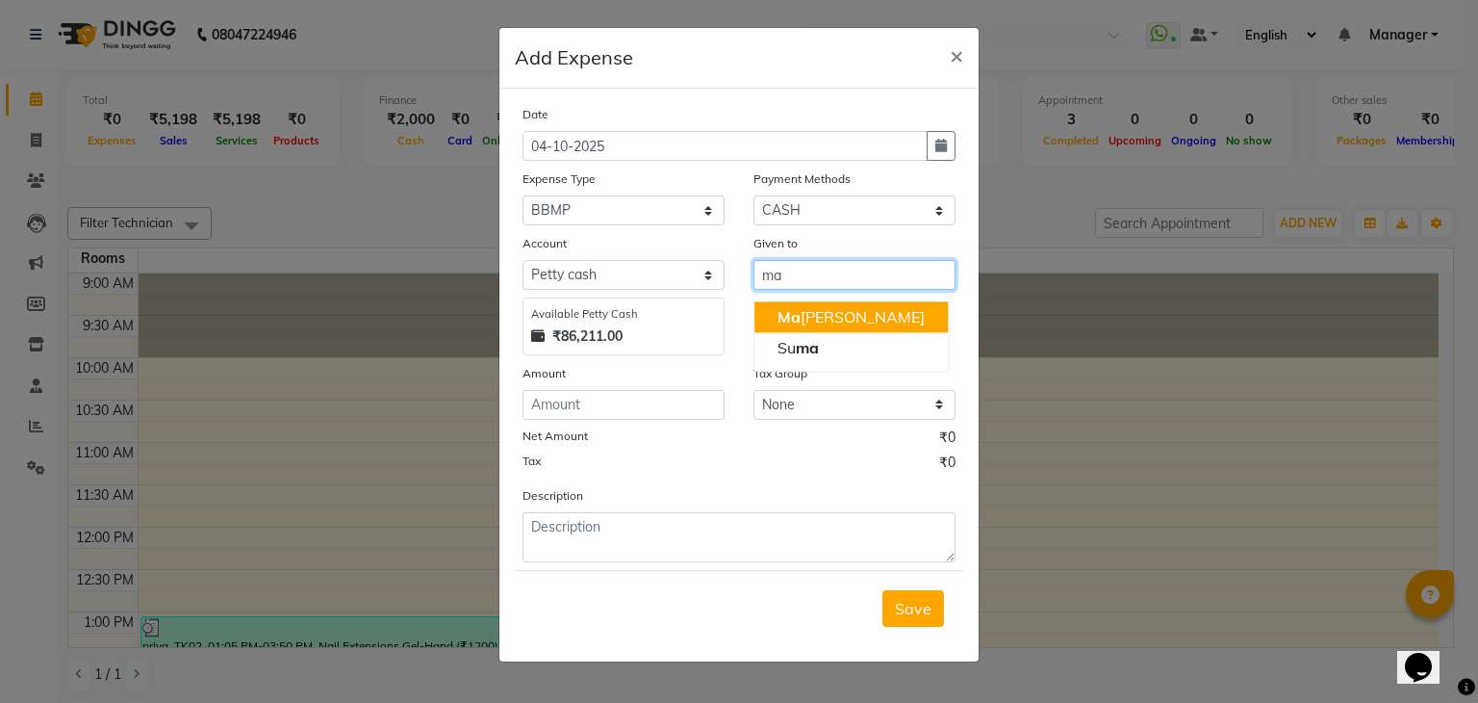
click at [805, 313] on ngb-highlight "Ma [PERSON_NAME]" at bounding box center [851, 316] width 147 height 19
type input "Manager"
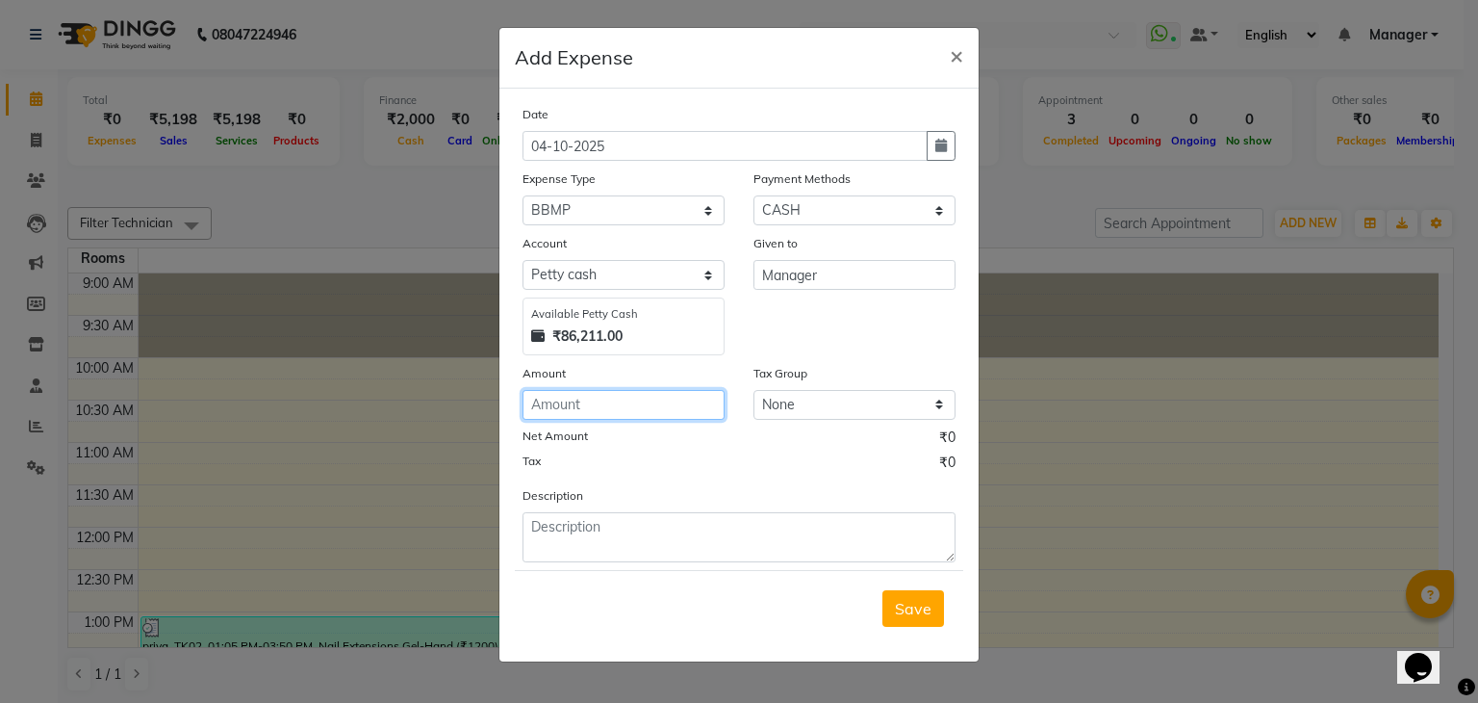
click at [656, 415] on input "number" at bounding box center [624, 405] width 202 height 30
type input "500"
click at [902, 606] on span "Save" at bounding box center [913, 608] width 37 height 19
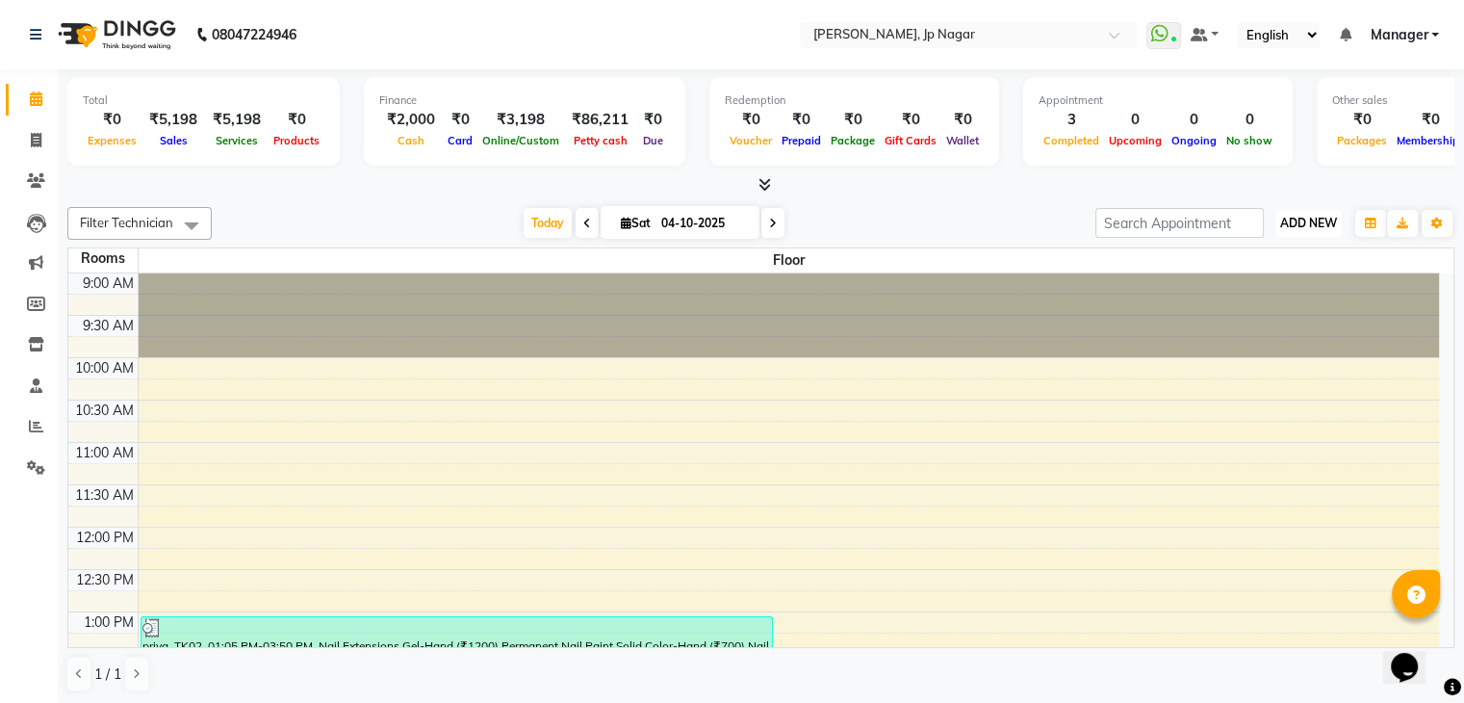
click at [1286, 224] on span "ADD NEW" at bounding box center [1308, 223] width 57 height 14
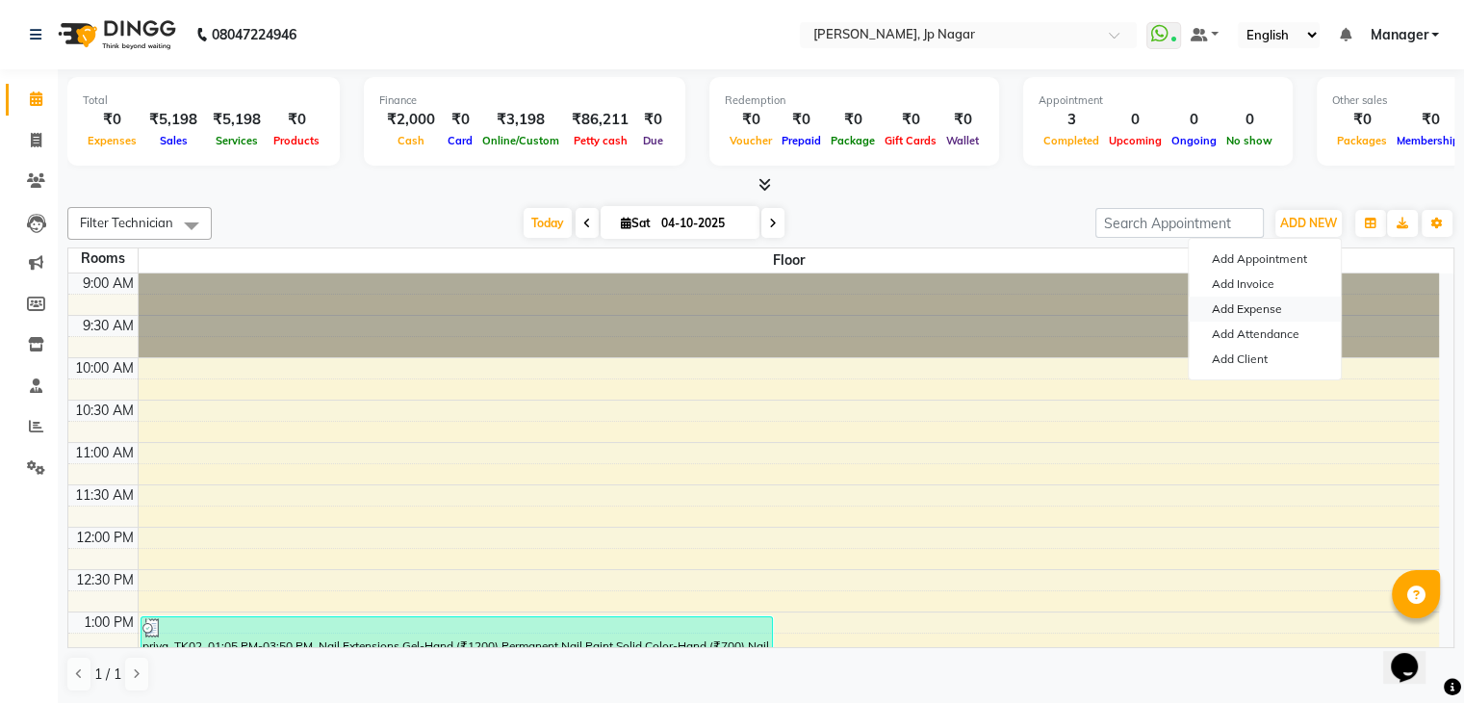
click at [1251, 307] on link "Add Expense" at bounding box center [1265, 308] width 152 height 25
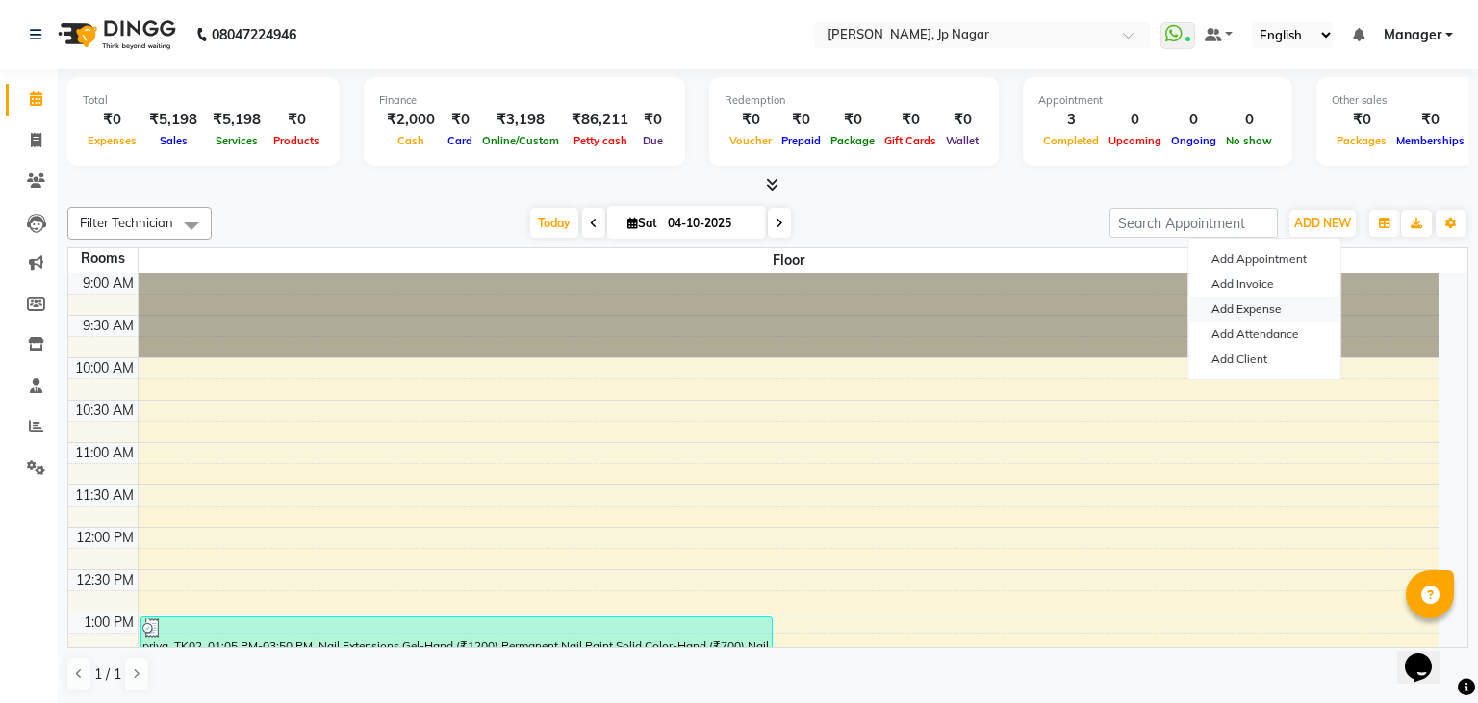
select select "1"
select select "5313"
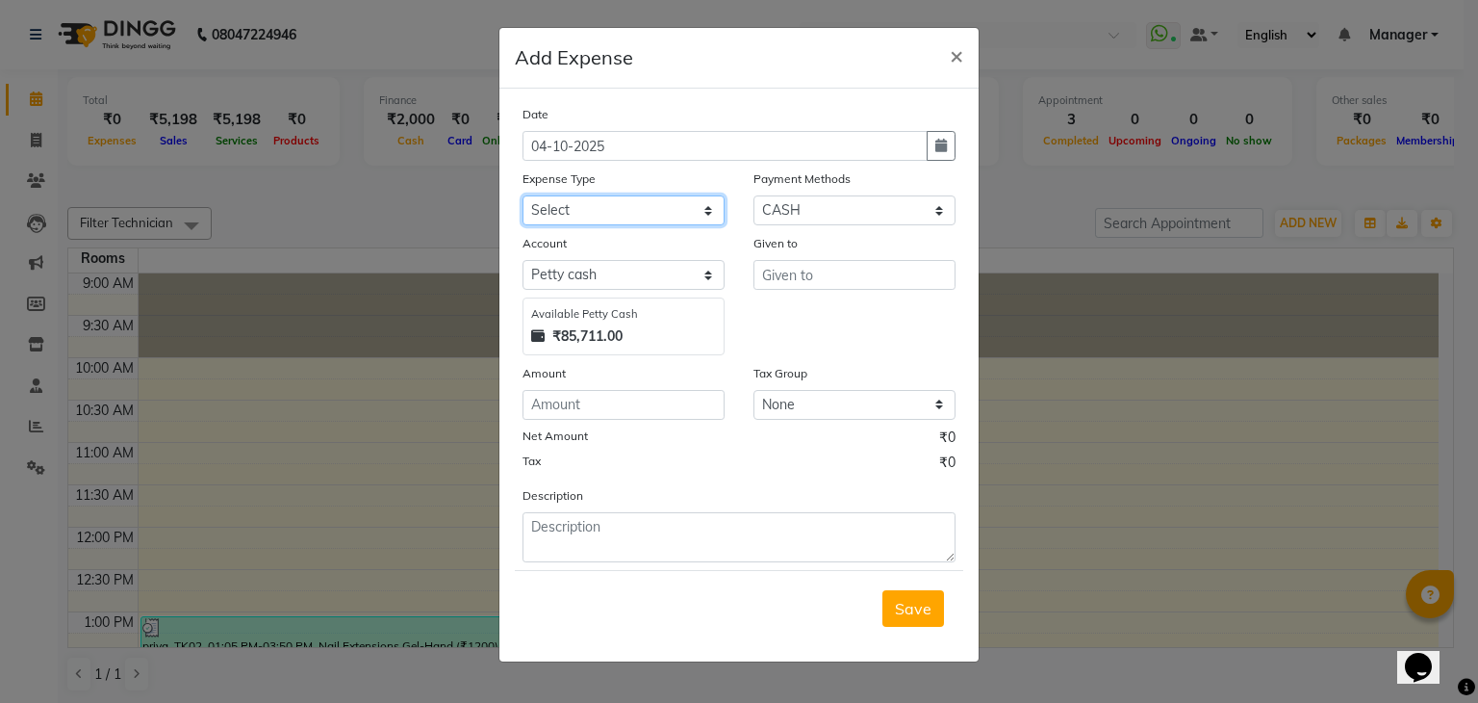
click at [620, 212] on select "Select acetone Advance Salary bank deposite Battery cell BBMP Beauty products B…" at bounding box center [624, 210] width 202 height 30
select select "19733"
click at [523, 197] on select "Select acetone Advance Salary bank deposite Battery cell BBMP Beauty products B…" at bounding box center [624, 210] width 202 height 30
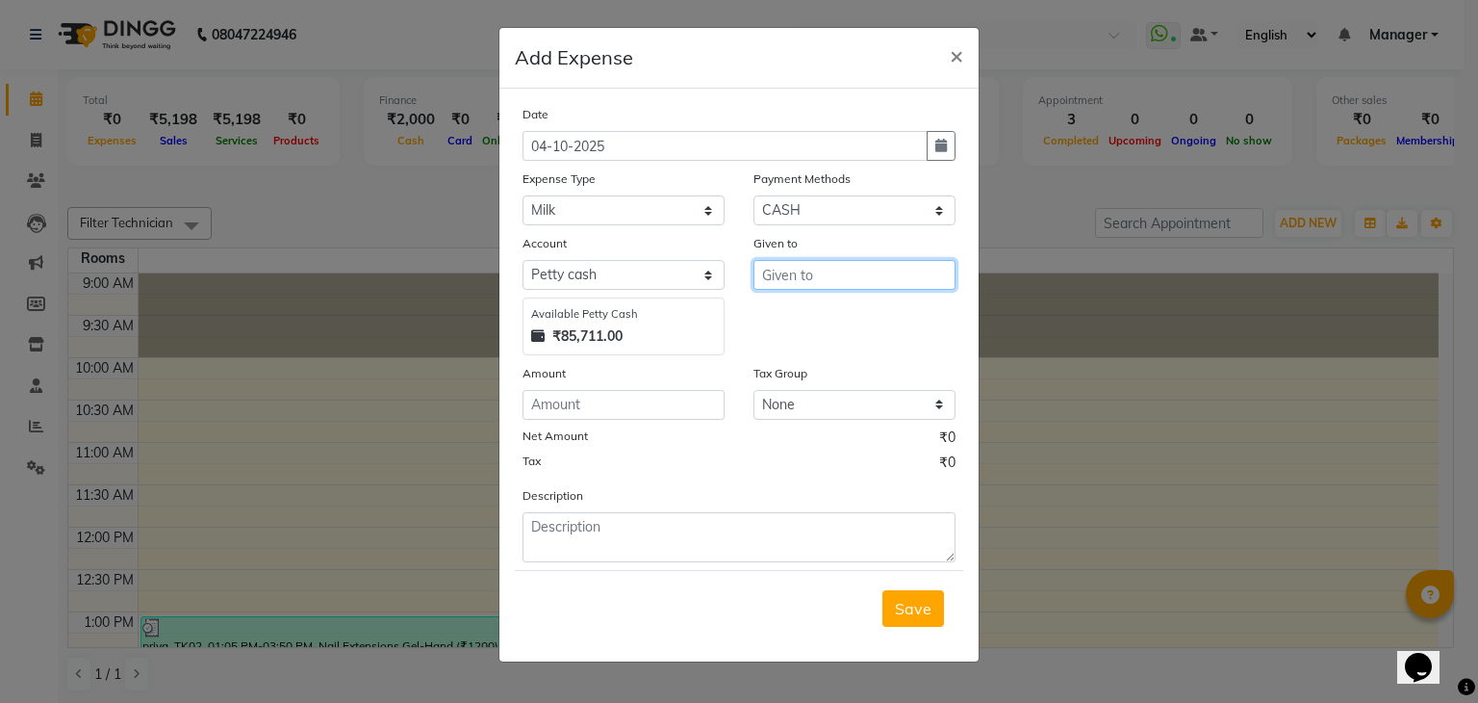
click at [807, 276] on input "text" at bounding box center [855, 275] width 202 height 30
type input "[PERSON_NAME]"
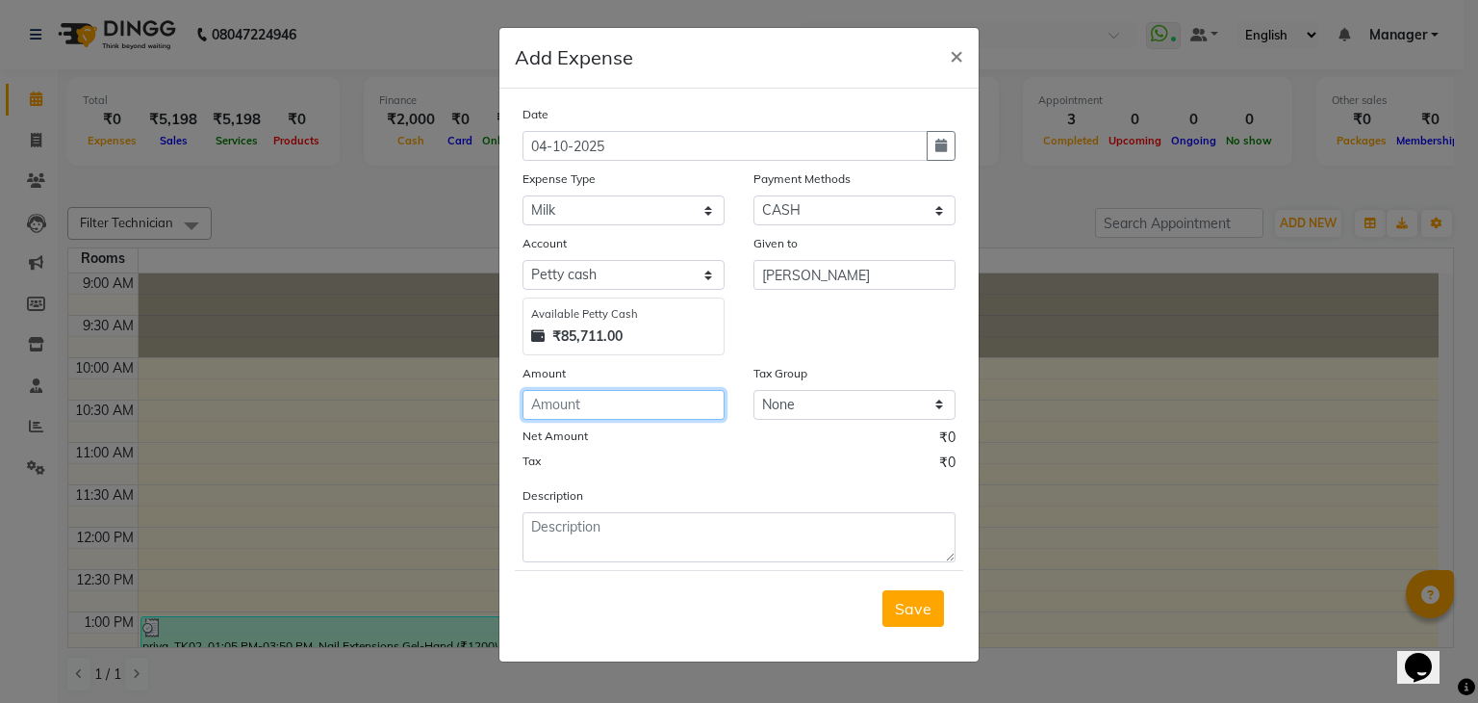
click at [585, 406] on input "number" at bounding box center [624, 405] width 202 height 30
type input "76"
click at [926, 624] on button "Save" at bounding box center [914, 608] width 62 height 37
